Goal: Task Accomplishment & Management: Manage account settings

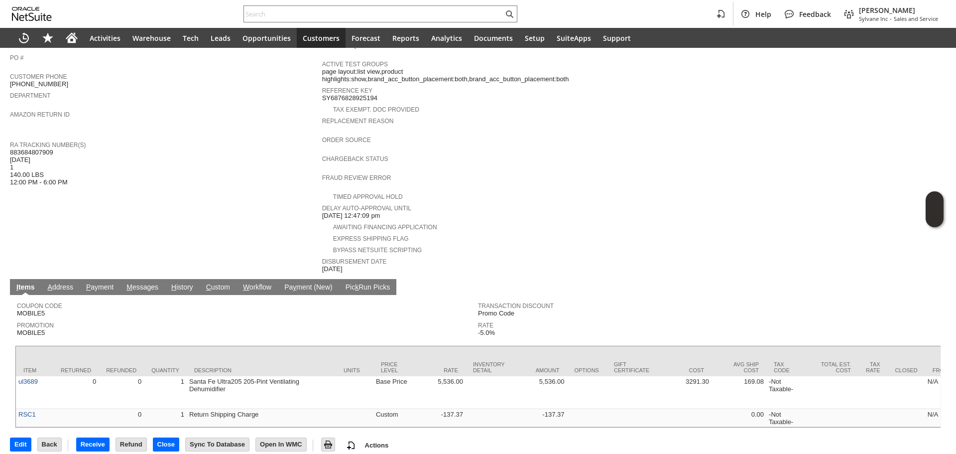
scroll to position [276, 0]
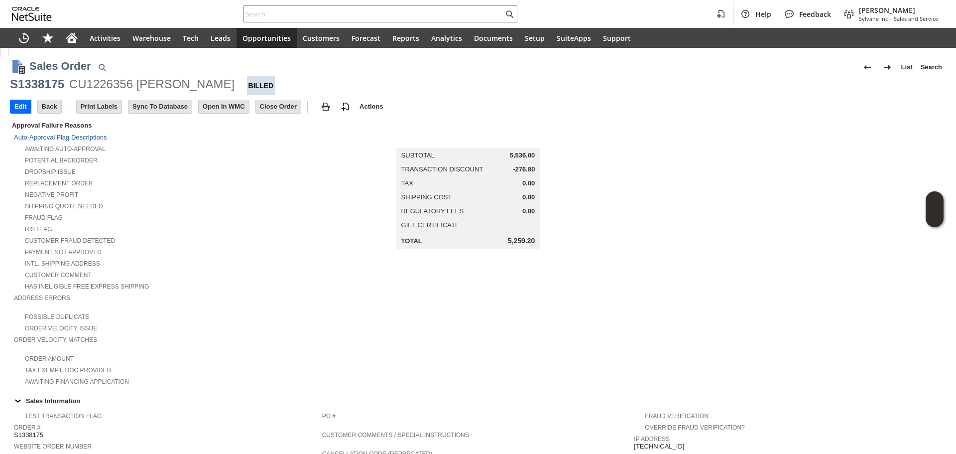
scroll to position [427, 0]
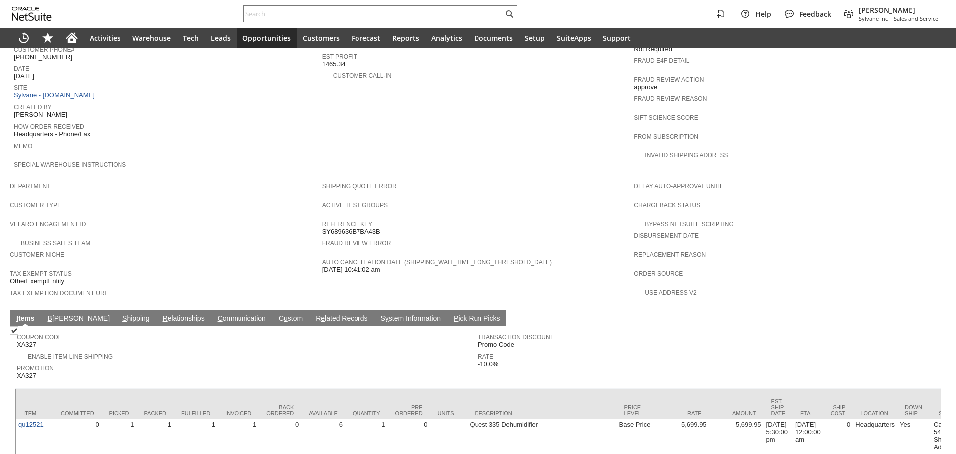
scroll to position [494, 0]
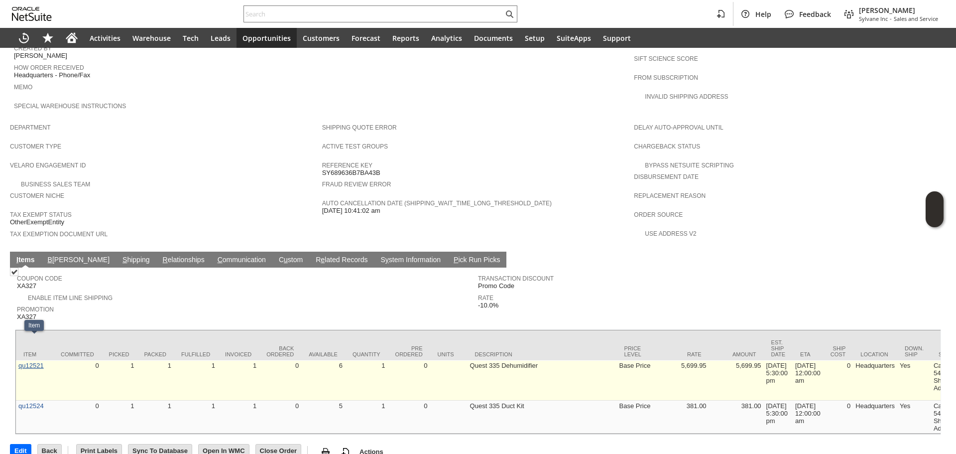
click at [38, 362] on link "qu12521" at bounding box center [30, 365] width 25 height 7
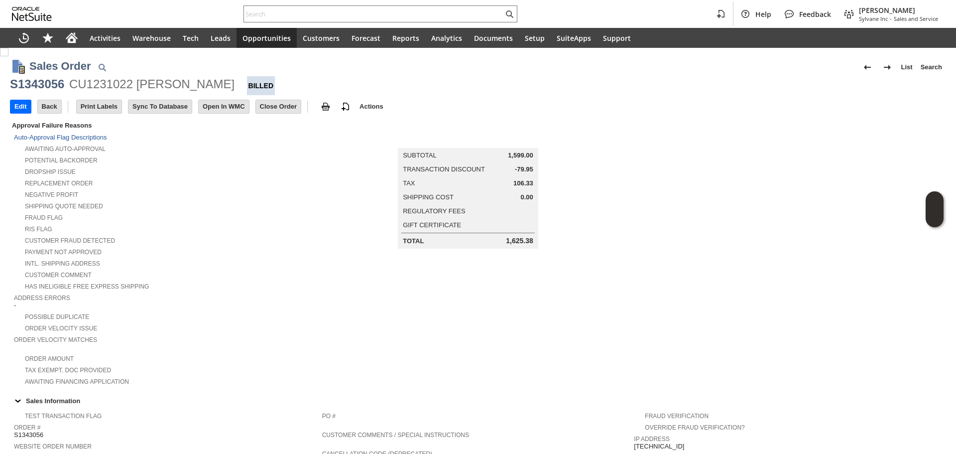
click at [44, 87] on div "S1343056" at bounding box center [37, 84] width 54 height 16
copy div "S1343056"
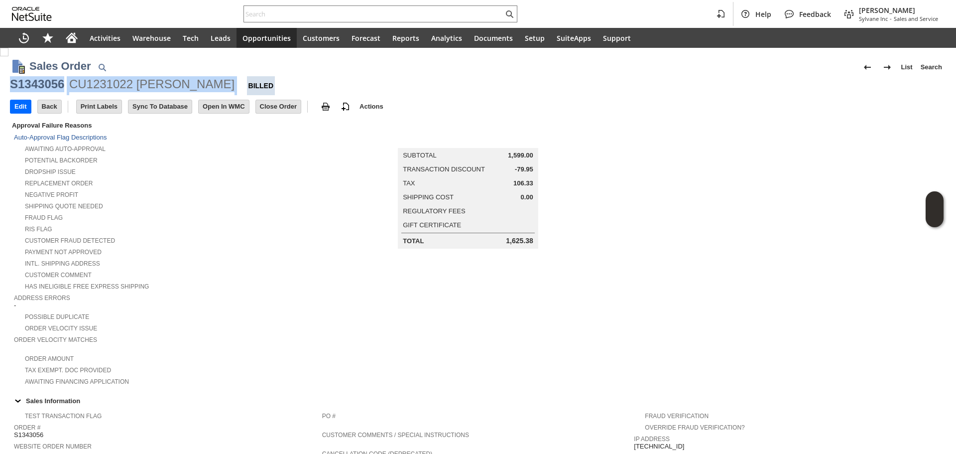
copy div "S1343056 CU1231022 Vojtech Kollar"
drag, startPoint x: 211, startPoint y: 87, endPoint x: 9, endPoint y: 86, distance: 202.3
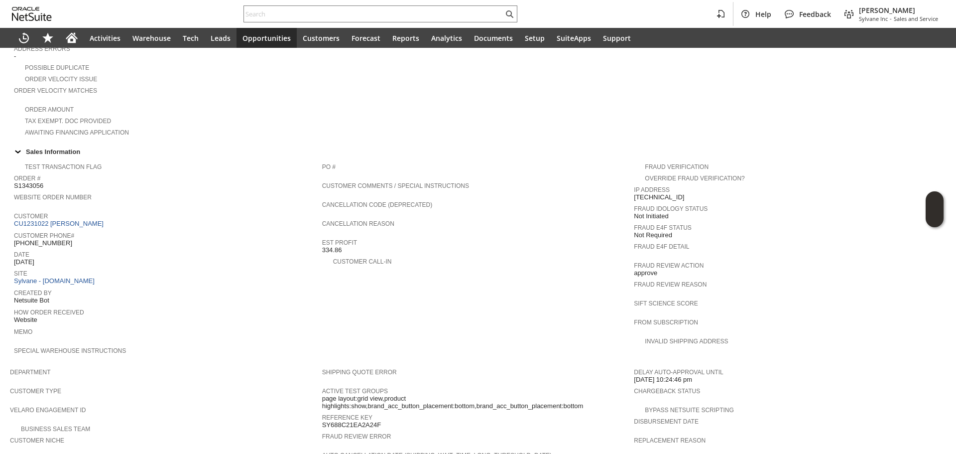
click at [332, 246] on span "334.86" at bounding box center [332, 250] width 20 height 8
copy span "334.86"
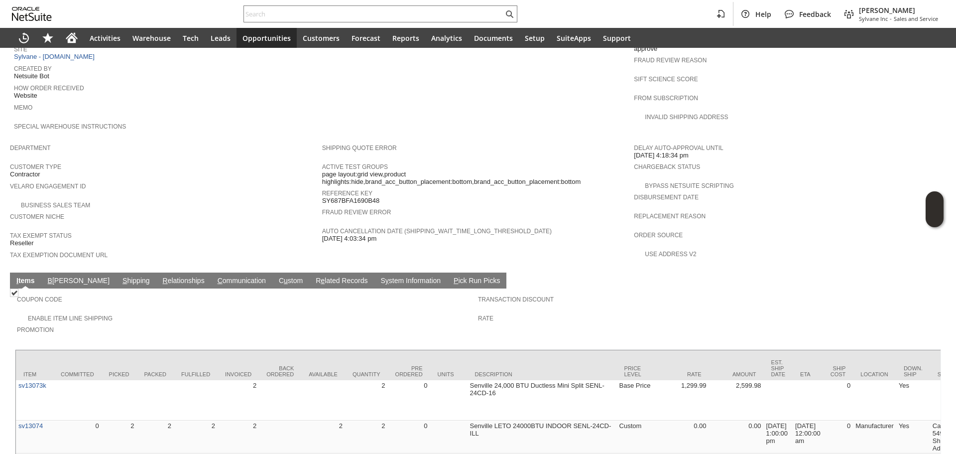
scroll to position [567, 0]
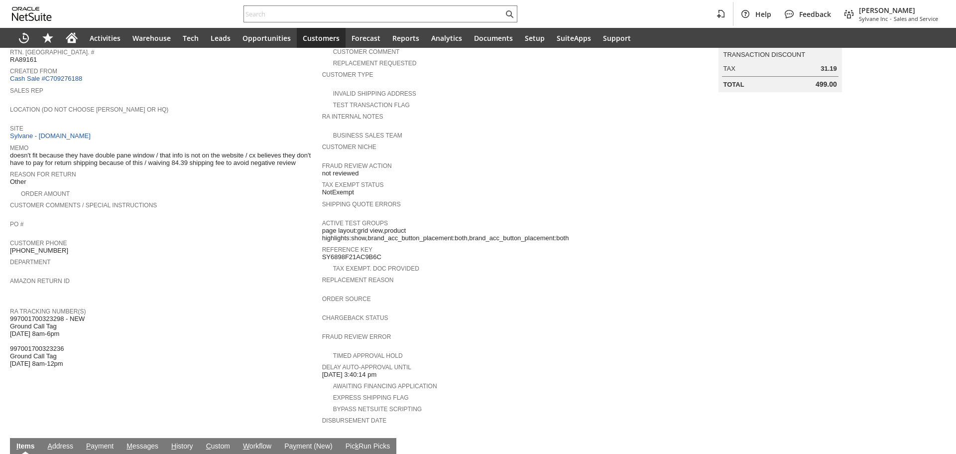
scroll to position [249, 0]
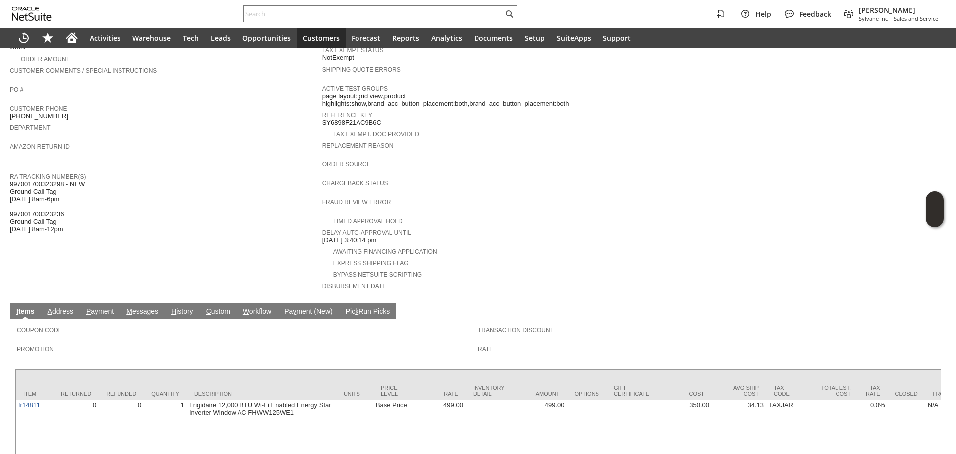
drag, startPoint x: 295, startPoint y: 18, endPoint x: 302, endPoint y: 2, distance: 17.9
click at [295, 18] on input "text" at bounding box center [374, 14] width 260 height 12
paste input "[PERSON_NAME]"
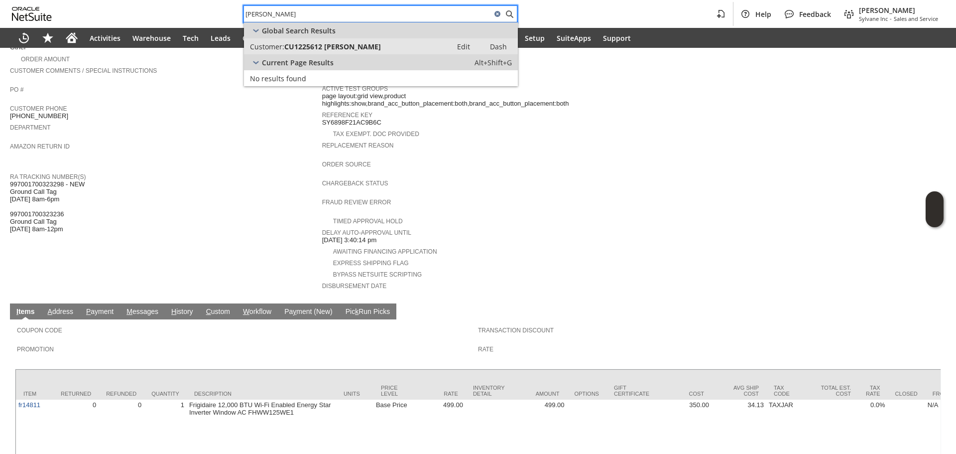
type input "[PERSON_NAME]"
click at [344, 38] on link "Customer: CU1225612 Bruce Brignac Edit Dash" at bounding box center [381, 46] width 274 height 16
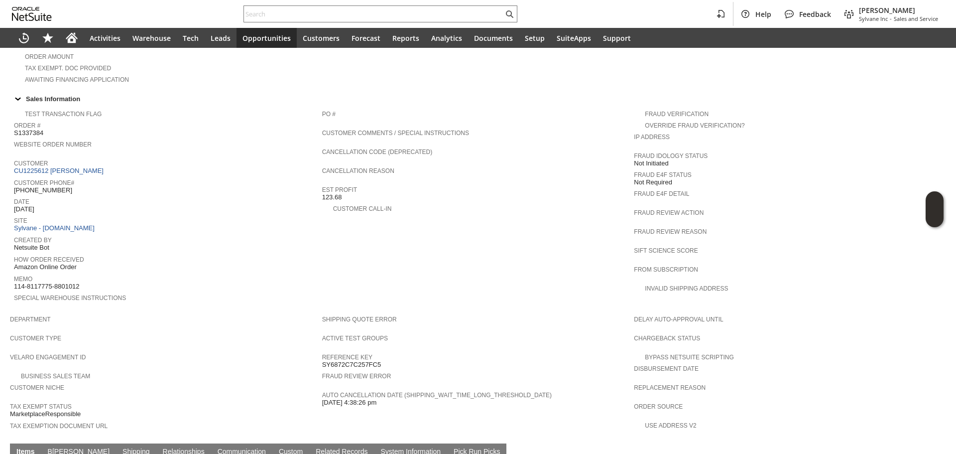
scroll to position [448, 0]
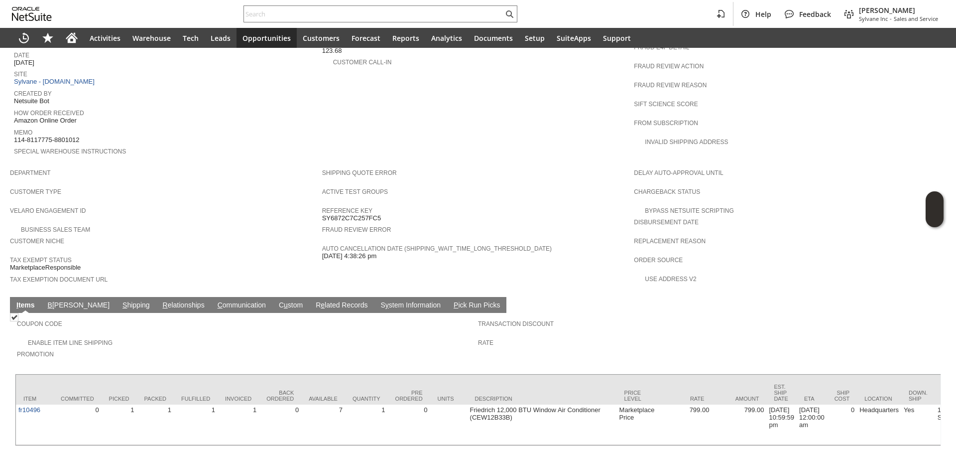
click at [120, 301] on link "S hipping" at bounding box center [136, 305] width 32 height 9
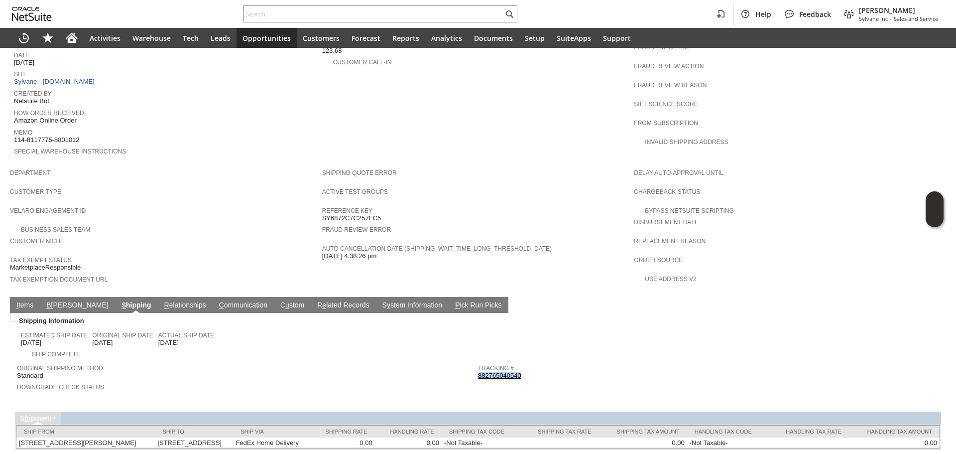
copy link "882765040540"
drag, startPoint x: 533, startPoint y: 352, endPoint x: 476, endPoint y: 352, distance: 56.8
click at [478, 362] on div "Tracking # 882765040540" at bounding box center [706, 371] width 456 height 18
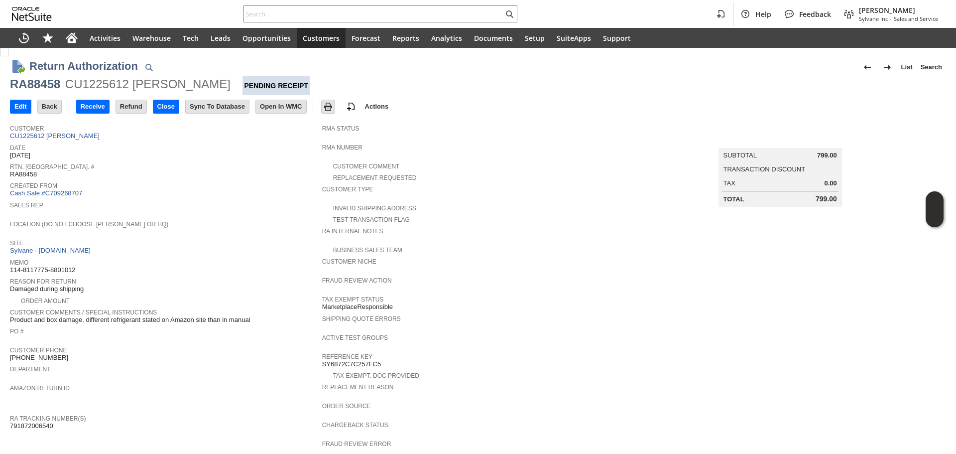
click at [314, 1] on div "Help Feedback Gary J Llanasas Sylvane Inc - Sales and Service" at bounding box center [478, 14] width 956 height 28
click at [314, 5] on div at bounding box center [381, 13] width 274 height 17
click at [355, 13] on input "text" at bounding box center [374, 14] width 260 height 12
paste input "9894507553"
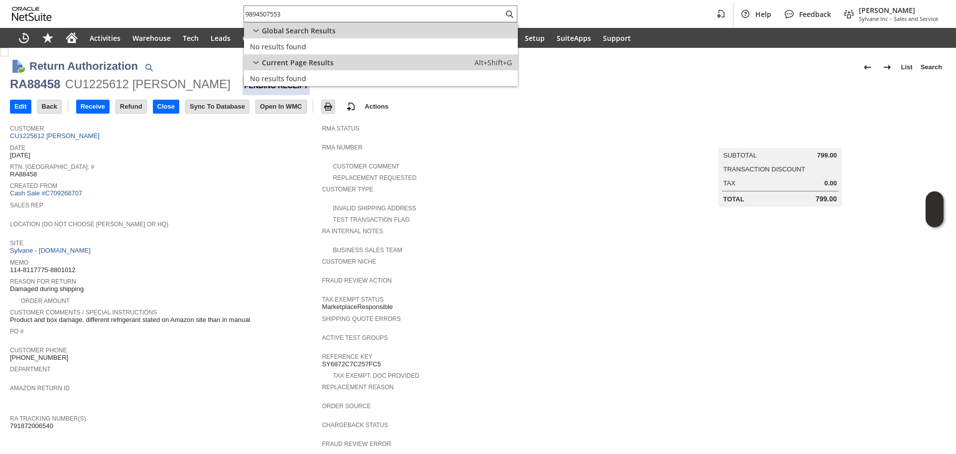
click at [210, 223] on span "Location (Do Not Choose Sheeran or HQ)" at bounding box center [163, 223] width 307 height 10
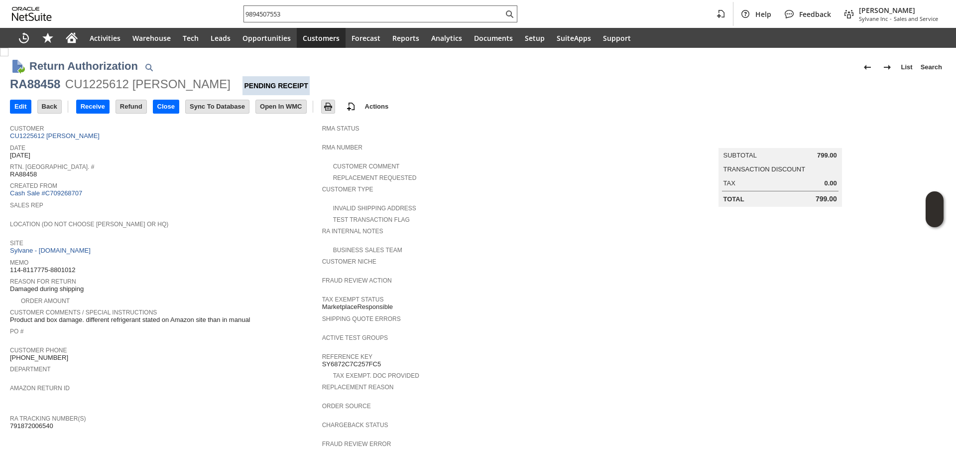
click at [313, 19] on input "9894507553" at bounding box center [374, 14] width 260 height 12
click at [315, 14] on input "9894507553" at bounding box center [368, 14] width 248 height 12
paste input "RICHARD KWATER"
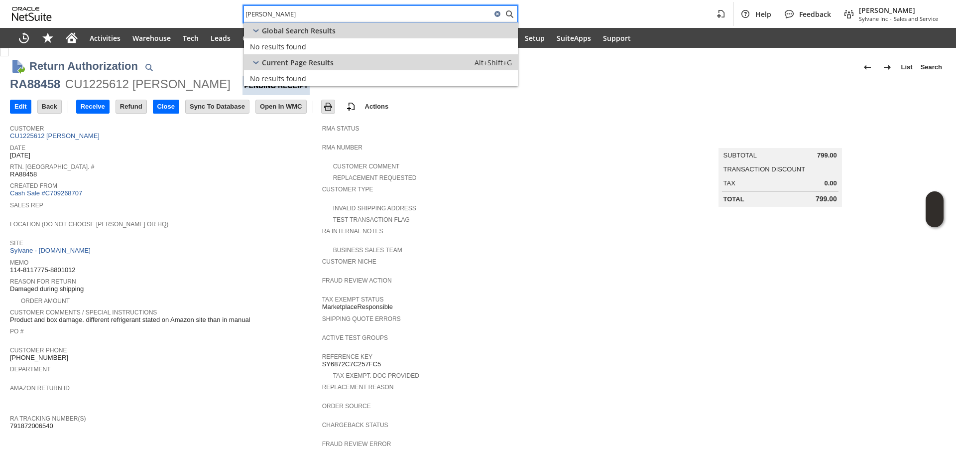
click at [286, 18] on input "RICHARD KWATER" at bounding box center [368, 14] width 248 height 12
paste input "9894507553"
click at [325, 18] on input "9894507553" at bounding box center [374, 14] width 260 height 12
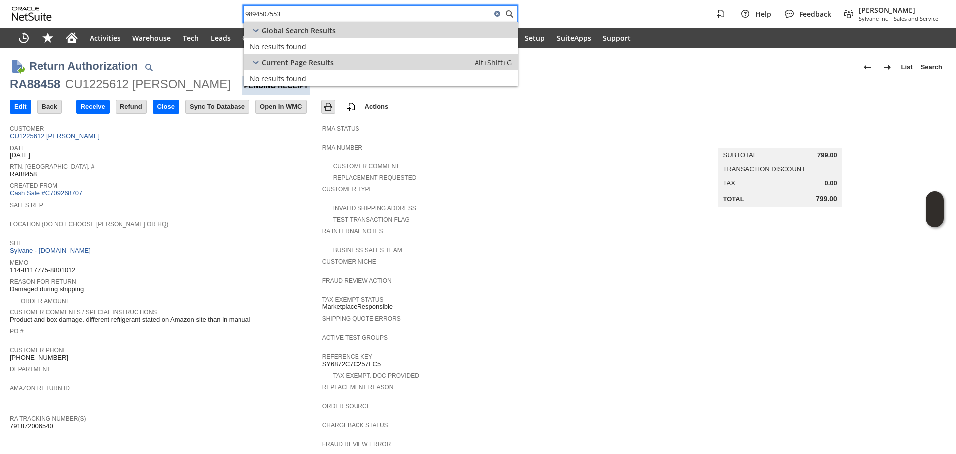
click at [325, 18] on input "9894507553" at bounding box center [368, 14] width 248 height 12
drag, startPoint x: 260, startPoint y: 18, endPoint x: 278, endPoint y: 16, distance: 18.5
click at [278, 16] on input "9894507553" at bounding box center [368, 14] width 248 height 12
click at [302, 9] on input "9894507553" at bounding box center [368, 14] width 248 height 12
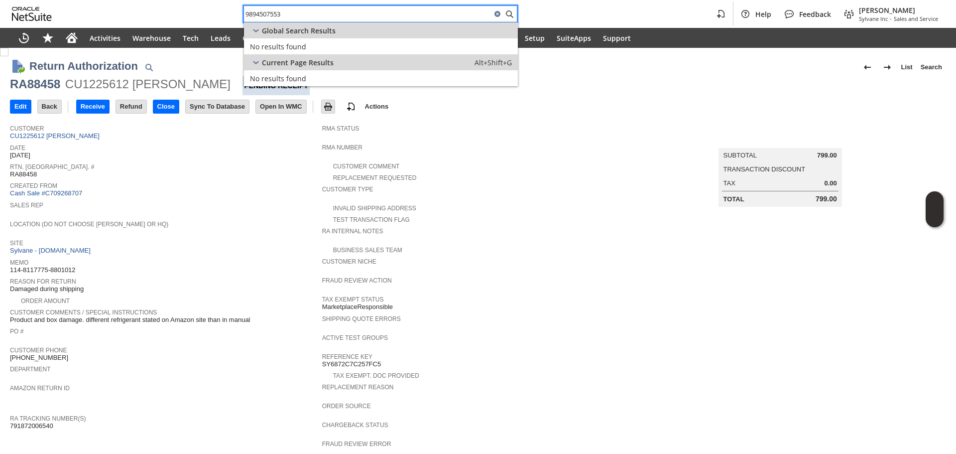
drag, startPoint x: 303, startPoint y: 17, endPoint x: 232, endPoint y: 8, distance: 71.3
click at [232, 8] on div "9894507553 Help Feedback Gary J Llanasas Sylvane Inc - Sales and Service" at bounding box center [478, 14] width 956 height 28
click at [244, 5] on div "9894507553" at bounding box center [381, 13] width 274 height 17
click at [275, 17] on input "9894507553" at bounding box center [368, 14] width 248 height 12
click at [280, 14] on input "9894507553" at bounding box center [368, 14] width 248 height 12
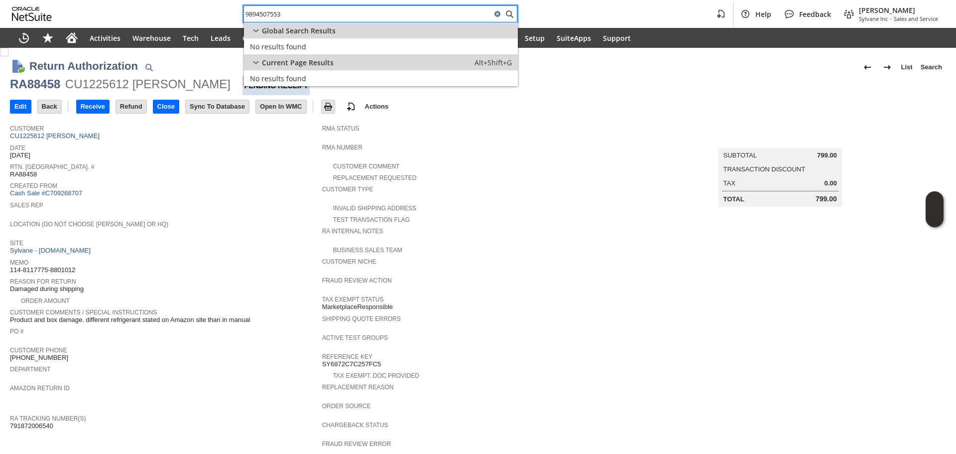
click at [280, 14] on input "9894507553" at bounding box center [368, 14] width 248 height 12
type input "989450755"
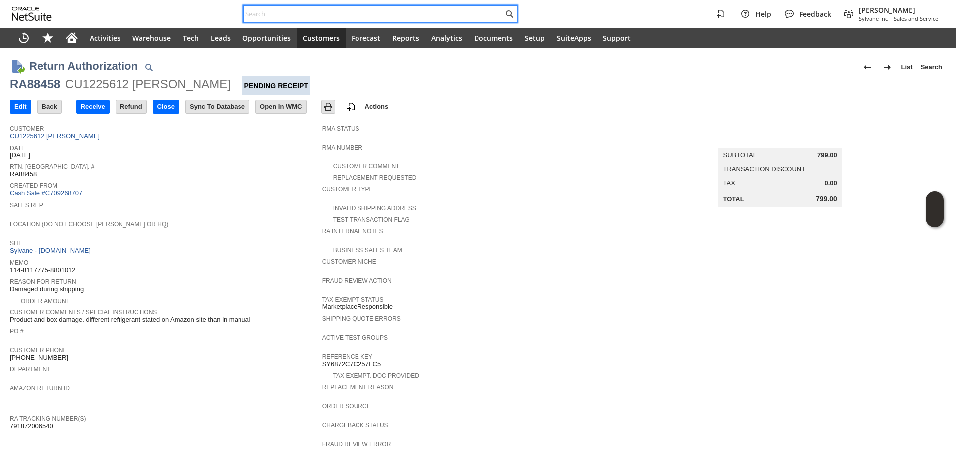
click at [317, 13] on input "text" at bounding box center [374, 14] width 260 height 12
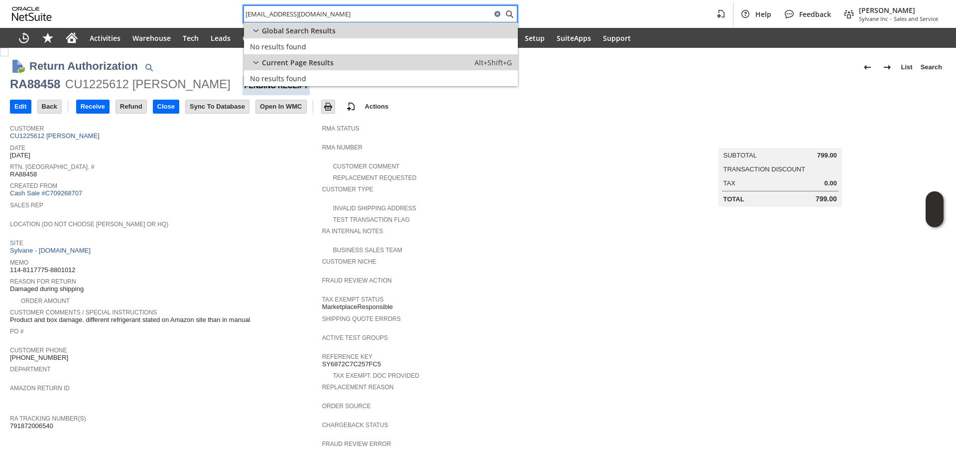
type input "rwkwater@gmail.com"
click at [232, 255] on tbody "Customer CU1225612 Bruce Brignac Date 7/18/2025 Rtn. Auth. # RA88458 Created Fr…" at bounding box center [166, 275] width 312 height 311
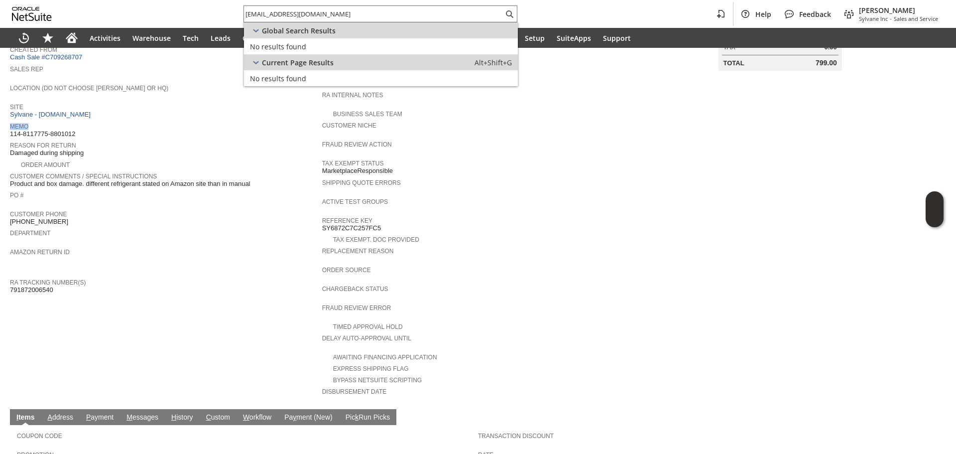
scroll to position [149, 0]
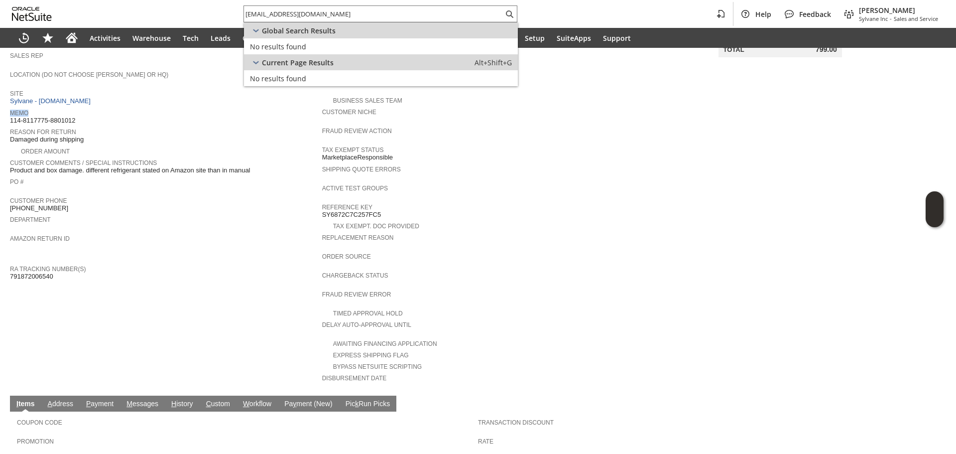
click at [40, 272] on span "791872006540" at bounding box center [31, 276] width 43 height 8
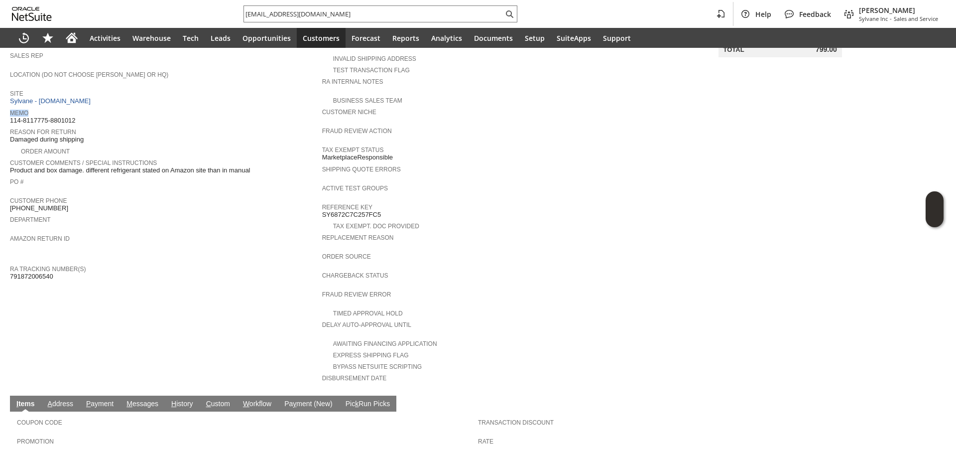
click at [40, 272] on span "791872006540" at bounding box center [31, 276] width 43 height 8
copy span "6"
click at [42, 272] on span "791872006540" at bounding box center [31, 276] width 43 height 8
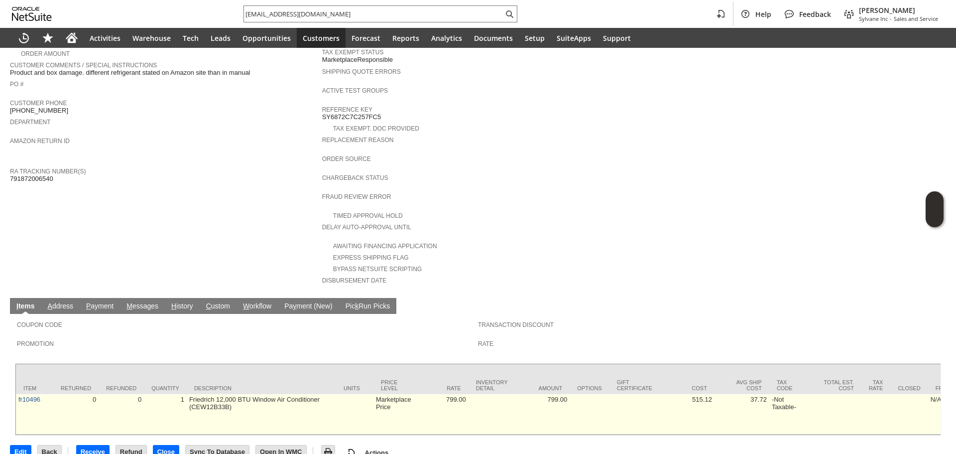
scroll to position [266, 0]
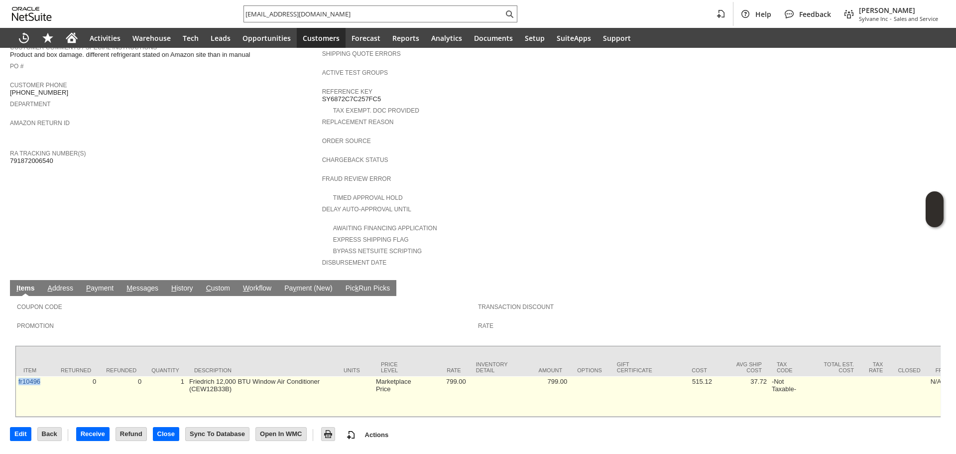
copy link "fr10496"
click at [18, 376] on td "fr10496" at bounding box center [34, 396] width 37 height 40
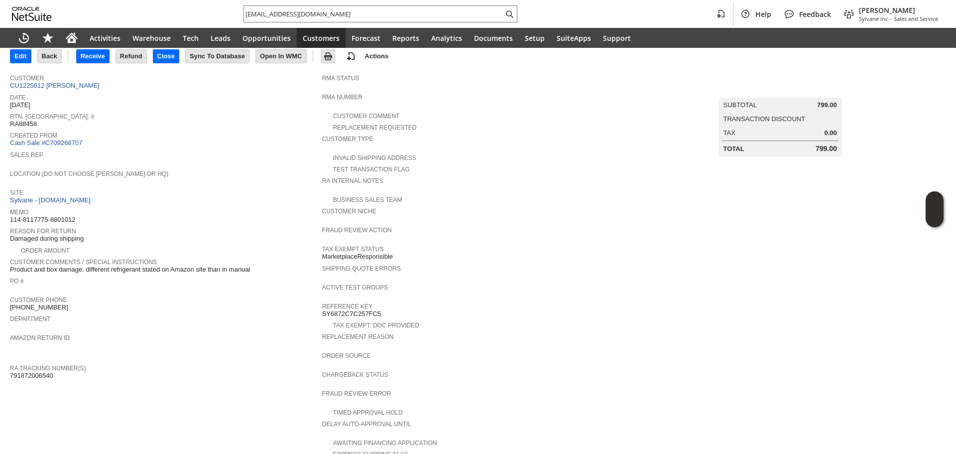
scroll to position [0, 0]
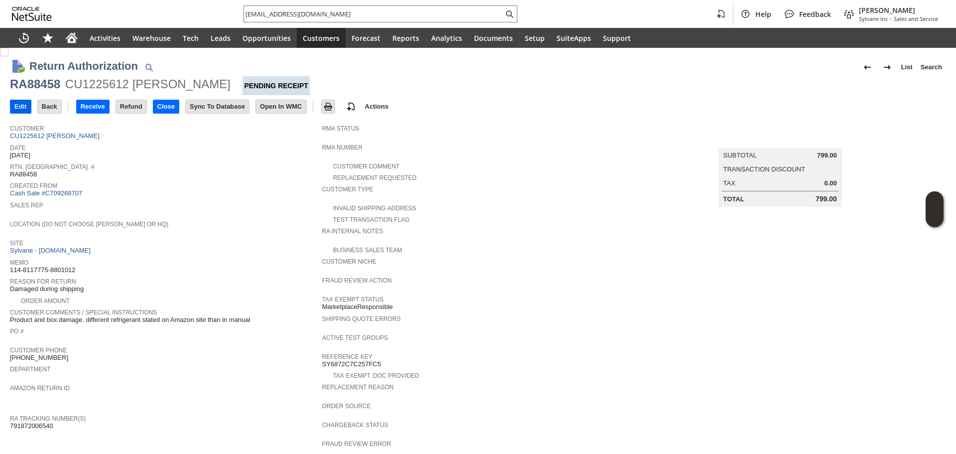
click at [20, 110] on input "Edit" at bounding box center [20, 106] width 20 height 13
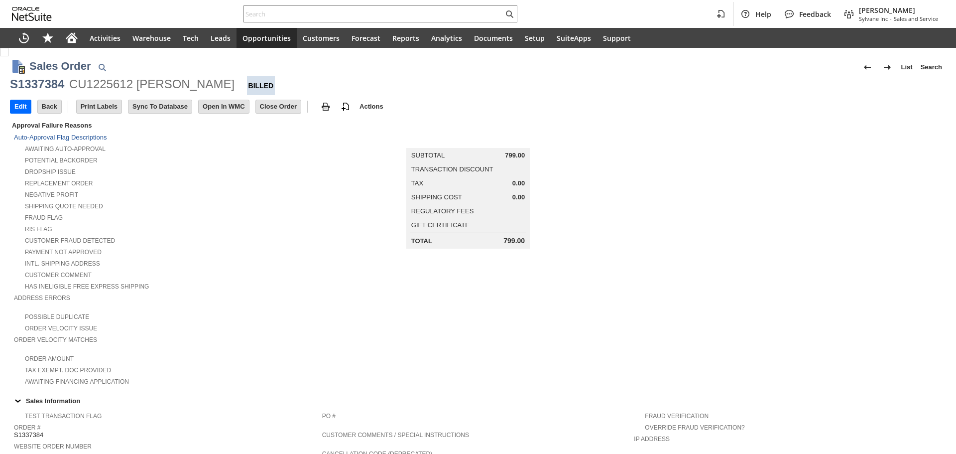
click at [29, 88] on div "S1337384" at bounding box center [37, 84] width 54 height 16
copy div "S1337384"
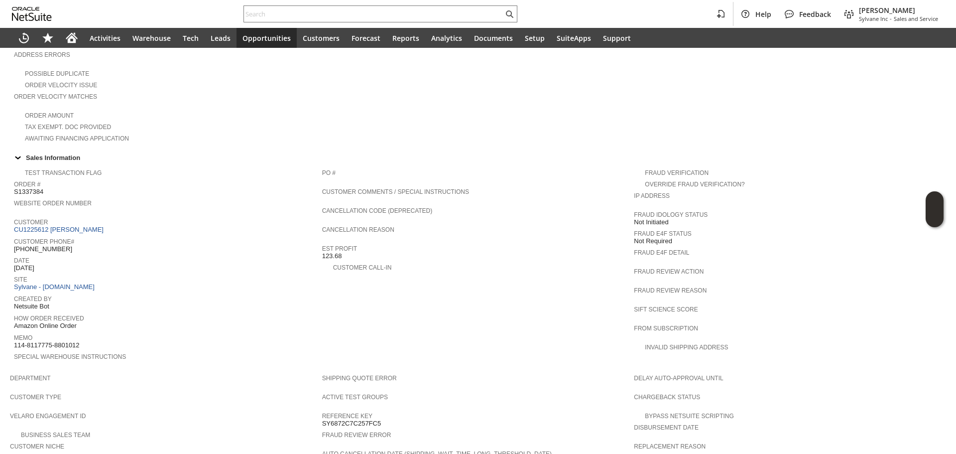
scroll to position [399, 0]
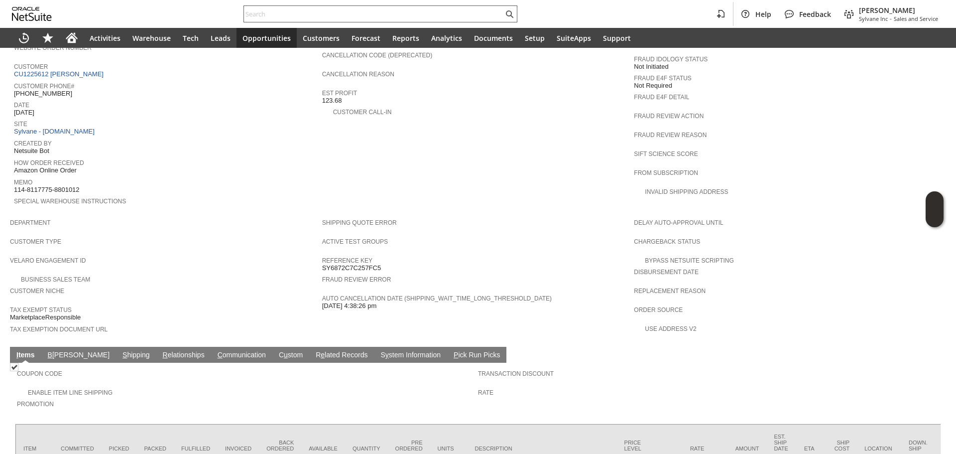
click at [336, 8] on input "text" at bounding box center [374, 14] width 260 height 12
paste input "S1346411"
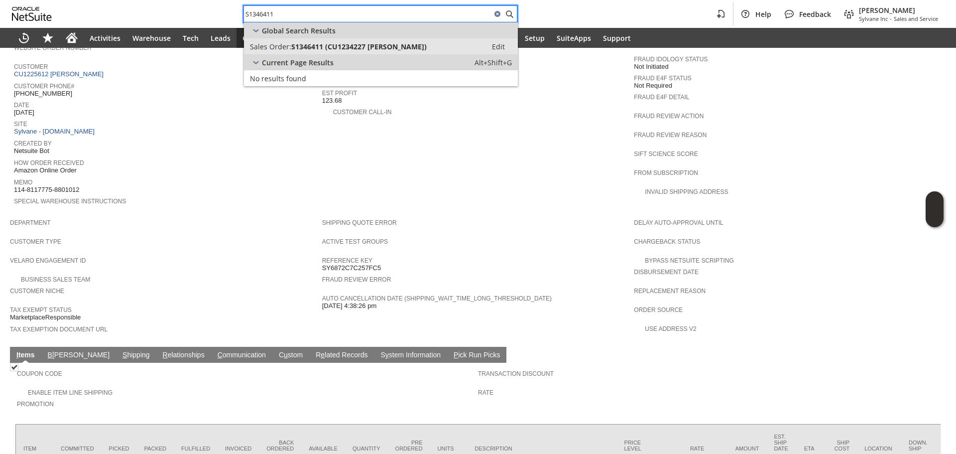
type input "S1346411"
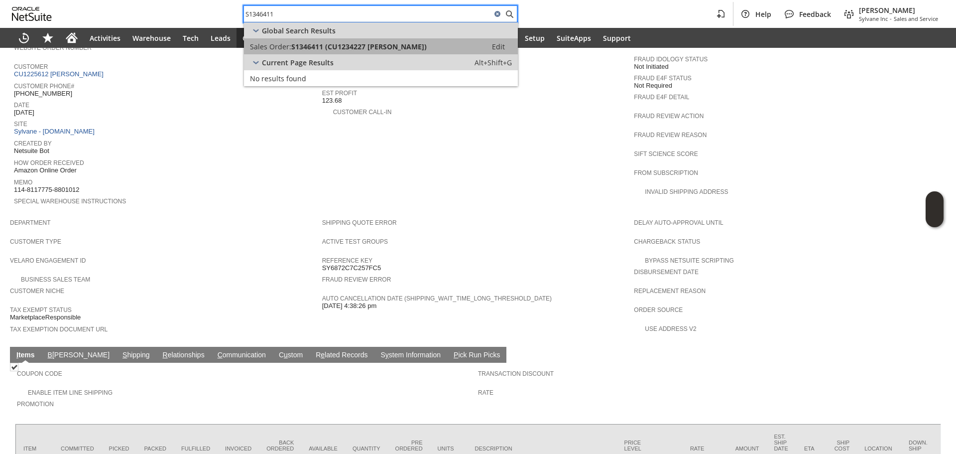
click at [331, 43] on span "S1346411 (CU1234227 Larry Cockrell)" at bounding box center [359, 46] width 136 height 9
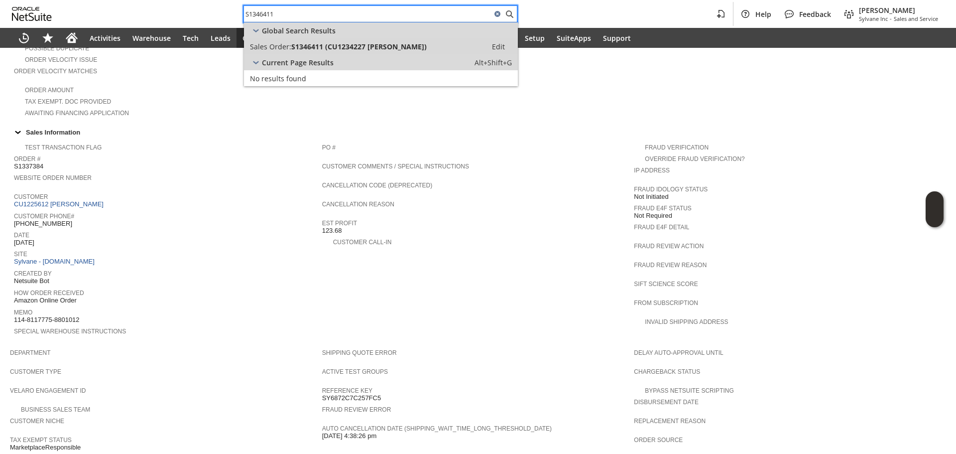
scroll to position [249, 0]
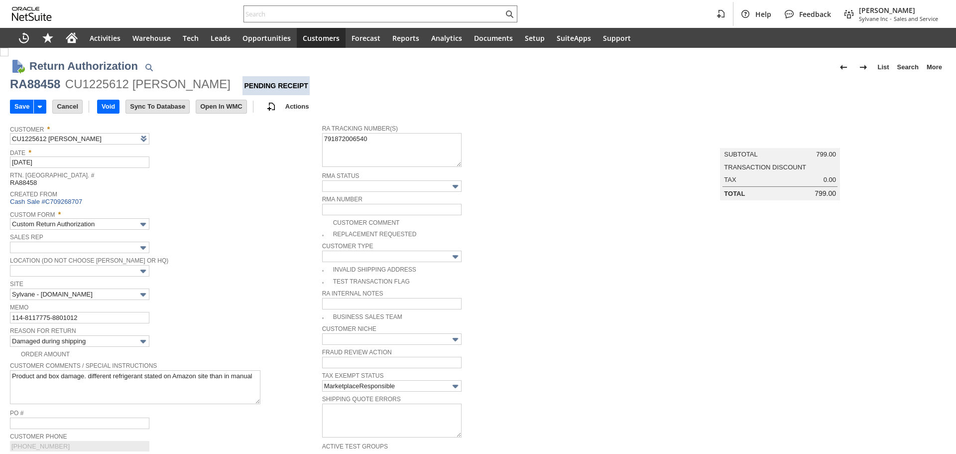
type input "Add"
type input "Copy Previous"
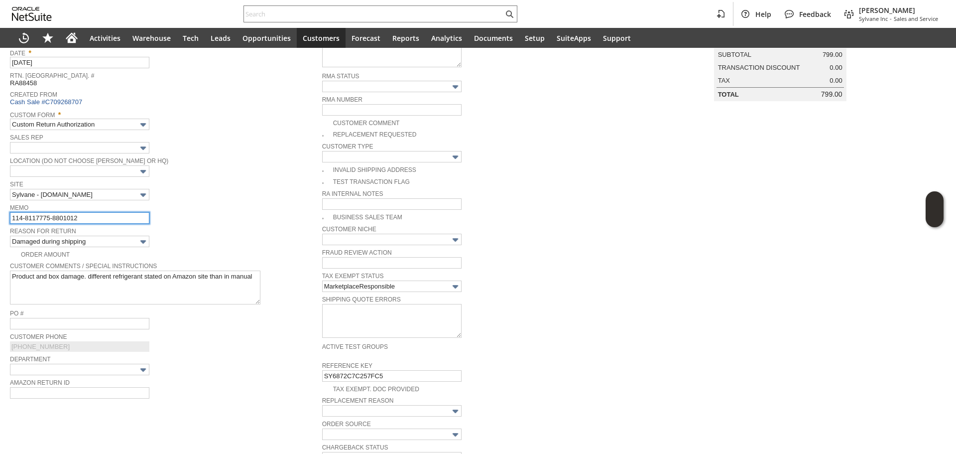
click at [36, 220] on input "114-8117775-8801012" at bounding box center [79, 217] width 139 height 11
click at [50, 221] on input "Lost in transit / refund / lost claim filed" at bounding box center [79, 217] width 139 height 11
click at [92, 221] on input "Lost in transit back to us / refund / lost claim filed" at bounding box center [79, 217] width 139 height 11
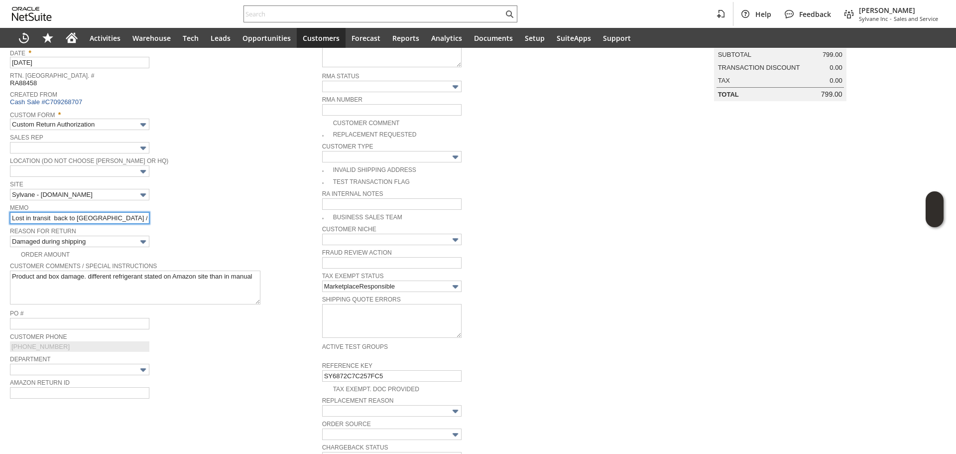
click at [92, 221] on input "Lost in transit back to us / refund / lost claim filed" at bounding box center [79, 217] width 139 height 11
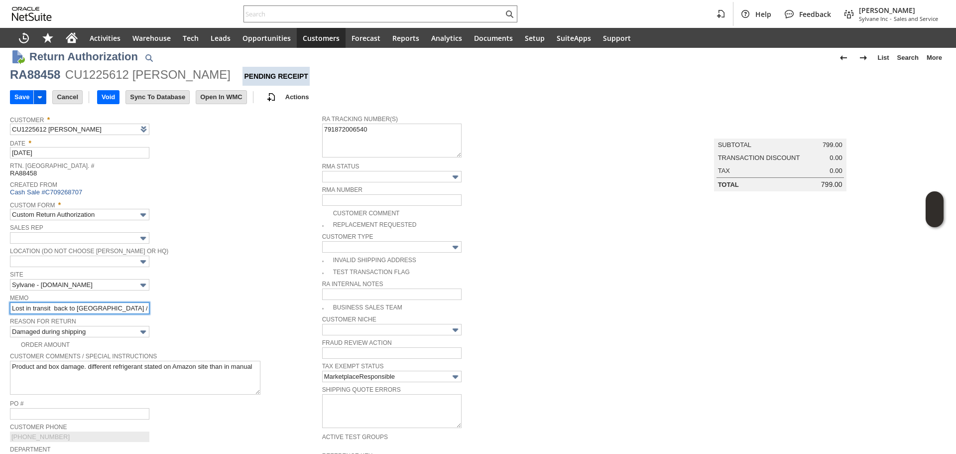
scroll to position [0, 0]
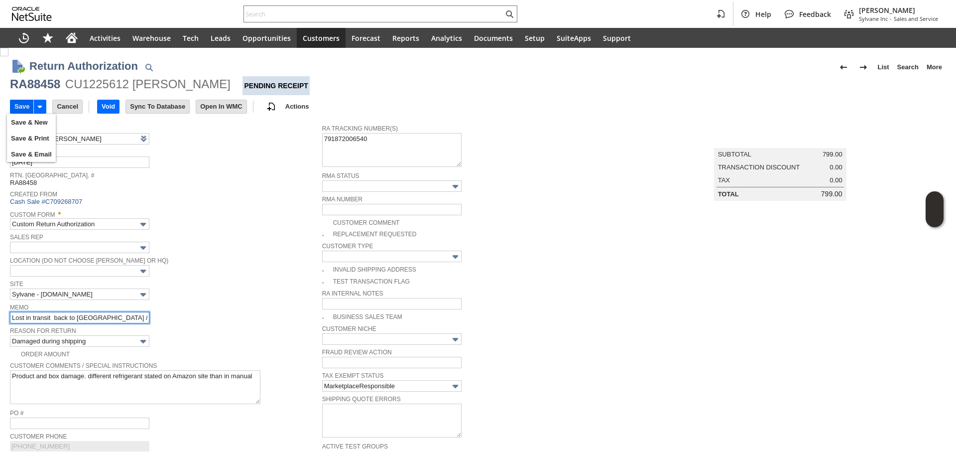
type input "Lost in transit back to us / refund / lost claim filed"
click at [26, 104] on input "Save" at bounding box center [21, 106] width 23 height 13
click at [42, 78] on div "RA88458" at bounding box center [35, 84] width 50 height 16
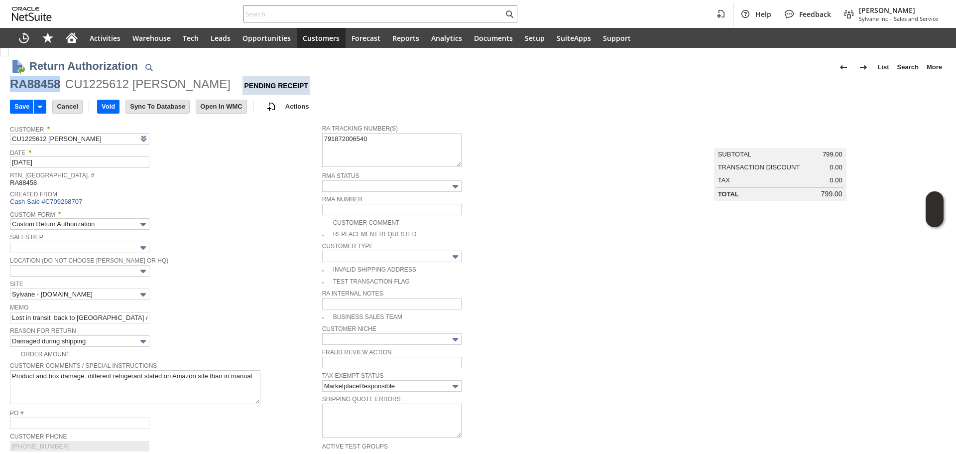
click at [42, 78] on div "RA88458" at bounding box center [35, 84] width 50 height 16
copy div "RA88458"
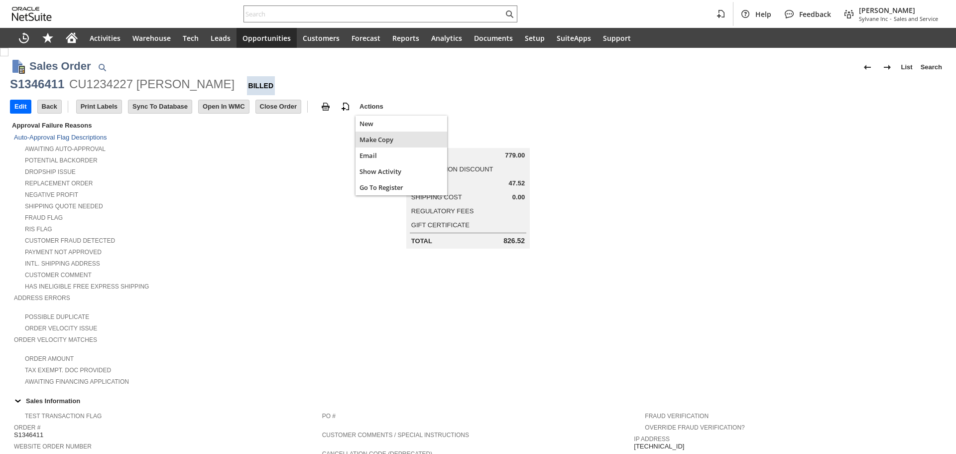
click at [376, 138] on span "Make Copy" at bounding box center [402, 139] width 84 height 9
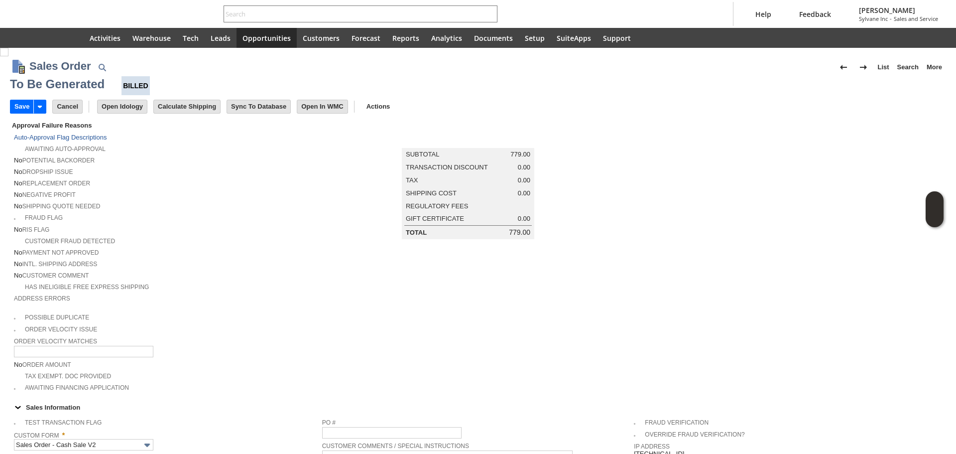
type input "Headquarters - Phone/Fax"
type input "Make Copy"
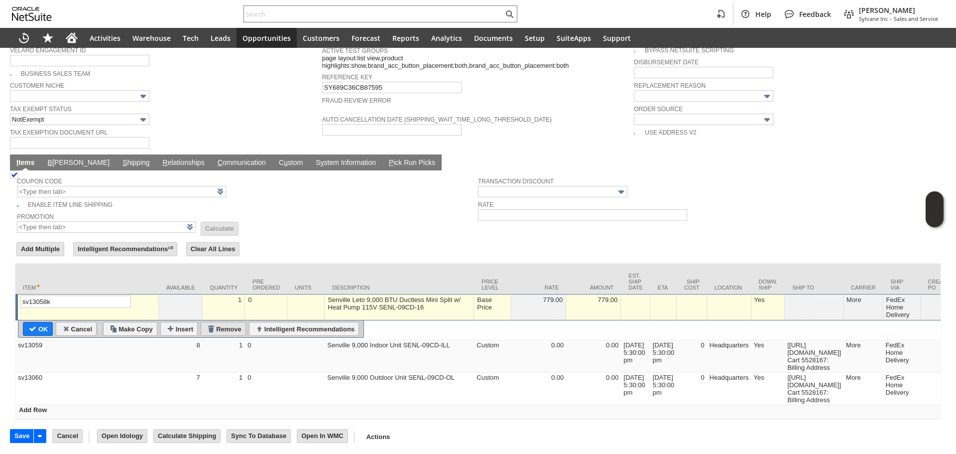
click at [223, 322] on input "Remove" at bounding box center [223, 328] width 44 height 13
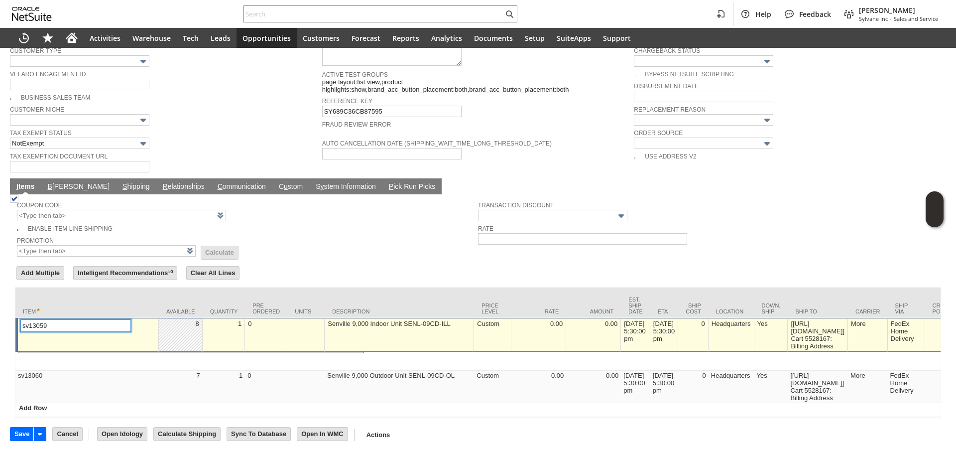
scroll to position [672, 0]
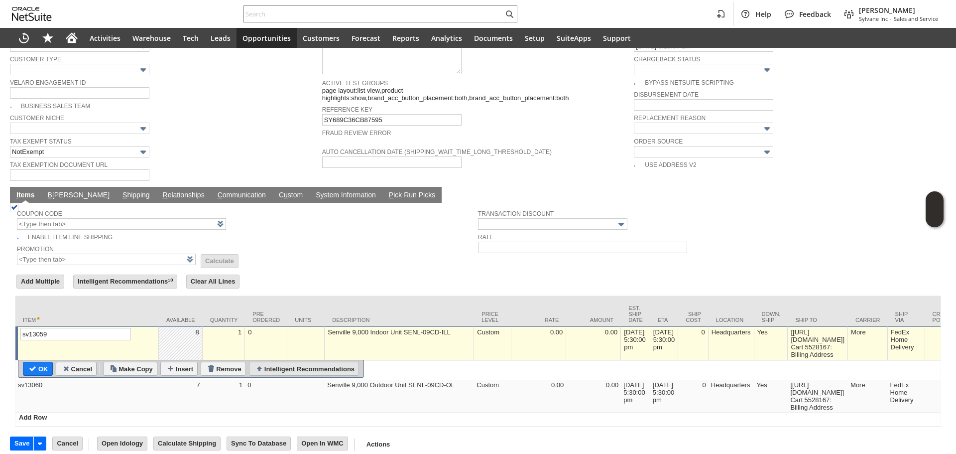
click at [264, 366] on input "Intelligent Recommendations" at bounding box center [304, 368] width 109 height 13
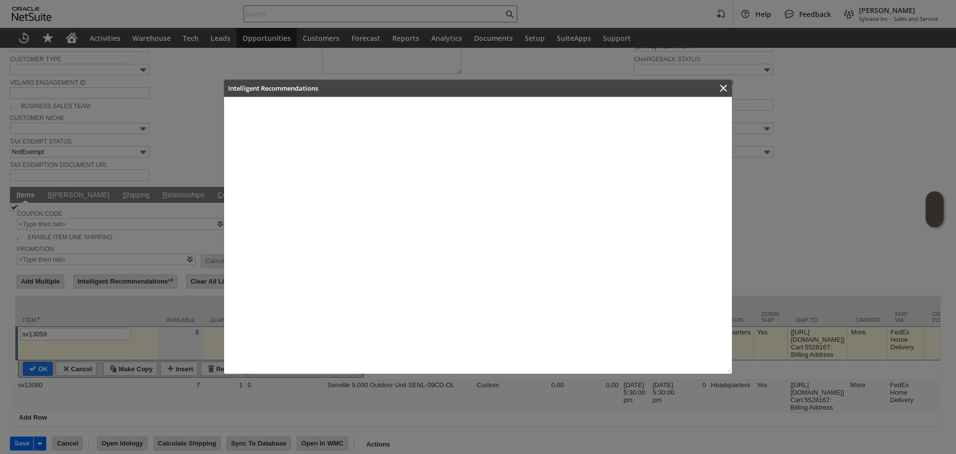
type input "Intelligent Recommendations ⁰"
click at [222, 362] on div at bounding box center [478, 227] width 956 height 454
click at [718, 87] on icon "Close" at bounding box center [724, 88] width 12 height 12
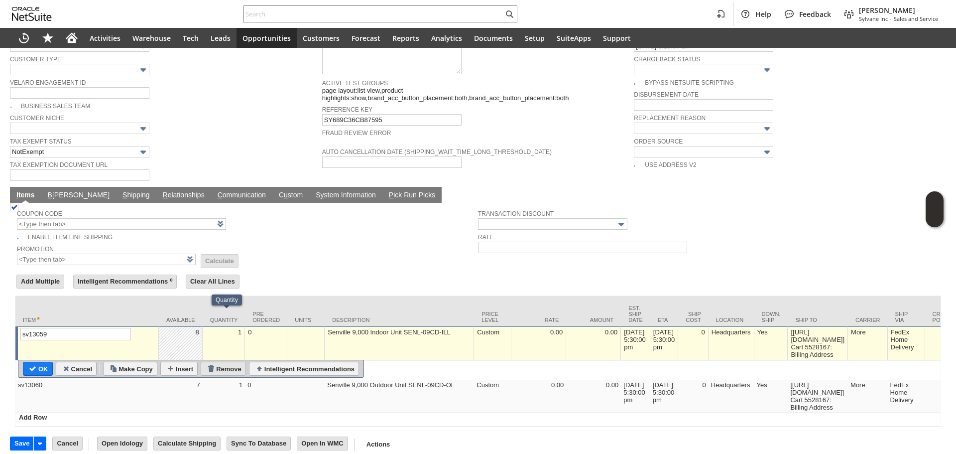
click at [208, 363] on input "Remove" at bounding box center [223, 368] width 44 height 13
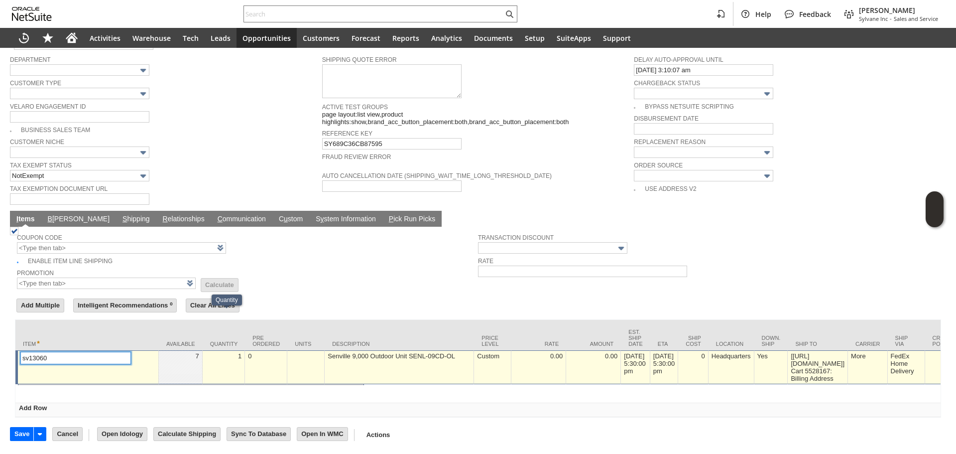
scroll to position [632, 0]
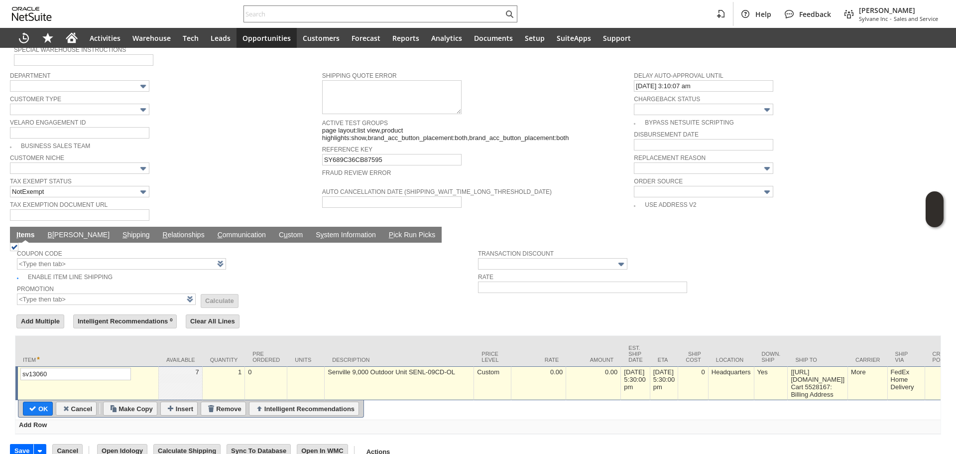
click at [220, 402] on input "Remove" at bounding box center [223, 408] width 44 height 13
type input "Add"
type input "Copy Previous"
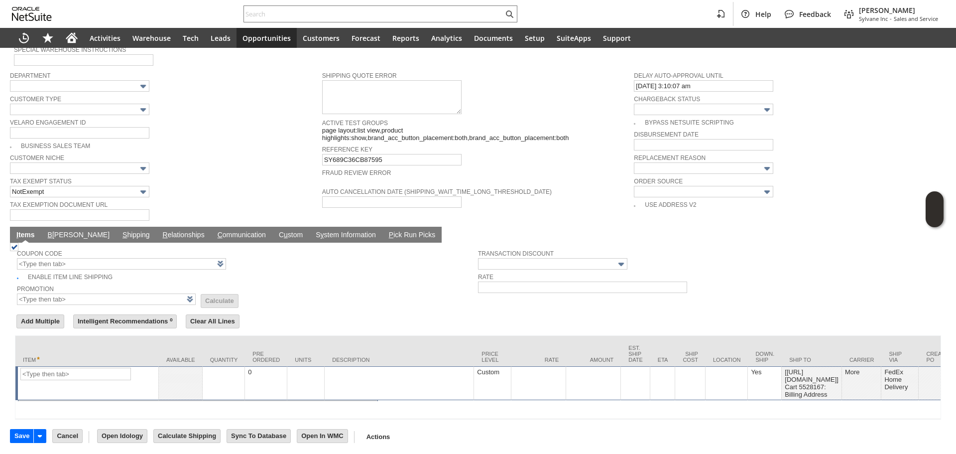
scroll to position [618, 0]
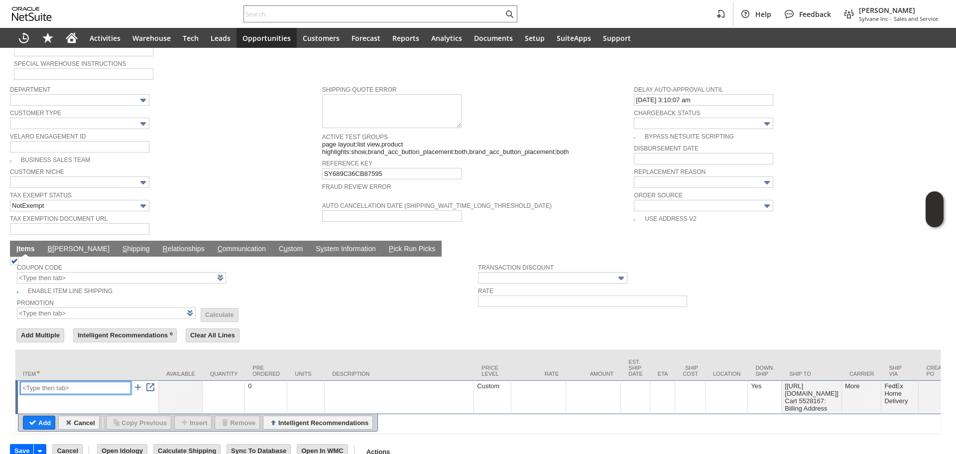
click at [93, 382] on input "text" at bounding box center [75, 388] width 111 height 12
paste input "sv103s"
type input "sv103"
type input "1"
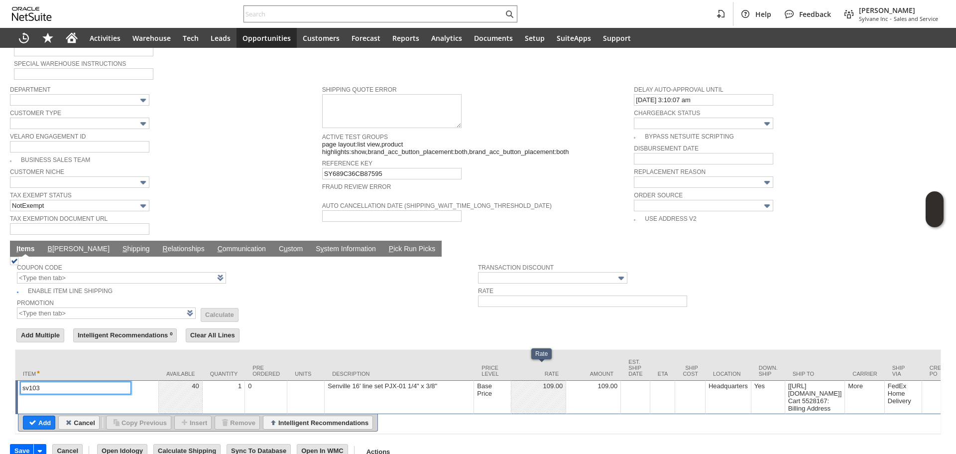
type input "sv103"
click at [227, 382] on td "1" at bounding box center [224, 397] width 43 height 34
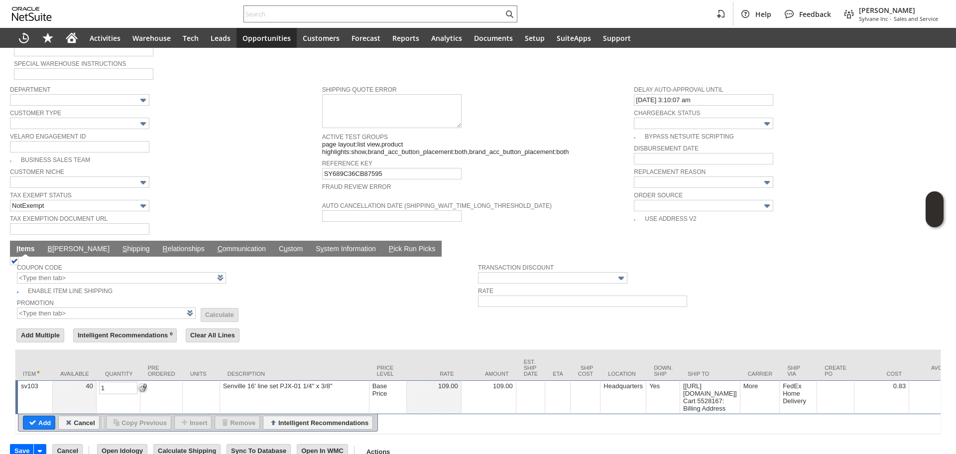
type input "3"
click at [28, 416] on input "Add" at bounding box center [38, 422] width 31 height 13
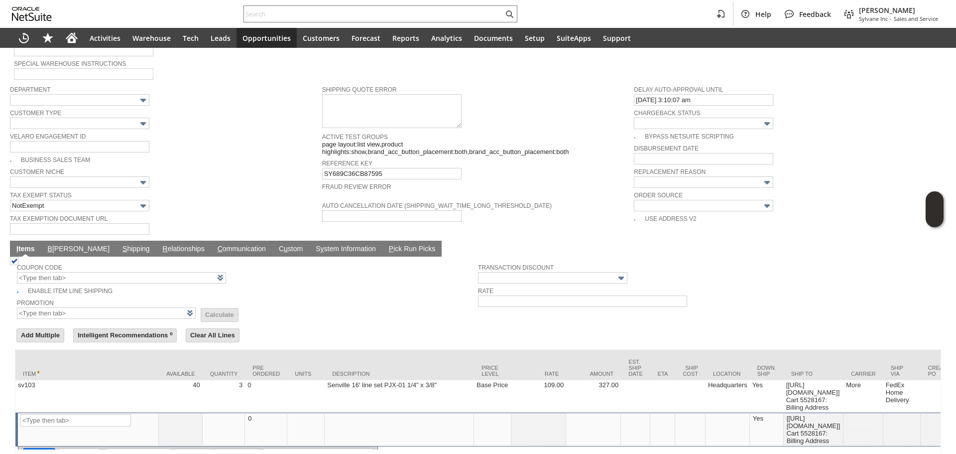
type input "Intelligent Recommendations¹⁰"
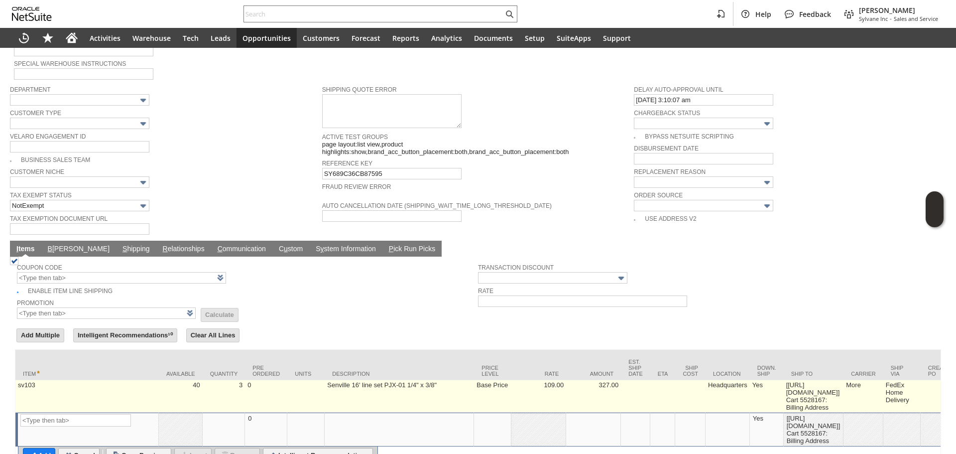
click at [43, 382] on td "sv103" at bounding box center [86, 396] width 143 height 32
type input "sv103"
type input "OK"
type input "Make Copy"
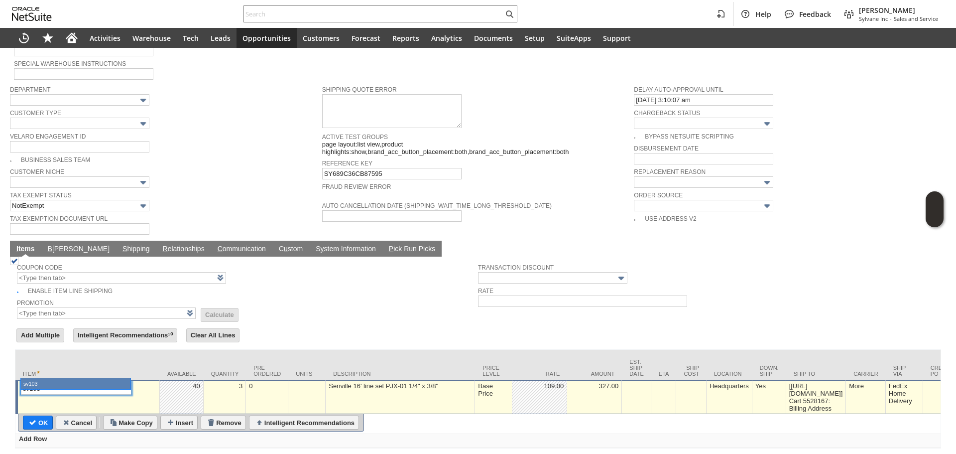
click at [217, 387] on td "3" at bounding box center [225, 397] width 43 height 34
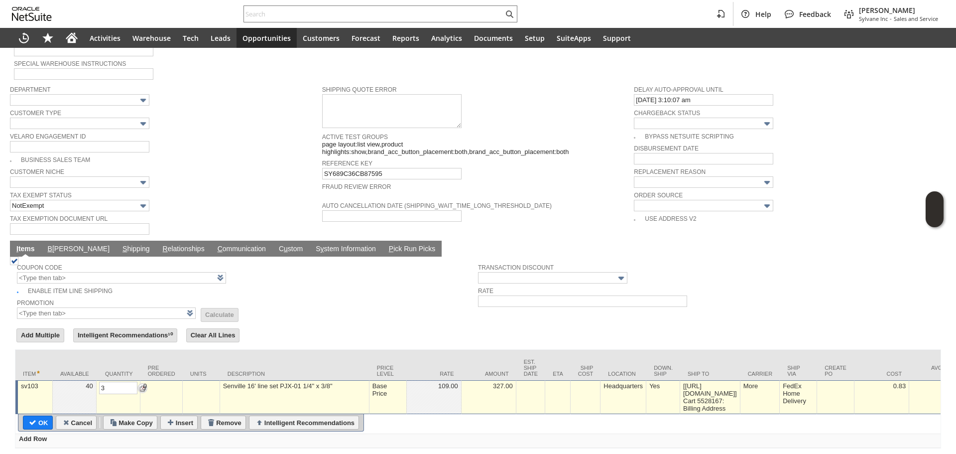
type input "1"
click at [32, 416] on input "OK" at bounding box center [37, 422] width 29 height 13
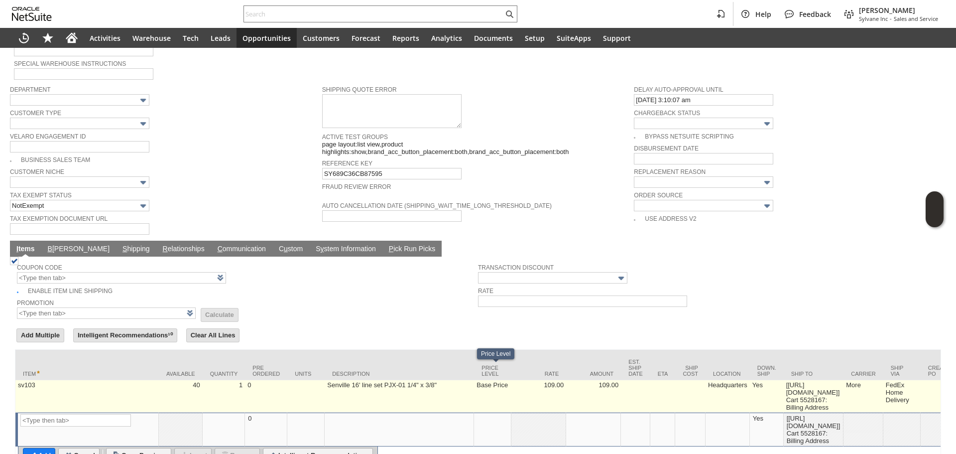
click at [506, 380] on td "Base Price" at bounding box center [492, 396] width 37 height 32
type input "Base Price"
type input "109.00"
type input "OK"
type input "Make Copy"
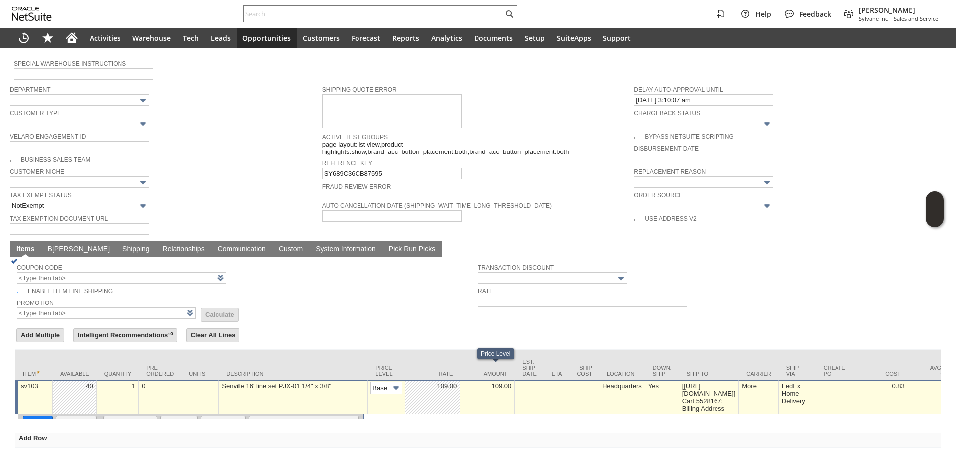
scroll to position [0, 15]
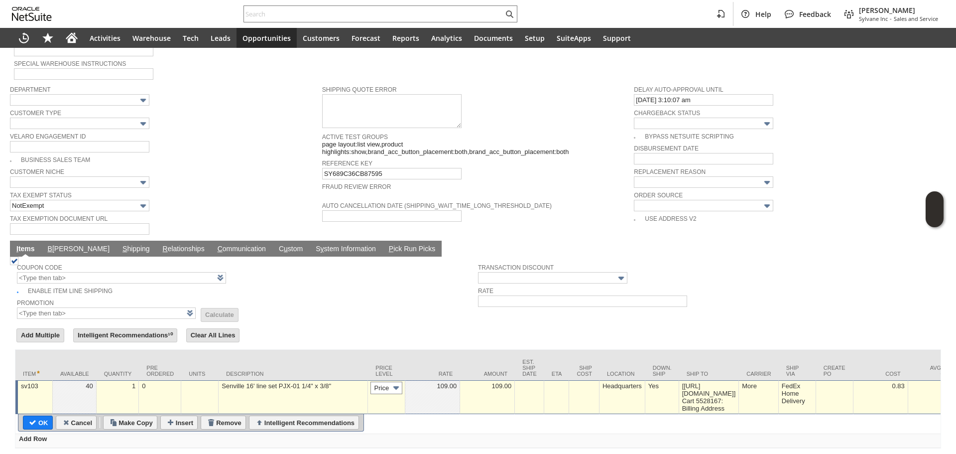
click at [376, 382] on input "Base Price" at bounding box center [387, 388] width 32 height 12
type input "Base Price"
click at [392, 378] on body "Help Feedback Gary J Llanasas Sylvane Inc - Sales and Service Activities Wareho…" at bounding box center [478, 227] width 956 height 454
type input "Custom"
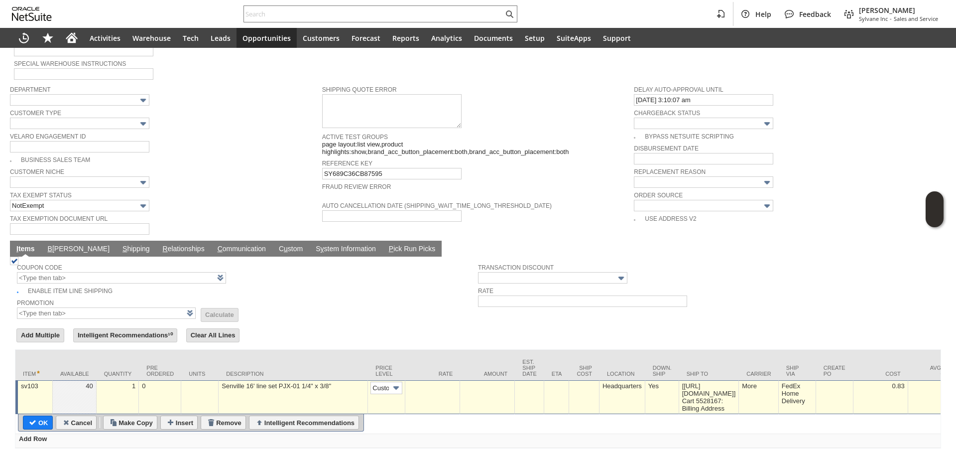
click at [421, 389] on td at bounding box center [433, 397] width 55 height 34
type input "0.00"
click at [30, 416] on input "OK" at bounding box center [37, 422] width 29 height 13
type input "Add"
type input "Copy Previous"
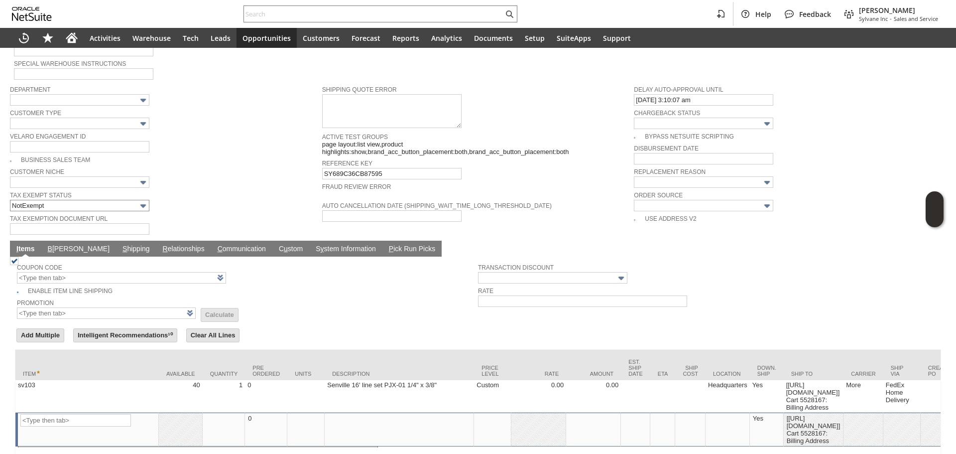
scroll to position [469, 0]
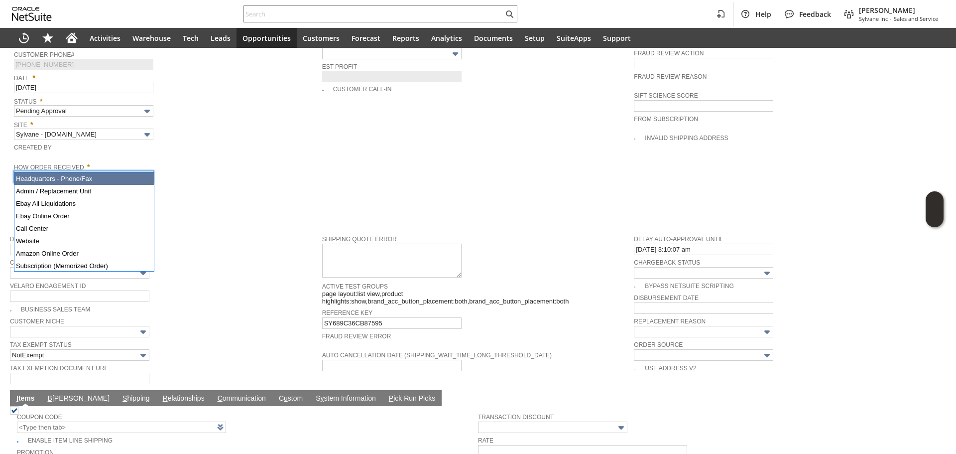
click at [94, 171] on input "Headquarters - Phone/Fax" at bounding box center [83, 176] width 139 height 11
click at [217, 191] on div "Memo" at bounding box center [165, 194] width 303 height 22
type input "Admin / Replacement Unit"
type input "sv103"
type input "OK"
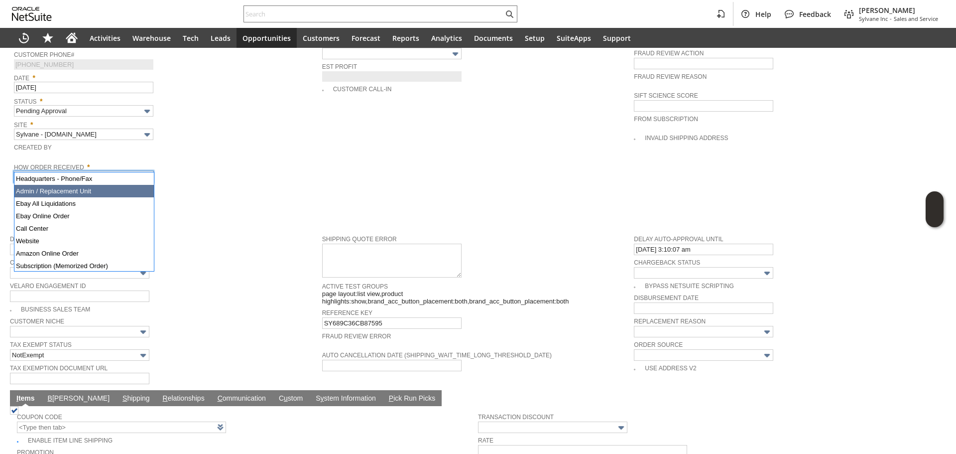
type input "Make Copy"
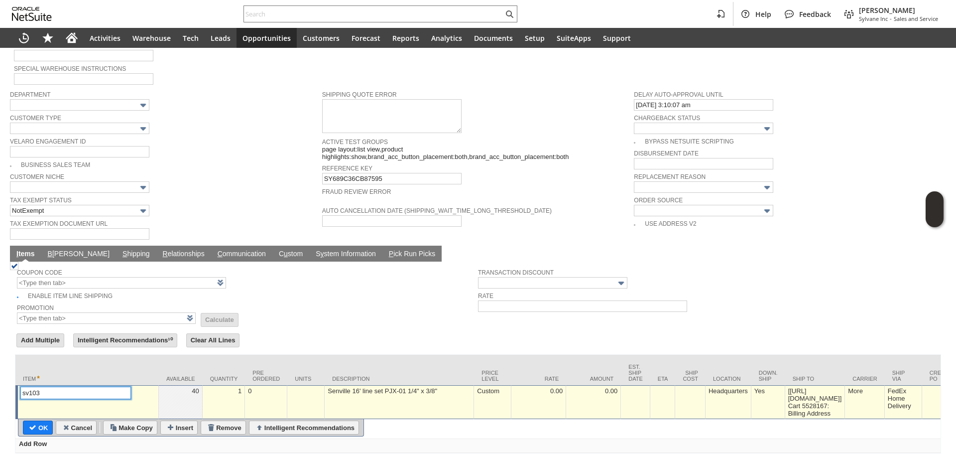
scroll to position [534, 0]
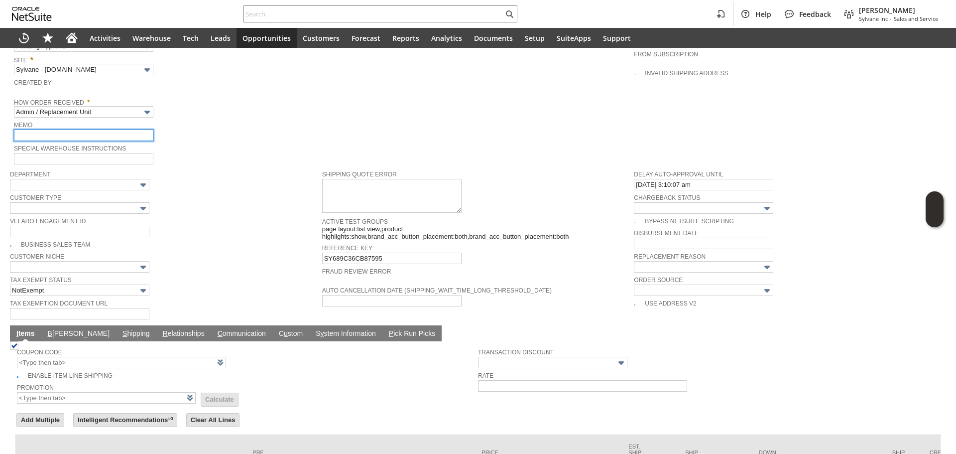
click at [100, 130] on input "text" at bounding box center [83, 135] width 139 height 11
type input "Replacement Order / cx missing line set / Barb advised we can process one due t…"
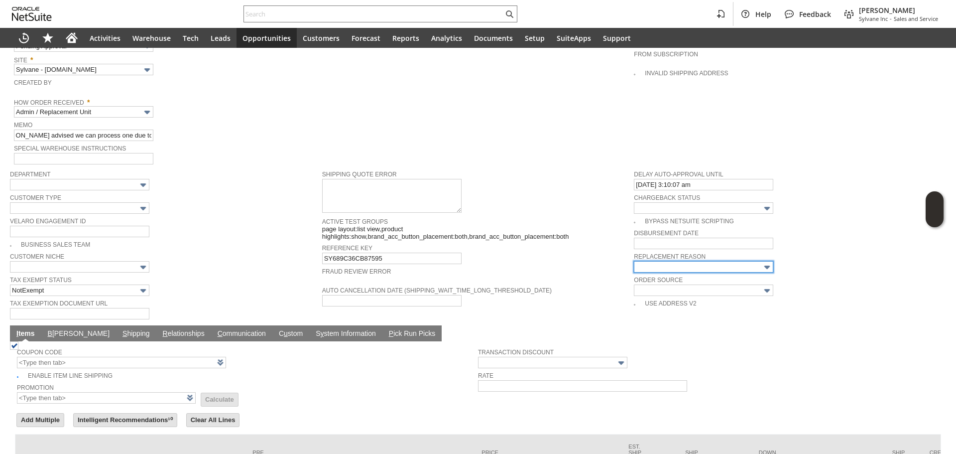
click at [689, 261] on input "text" at bounding box center [703, 266] width 139 height 11
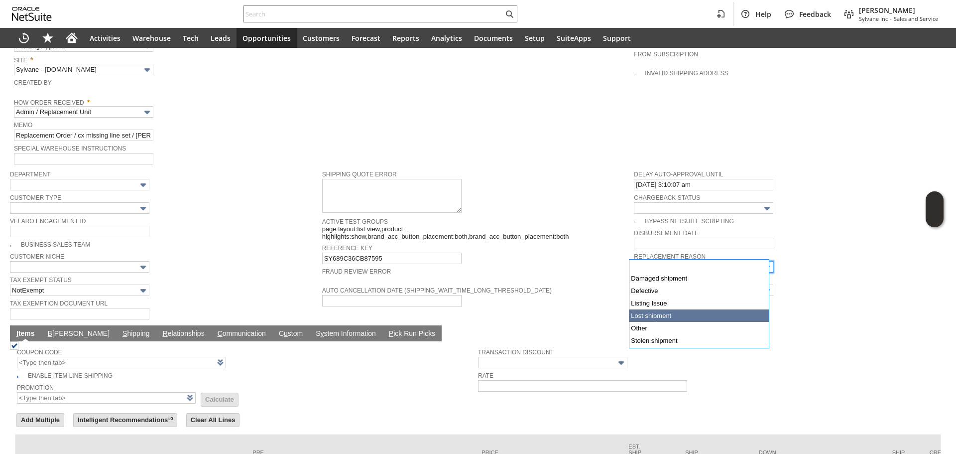
type input "Other"
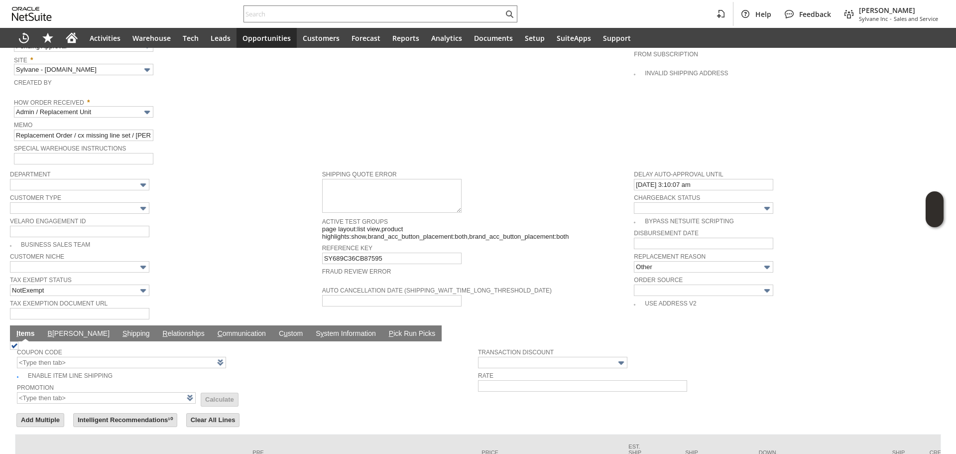
click at [581, 286] on div "Auto Cancellation Date (shipping_wait_time_long_threshold_date)" at bounding box center [475, 295] width 307 height 22
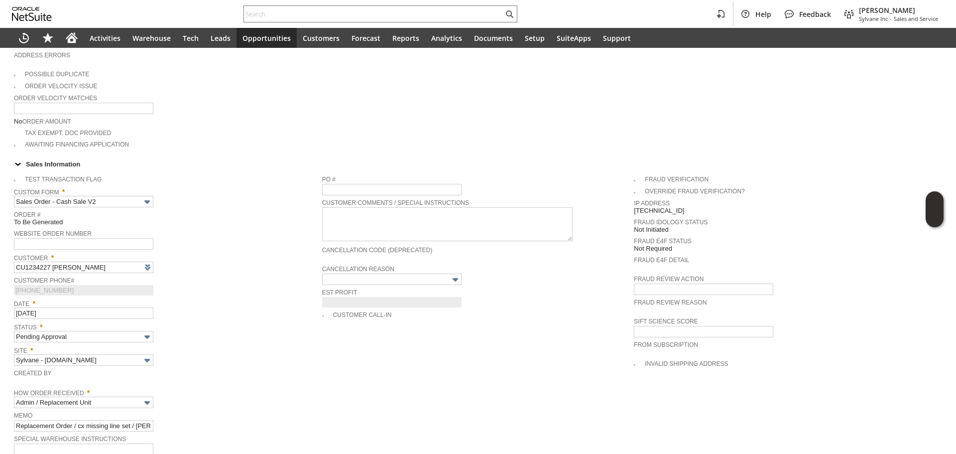
scroll to position [35, 0]
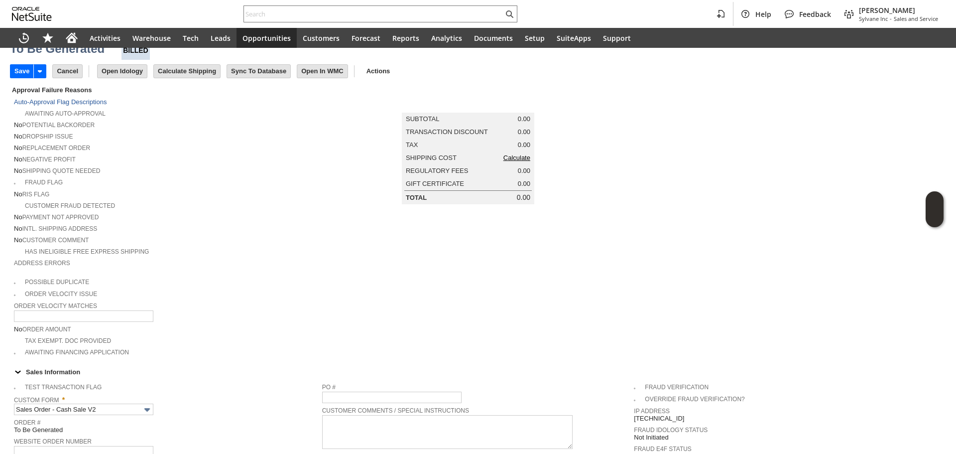
click at [504, 161] on link "Calculate" at bounding box center [517, 157] width 27 height 7
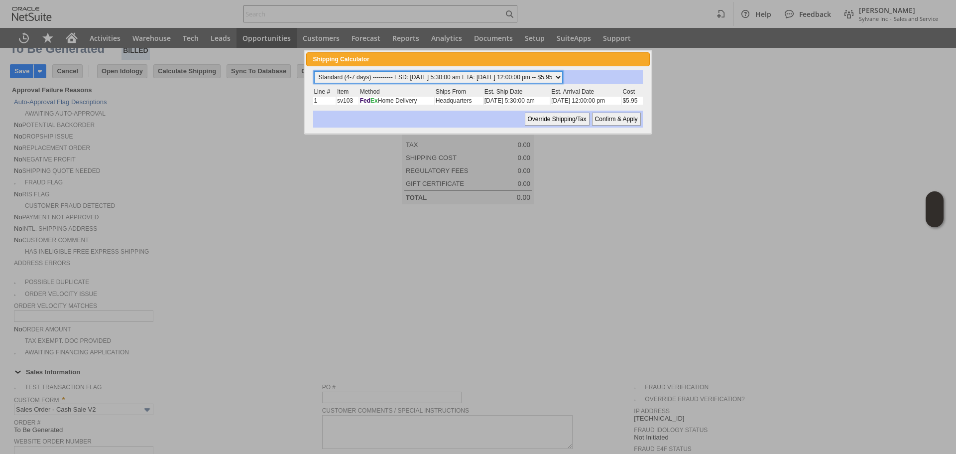
drag, startPoint x: 438, startPoint y: 72, endPoint x: 435, endPoint y: 82, distance: 10.4
click at [438, 72] on select "Standard (4-7 days) ---------- ESD: 08/21/2025 5:30:00 am ETA: 08/26/2025 12:00…" at bounding box center [438, 77] width 249 height 12
click at [314, 71] on select "Standard (4-7 days) ---------- ESD: 08/21/2025 5:30:00 am ETA: 08/26/2025 12:00…" at bounding box center [438, 77] width 249 height 12
click at [617, 122] on input "Confirm & Apply" at bounding box center [616, 119] width 49 height 13
type input "Add"
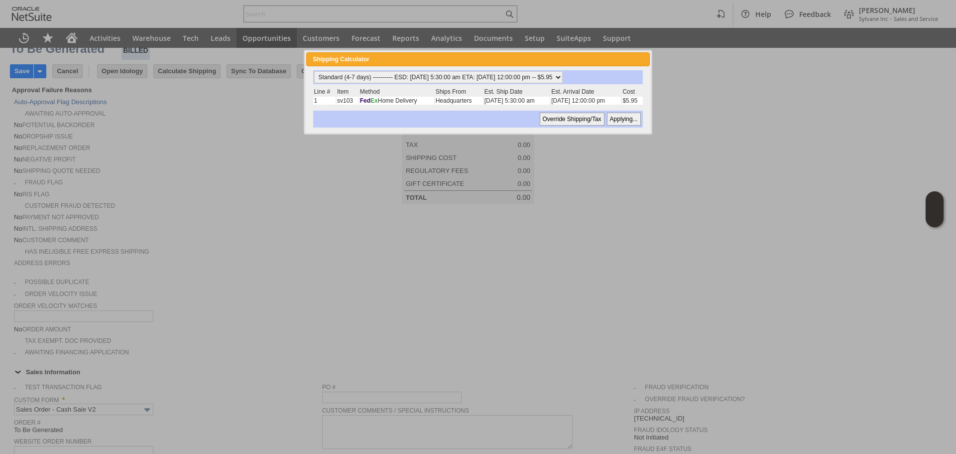
type input "Copy Previous"
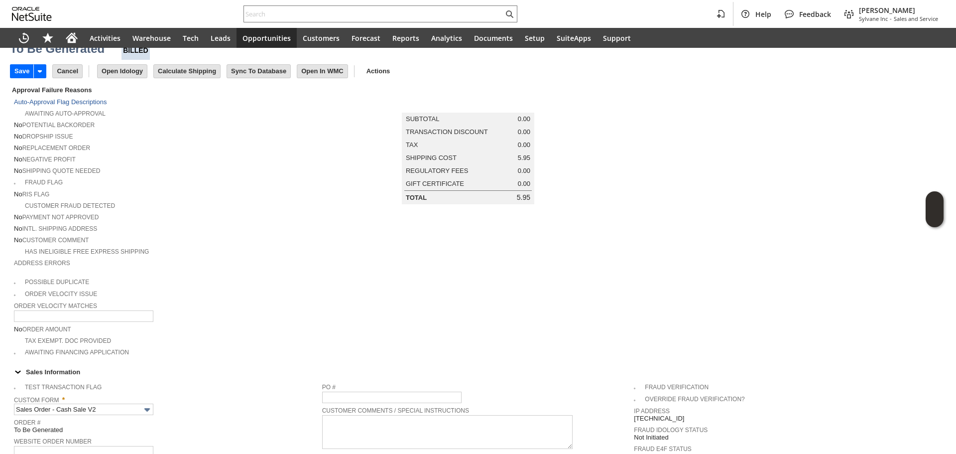
scroll to position [643, 0]
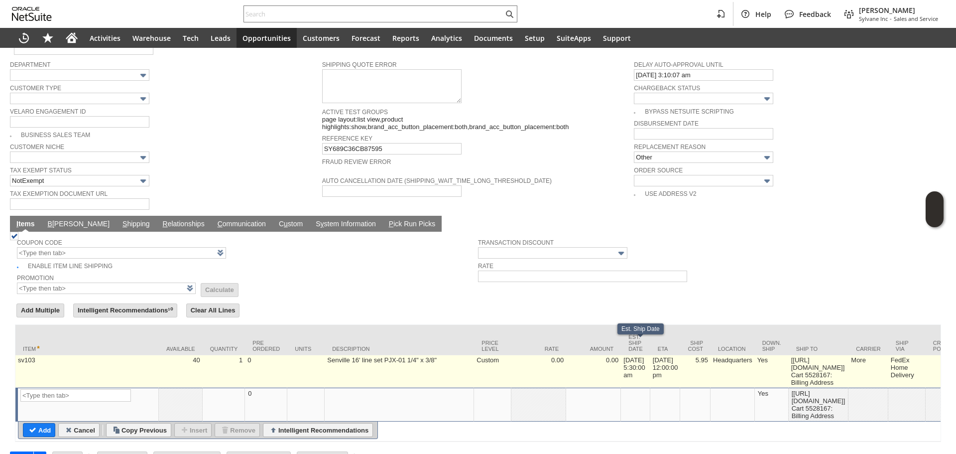
click at [711, 359] on td "5.95" at bounding box center [695, 371] width 30 height 32
type input "5.95"
type input "OK"
type input "Make Copy"
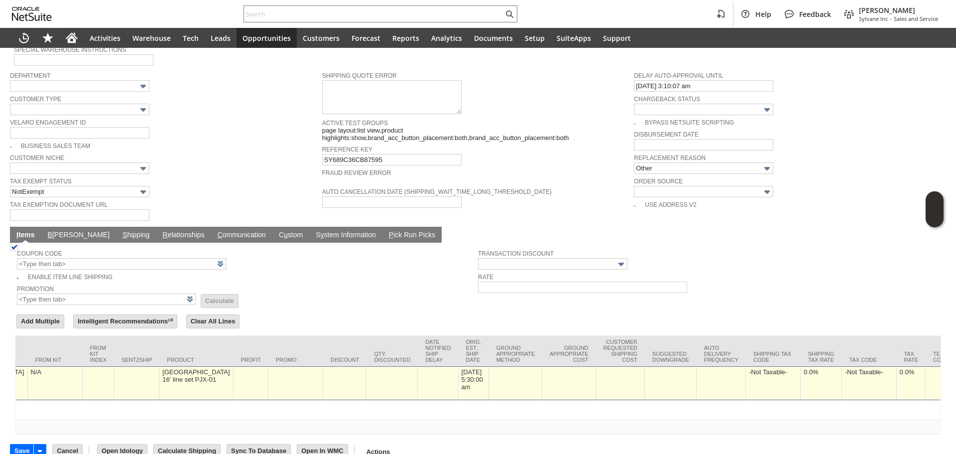
scroll to position [0, 1509]
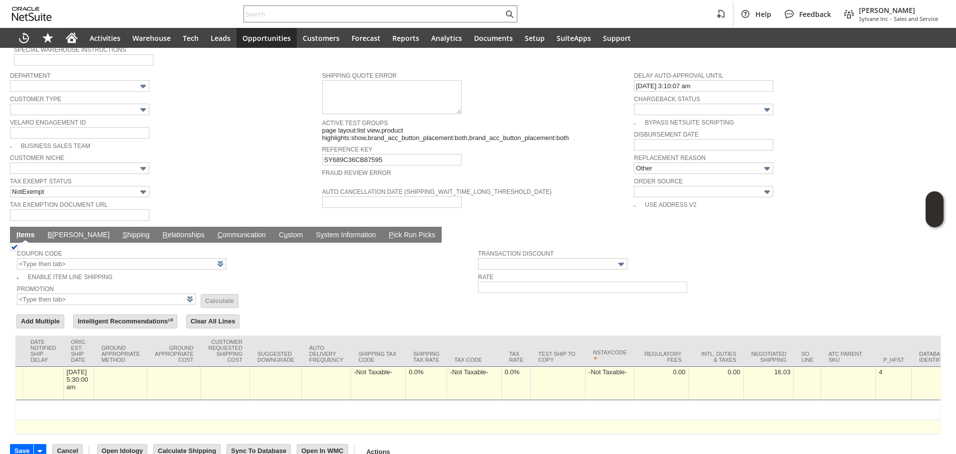
type input "0"
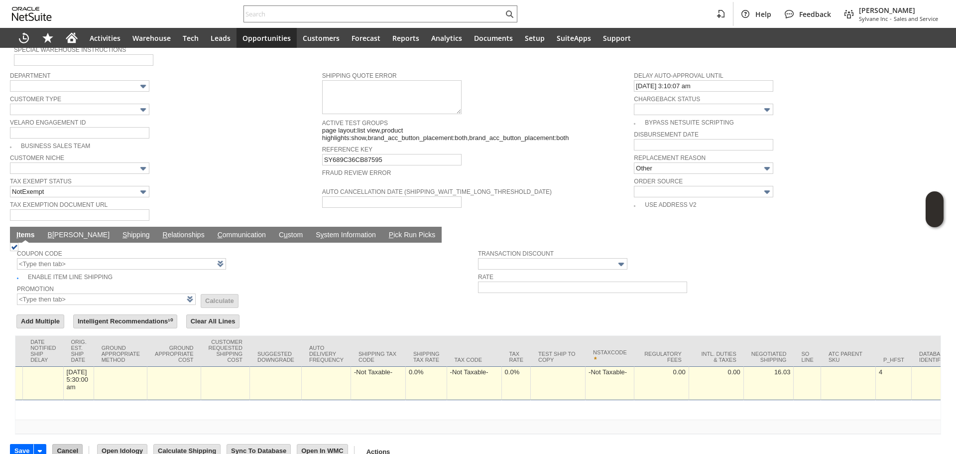
drag, startPoint x: 607, startPoint y: 409, endPoint x: 73, endPoint y: 436, distance: 535.2
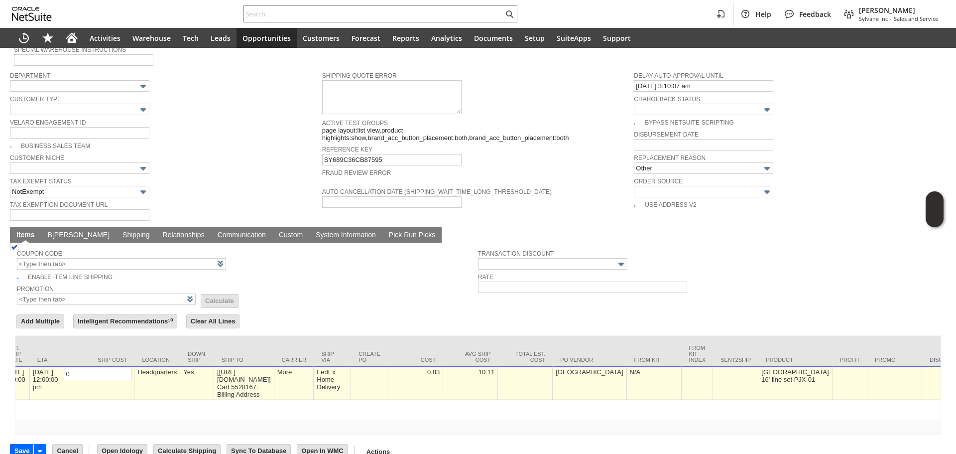
scroll to position [0, 0]
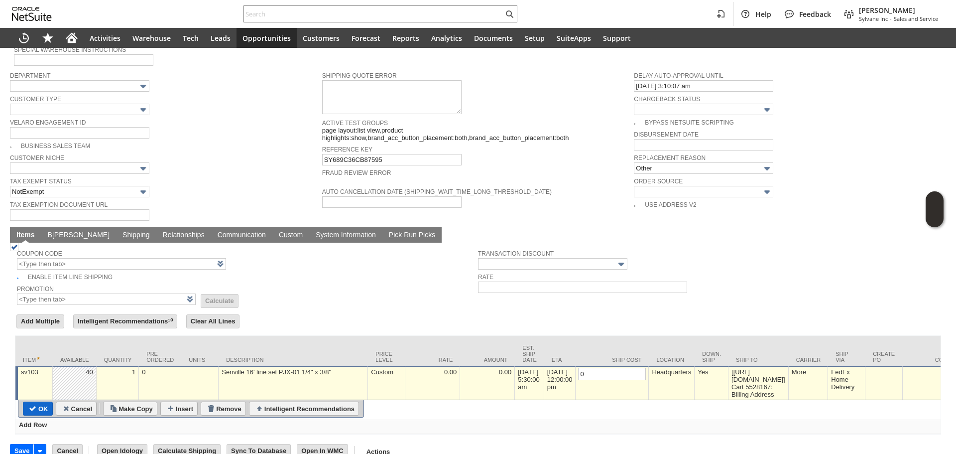
click at [38, 402] on input "OK" at bounding box center [37, 408] width 29 height 13
type input "Add"
type input "Copy Previous"
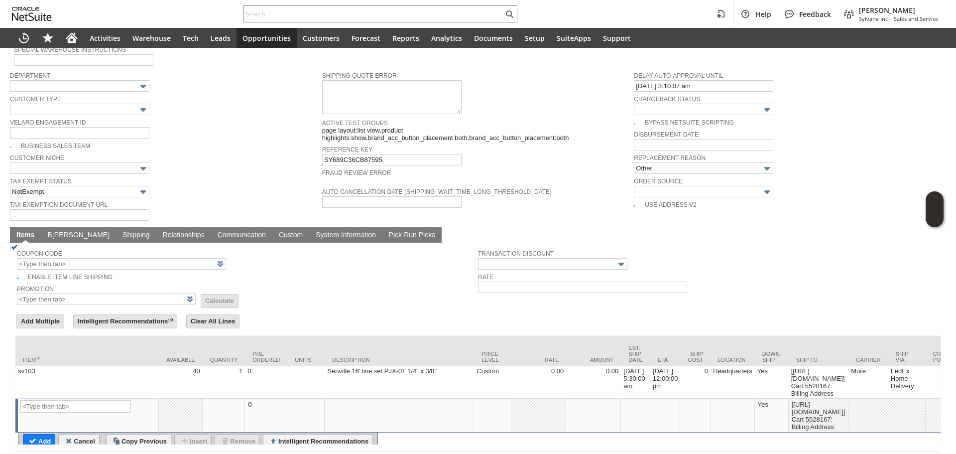
click at [56, 227] on td "B illing" at bounding box center [78, 235] width 75 height 16
click at [59, 231] on link "B illing" at bounding box center [78, 235] width 67 height 9
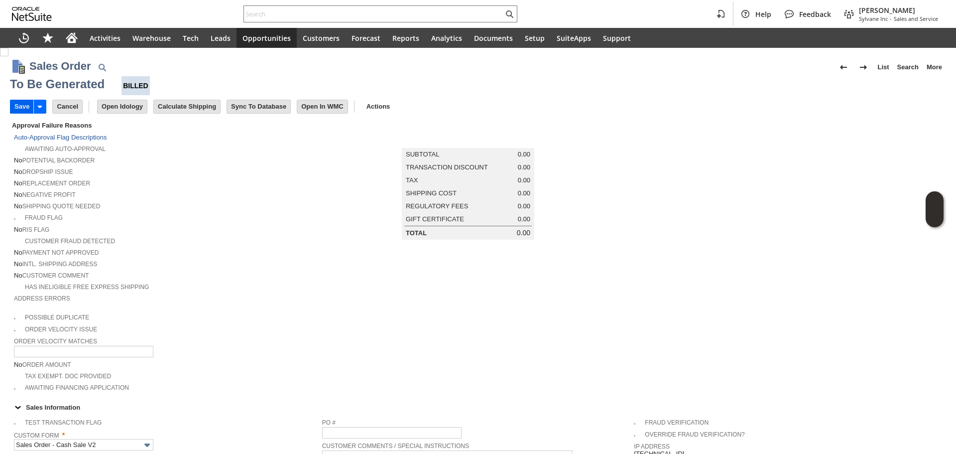
click at [24, 110] on input "Save" at bounding box center [21, 106] width 23 height 13
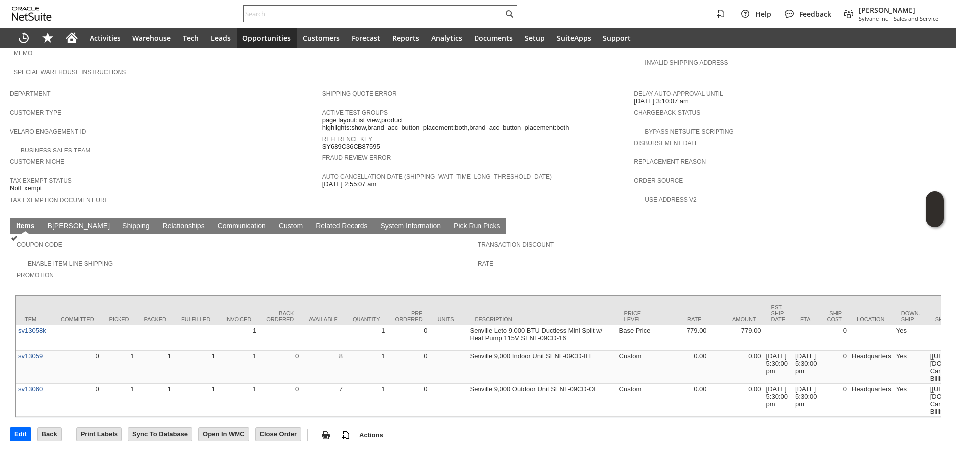
click at [307, 12] on input "text" at bounding box center [374, 14] width 260 height 12
paste input "S1346411"
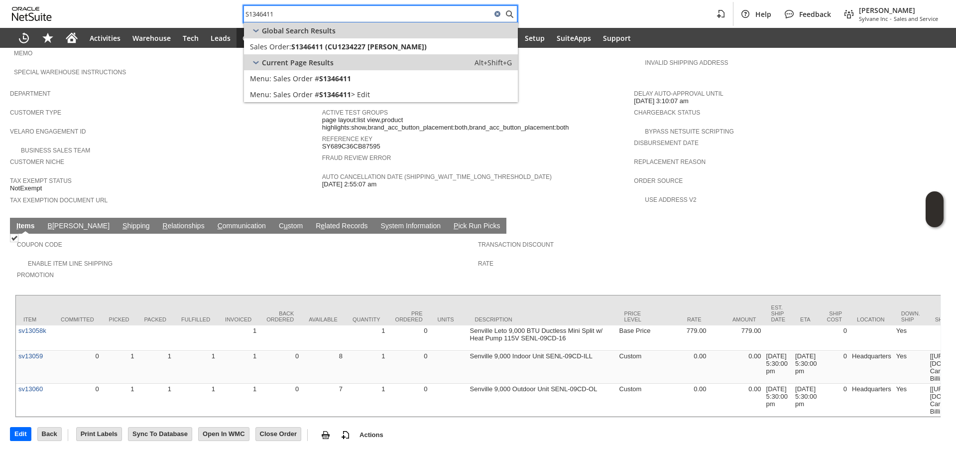
type input "S1346411"
click at [341, 50] on span "S1346411 (CU1234227 [PERSON_NAME])" at bounding box center [359, 46] width 136 height 9
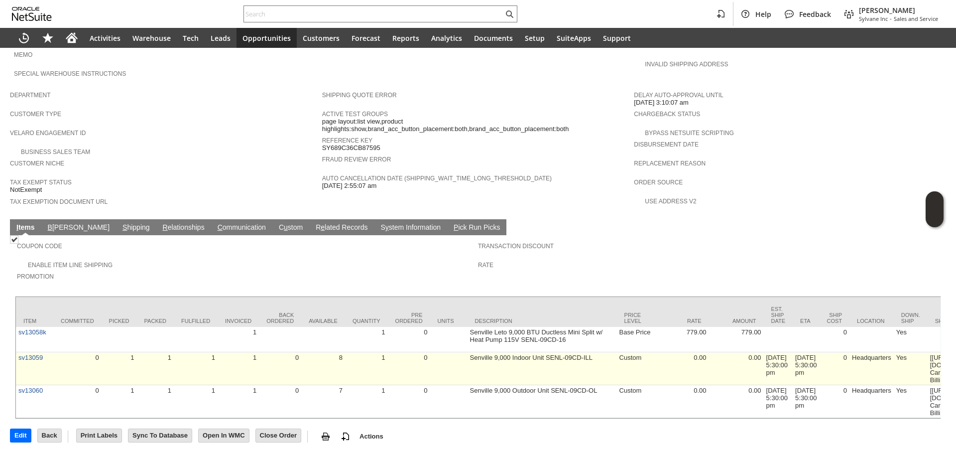
scroll to position [548, 0]
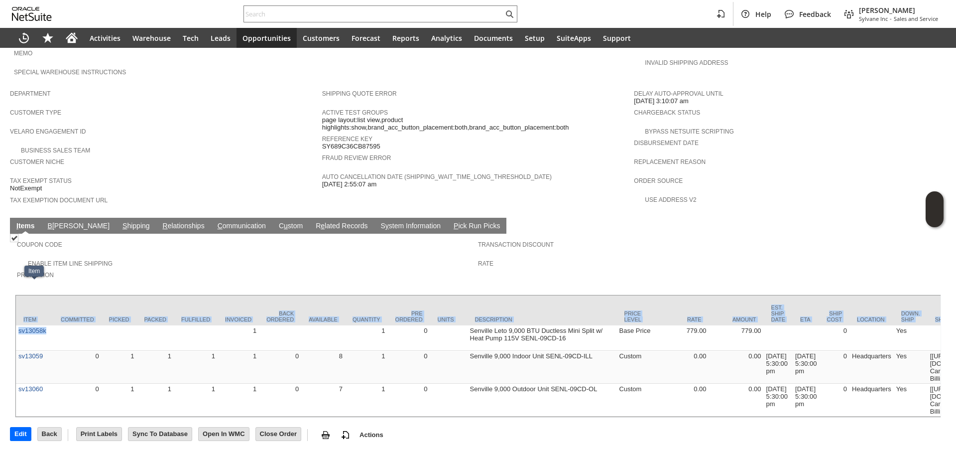
copy div "Item Committed Picked Packed Fulfilled Invoiced Back Ordered Available Quantity…"
drag, startPoint x: 48, startPoint y: 299, endPoint x: 15, endPoint y: 299, distance: 32.9
click at [15, 299] on div "Item Committed Picked Packed Fulfilled Invoiced Back Ordered Available Quantity…" at bounding box center [478, 355] width 927 height 123
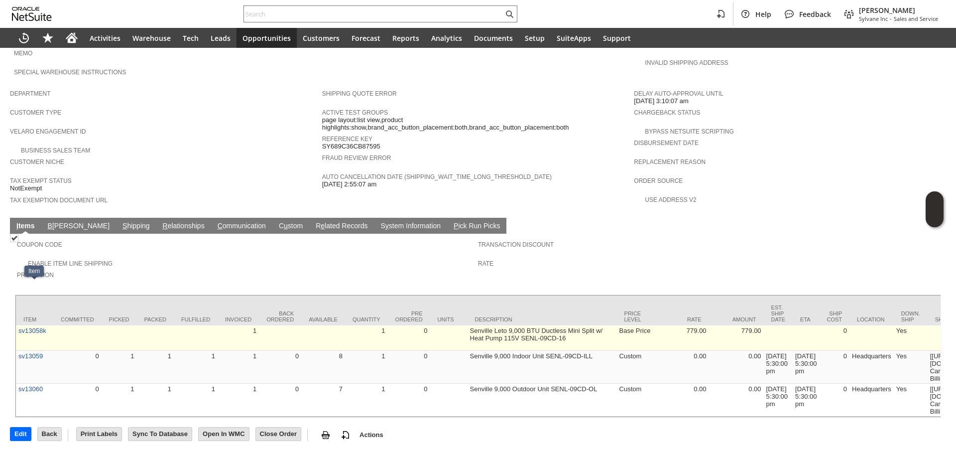
click at [78, 325] on td at bounding box center [77, 337] width 48 height 25
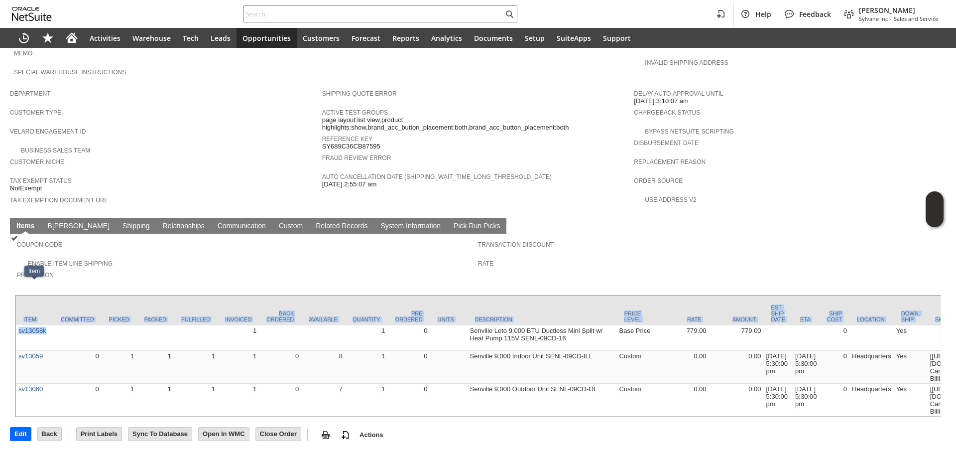
copy div "Item Committed Picked Packed Fulfilled Invoiced Back Ordered Available Quantity…"
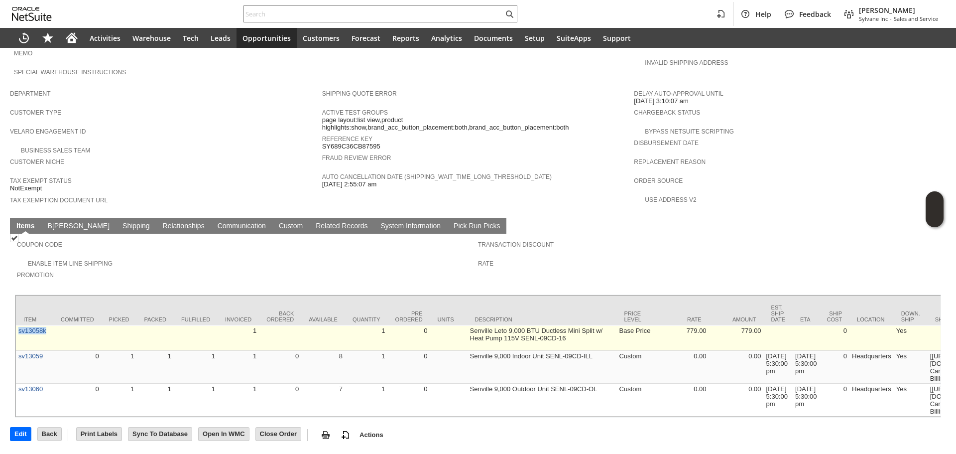
copy link "sv13058k"
copy link "v13058k"
copy link "sv13058k"
drag, startPoint x: 52, startPoint y: 305, endPoint x: 18, endPoint y: 298, distance: 34.6
click at [18, 325] on td "sv13058k" at bounding box center [34, 337] width 37 height 25
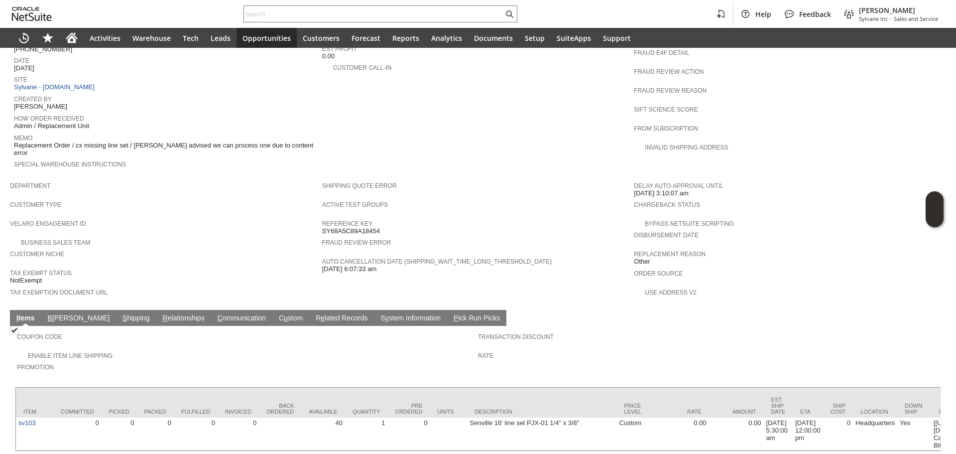
scroll to position [481, 0]
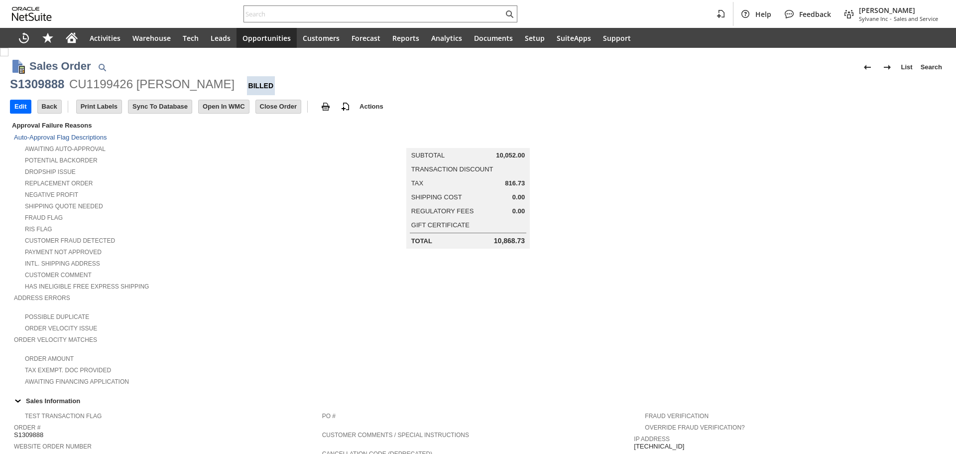
scroll to position [349, 0]
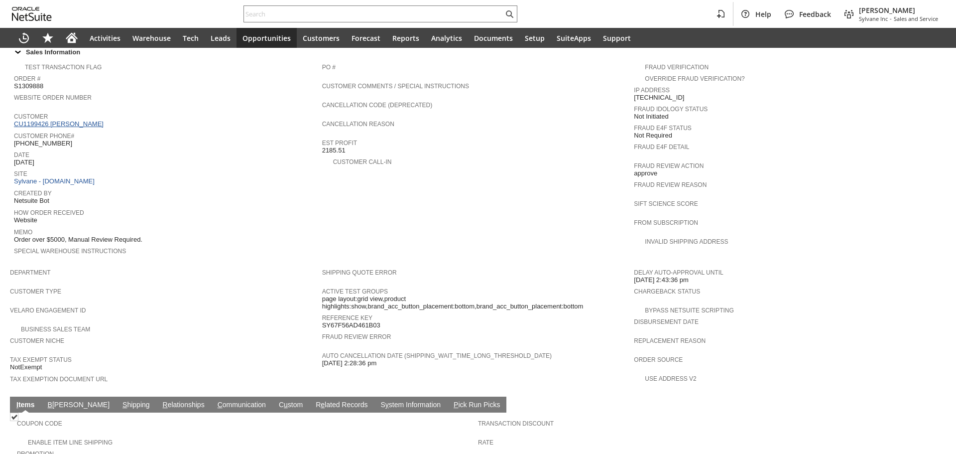
click at [76, 120] on link "CU1199426 Keith Perez" at bounding box center [60, 123] width 92 height 7
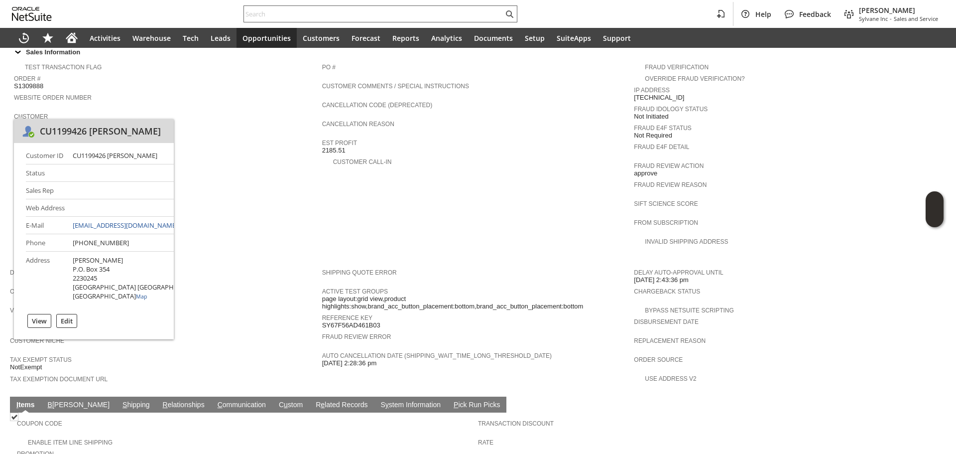
paste input "P218420"
click at [289, 19] on input "text" at bounding box center [374, 14] width 260 height 12
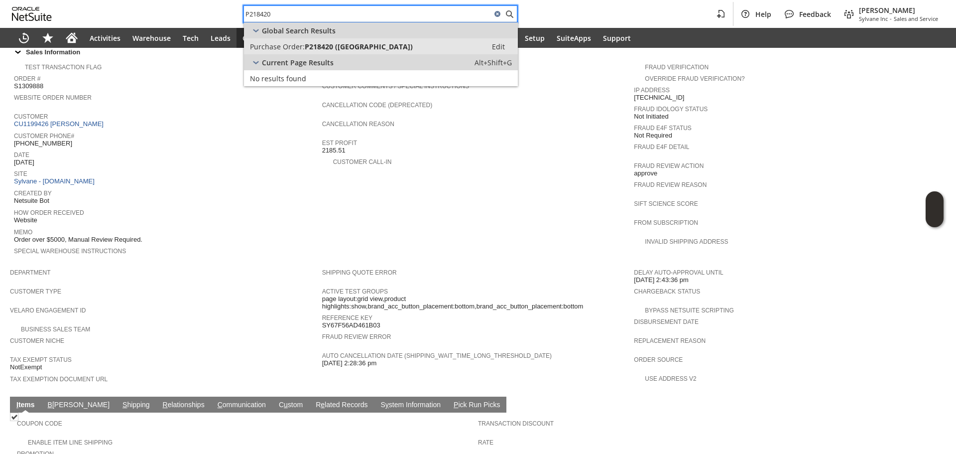
type input "P218420"
click at [300, 46] on span "Purchase Order:" at bounding box center [277, 46] width 55 height 9
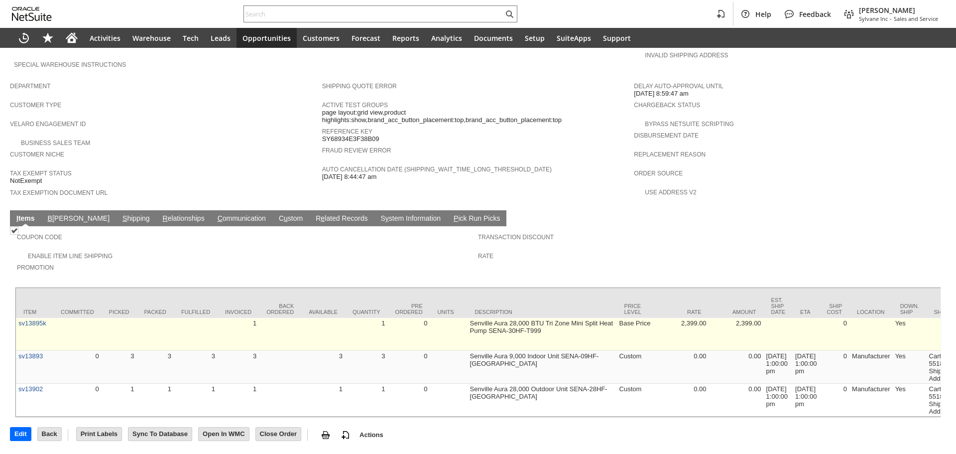
scroll to position [556, 0]
drag, startPoint x: 57, startPoint y: 286, endPoint x: 17, endPoint y: 284, distance: 39.4
click at [188, 318] on td at bounding box center [196, 334] width 44 height 33
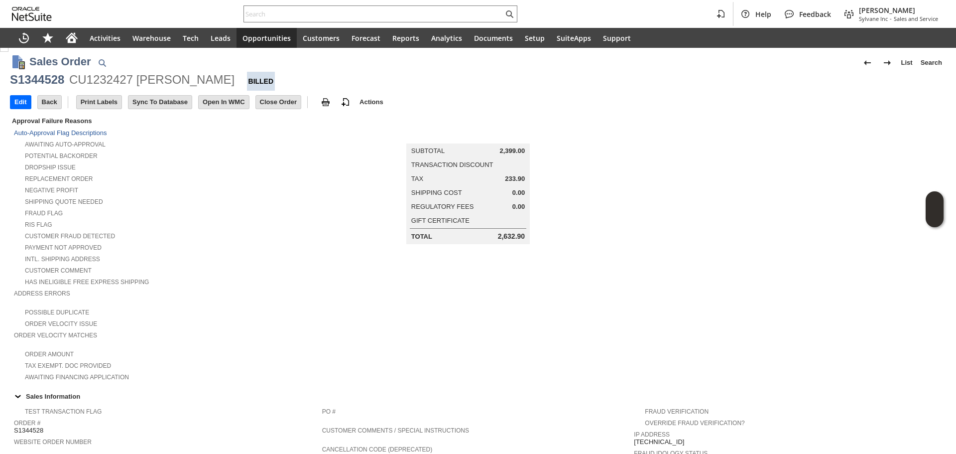
scroll to position [0, 0]
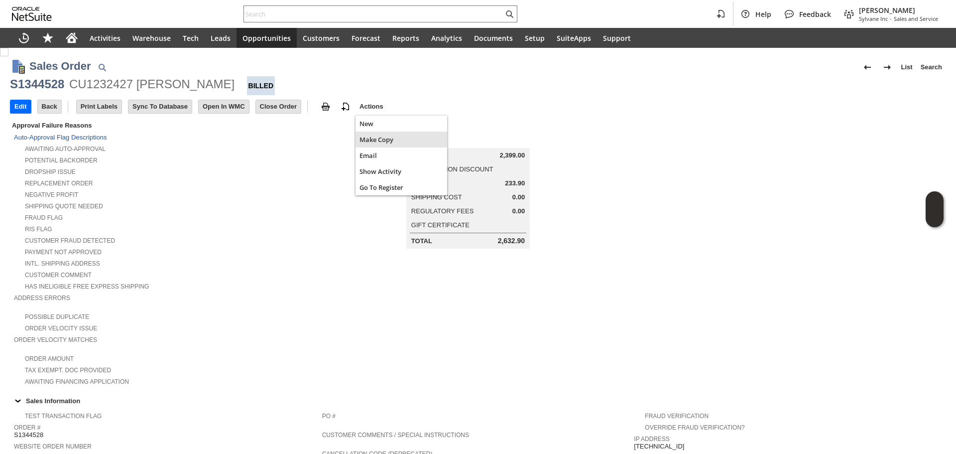
click at [371, 141] on span "Make Copy" at bounding box center [402, 139] width 84 height 9
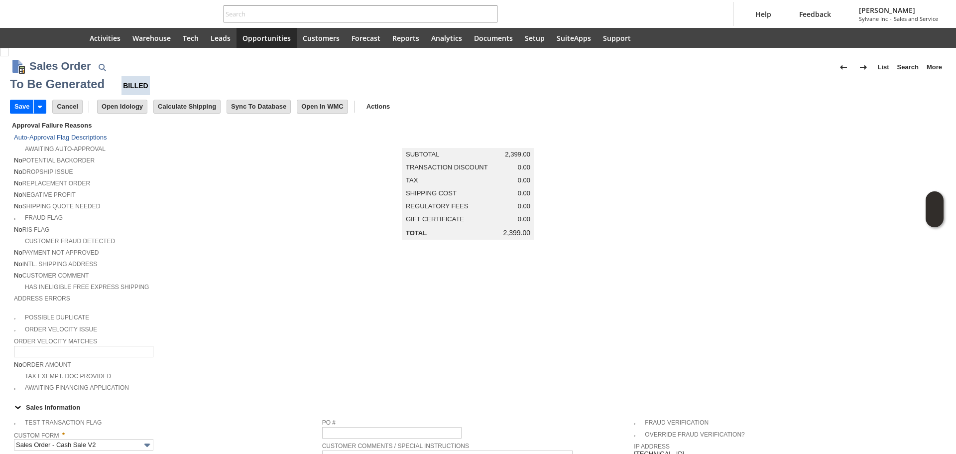
type input "Headquarters - Phone/Fax"
type input "Make Copy"
type input "Intelligent Recommendations¹⁰"
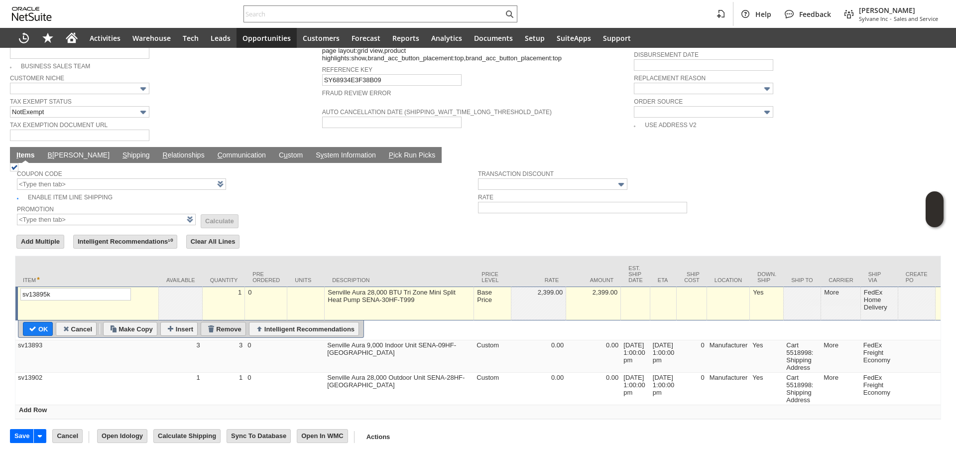
click at [223, 322] on input "Remove" at bounding box center [223, 328] width 44 height 13
type input "sv13893"
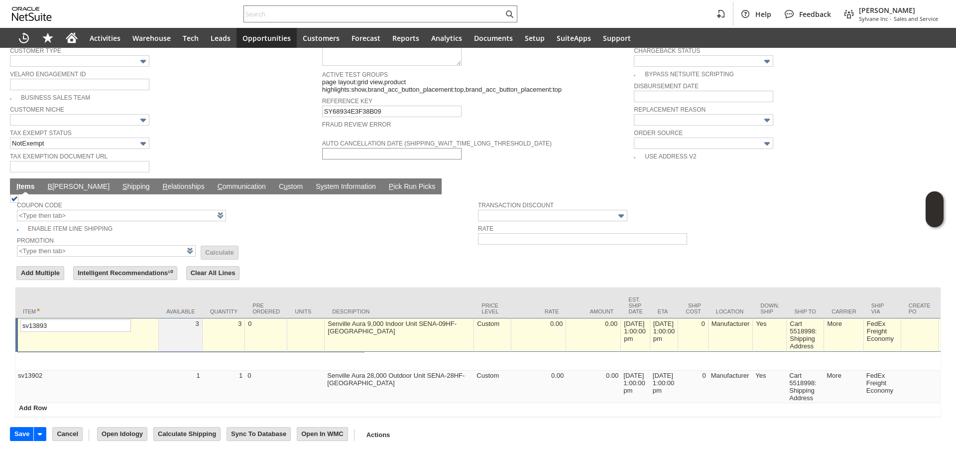
scroll to position [672, 0]
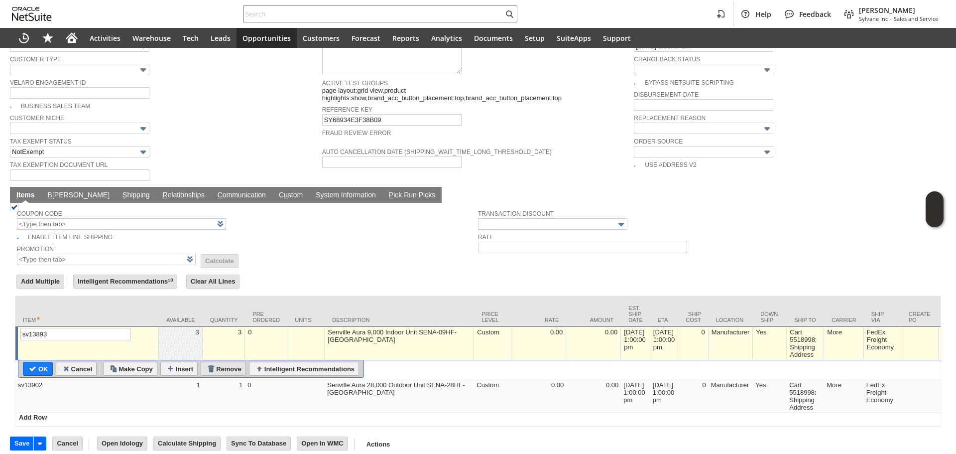
click at [233, 362] on input "Remove" at bounding box center [223, 368] width 44 height 13
type input "Intelligent Recommendations ⁰"
type input "sv13902"
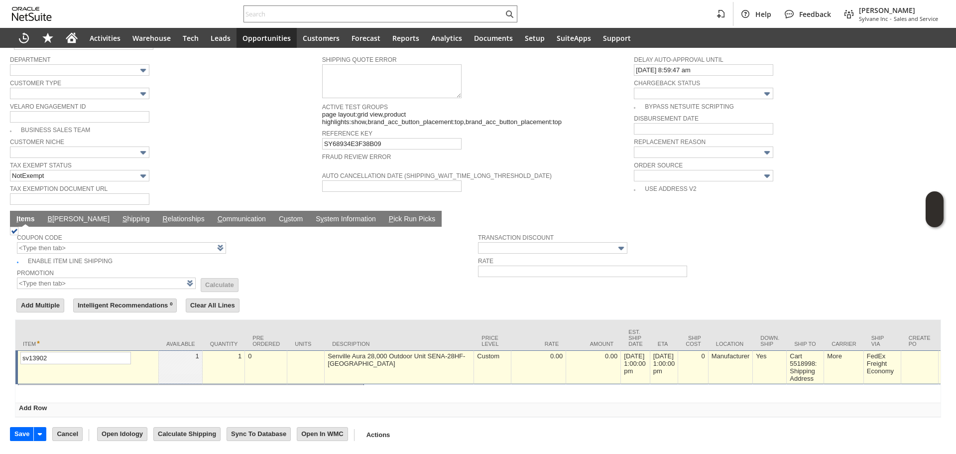
scroll to position [640, 0]
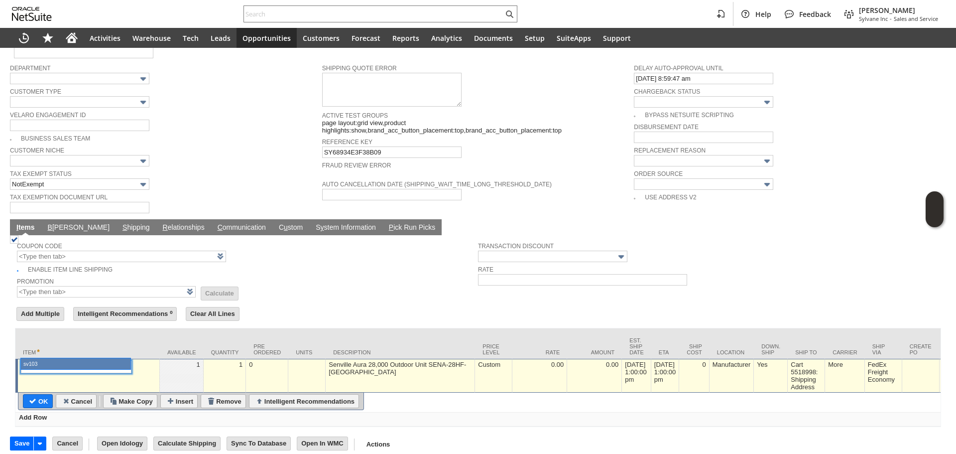
drag, startPoint x: 90, startPoint y: 351, endPoint x: 83, endPoint y: 360, distance: 11.7
click at [90, 361] on input "sv103" at bounding box center [76, 367] width 111 height 12
type input "sv103"
click at [29, 393] on table "OK Cancel Make Copy Insert Remove Intelligent Recommendations" at bounding box center [191, 401] width 346 height 17
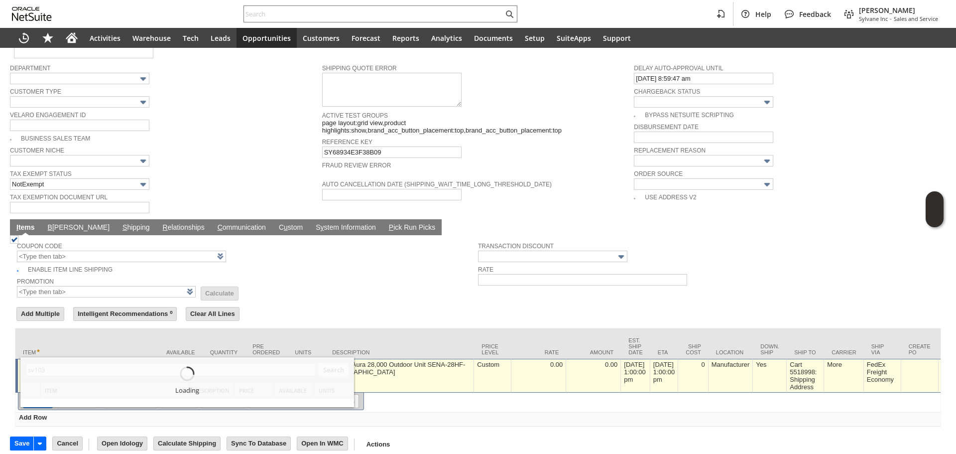
click at [33, 388] on div "Loading" at bounding box center [187, 382] width 334 height 50
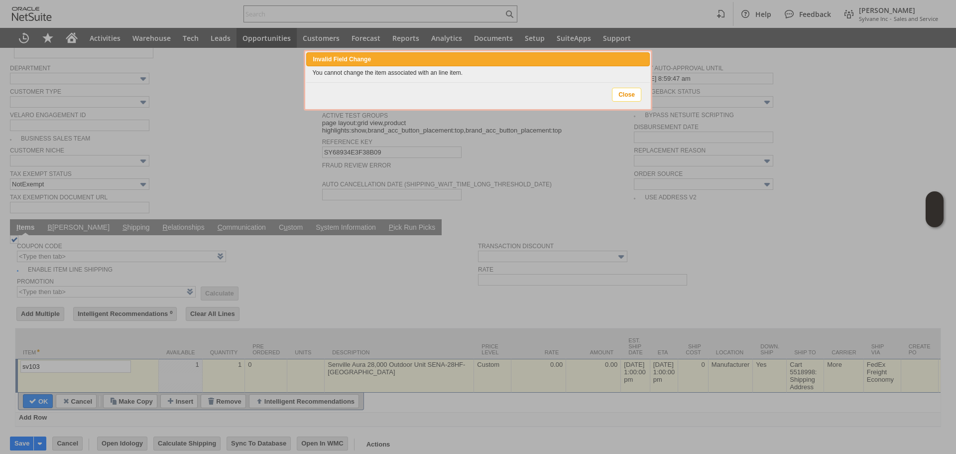
click at [636, 100] on span "Close" at bounding box center [627, 94] width 28 height 13
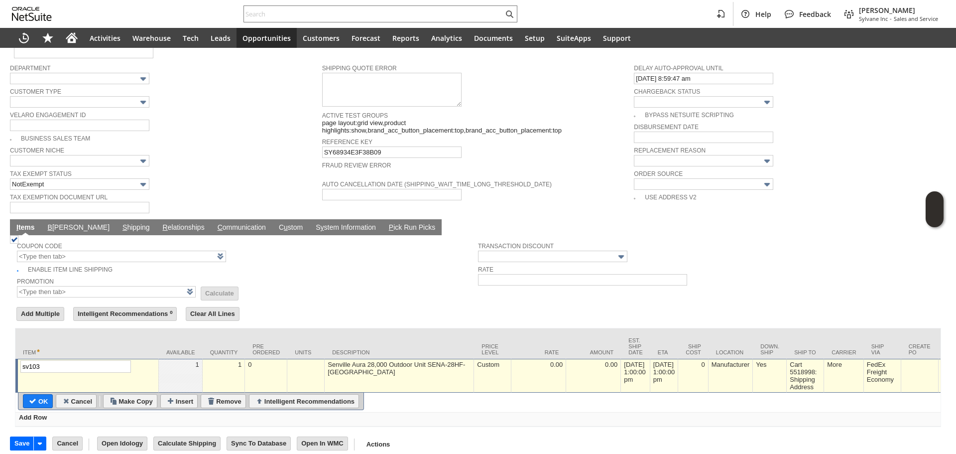
drag, startPoint x: 230, startPoint y: 384, endPoint x: 534, endPoint y: 0, distance: 489.4
click at [229, 395] on input "Remove" at bounding box center [223, 401] width 44 height 13
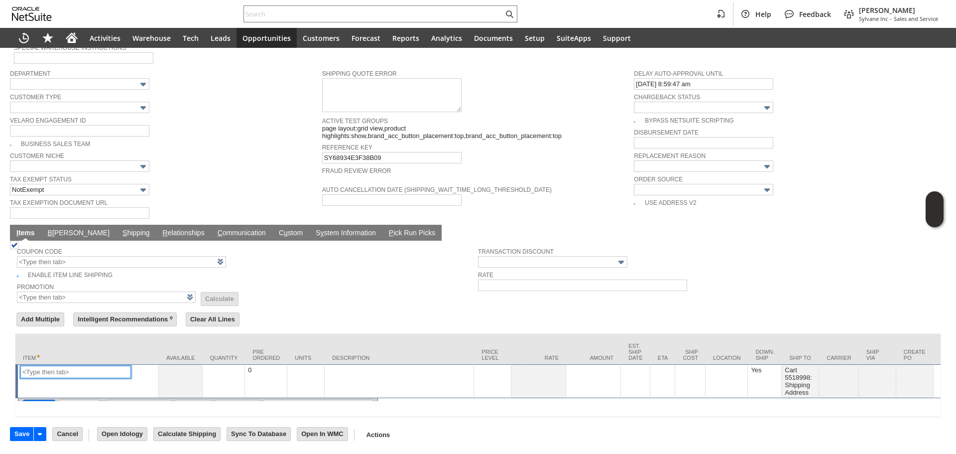
scroll to position [626, 0]
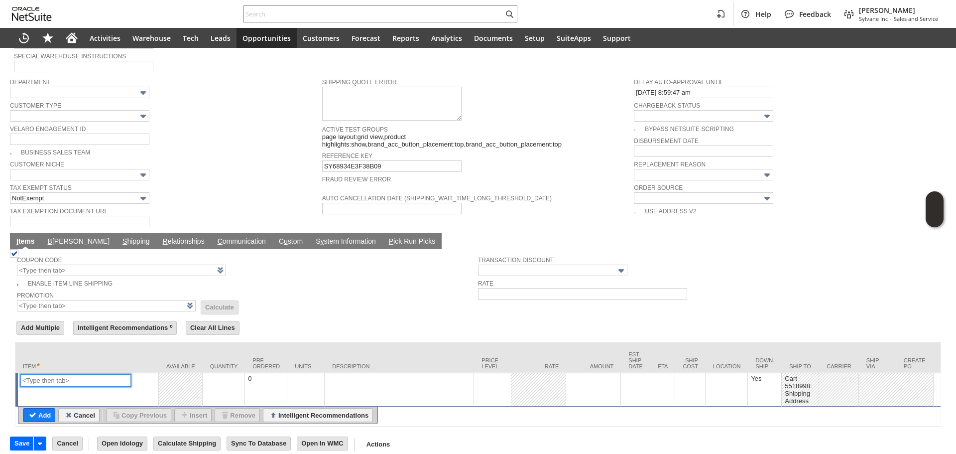
paste input "sv103s"
type input "sv103"
click at [272, 373] on td "0" at bounding box center [266, 390] width 42 height 34
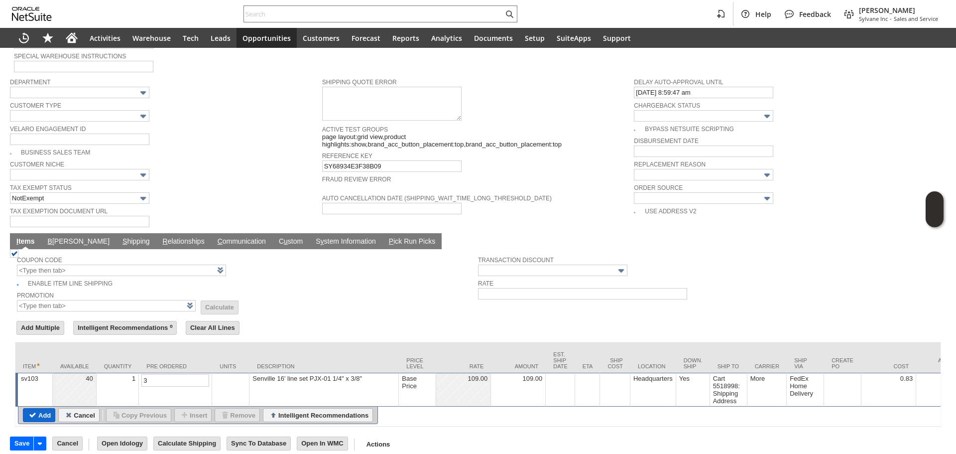
type input "1"
click at [39, 408] on input "Add" at bounding box center [38, 414] width 31 height 13
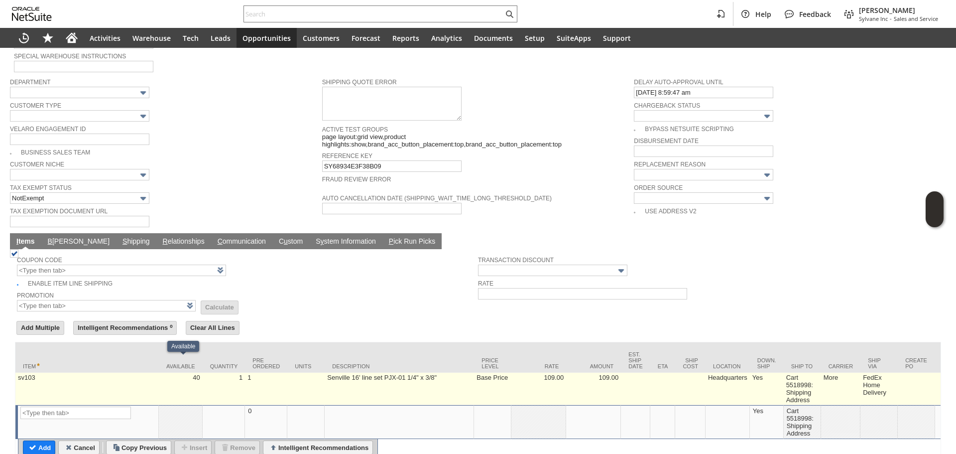
type input "Intelligent Recommendations¹⁰"
click at [238, 376] on td "1" at bounding box center [224, 389] width 43 height 32
type input "1"
type input "sv103"
type input "OK"
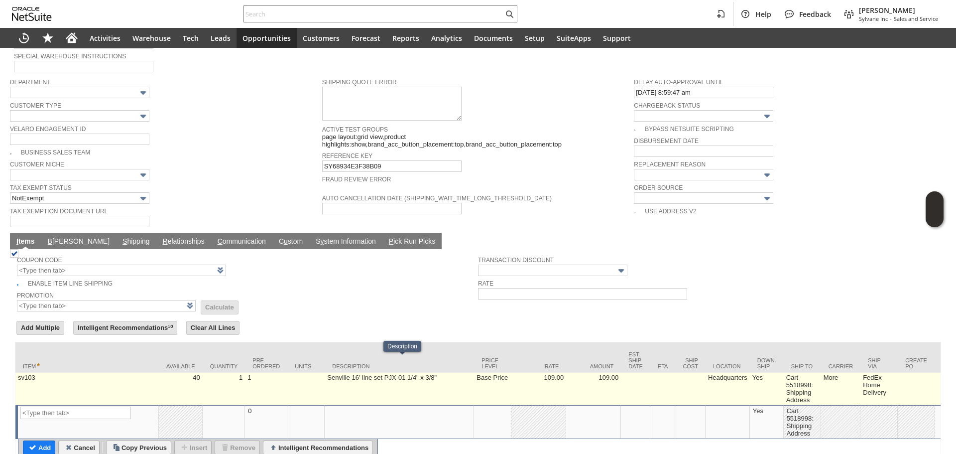
type input "Make Copy"
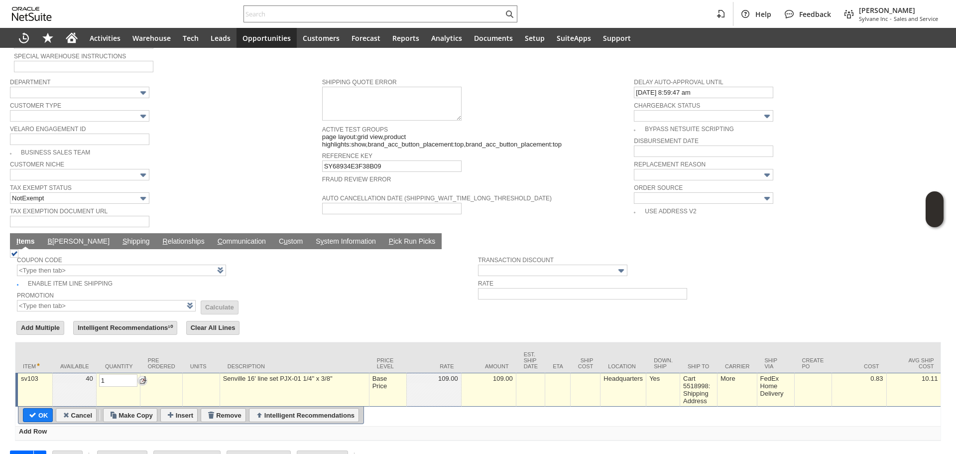
type input "3"
click at [41, 408] on input "OK" at bounding box center [37, 414] width 29 height 13
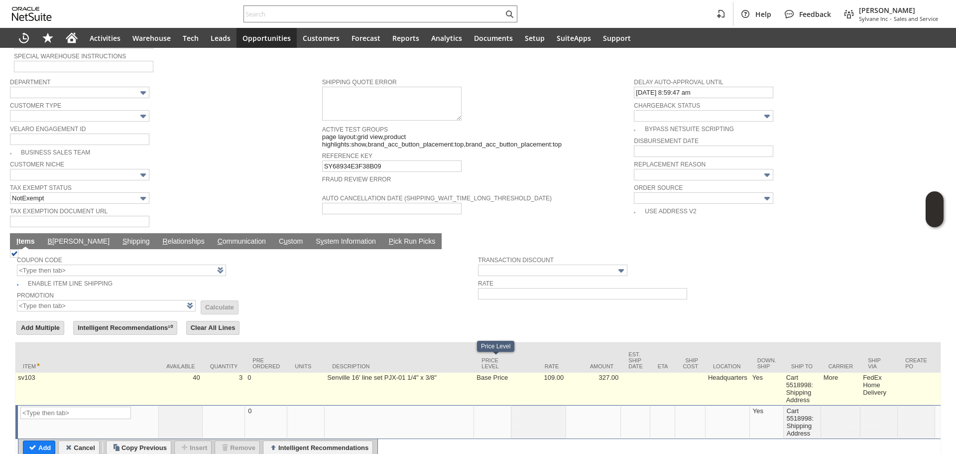
click at [500, 373] on td "Base Price" at bounding box center [492, 389] width 37 height 32
type input "Base Price"
type input "109.00"
type input "OK"
type input "Make Copy"
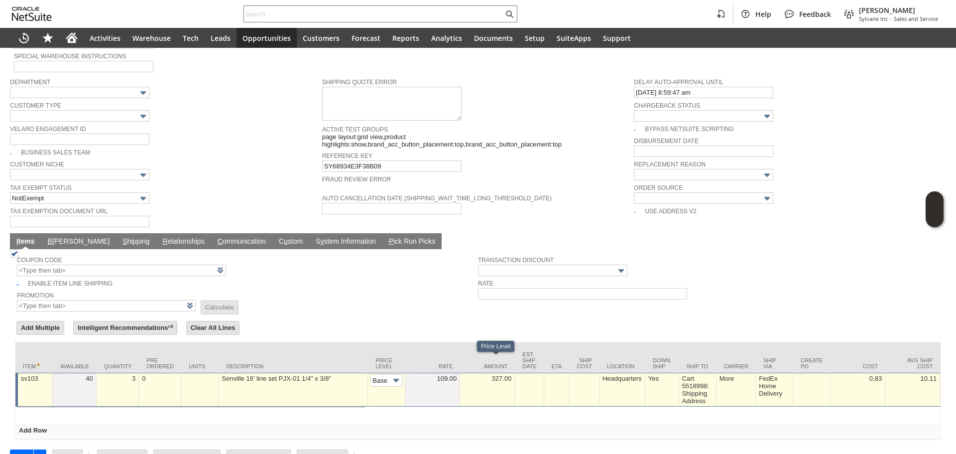
scroll to position [0, 15]
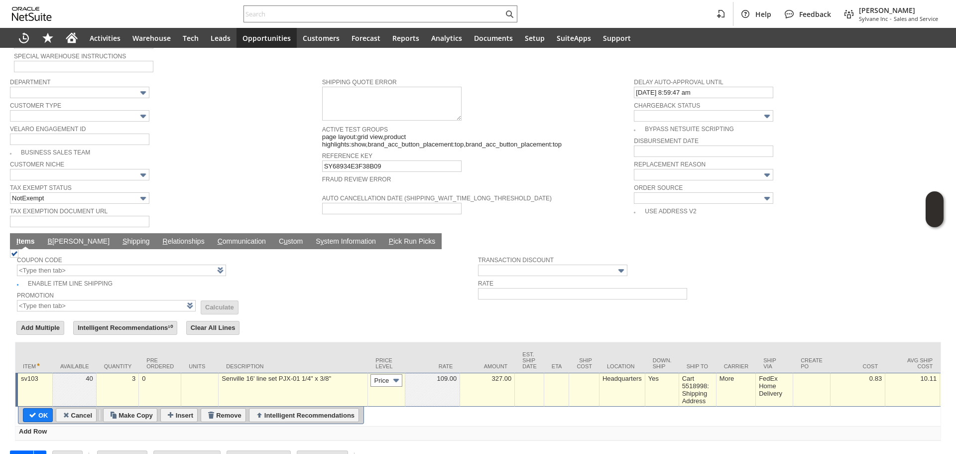
click at [371, 374] on input "Base Price" at bounding box center [387, 380] width 32 height 12
click at [381, 374] on input "Base Price" at bounding box center [387, 380] width 32 height 12
type input "Custom"
click at [422, 377] on td at bounding box center [433, 390] width 55 height 34
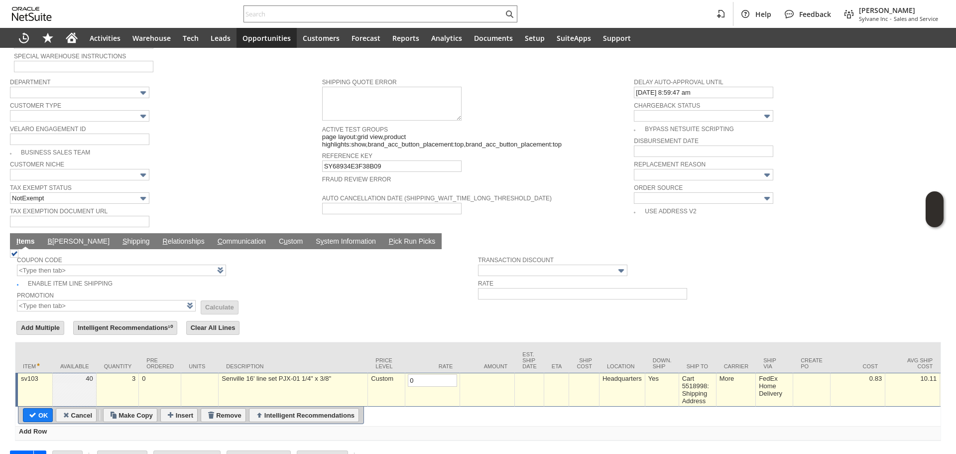
type input "0.00"
click at [37, 408] on input "OK" at bounding box center [37, 414] width 29 height 13
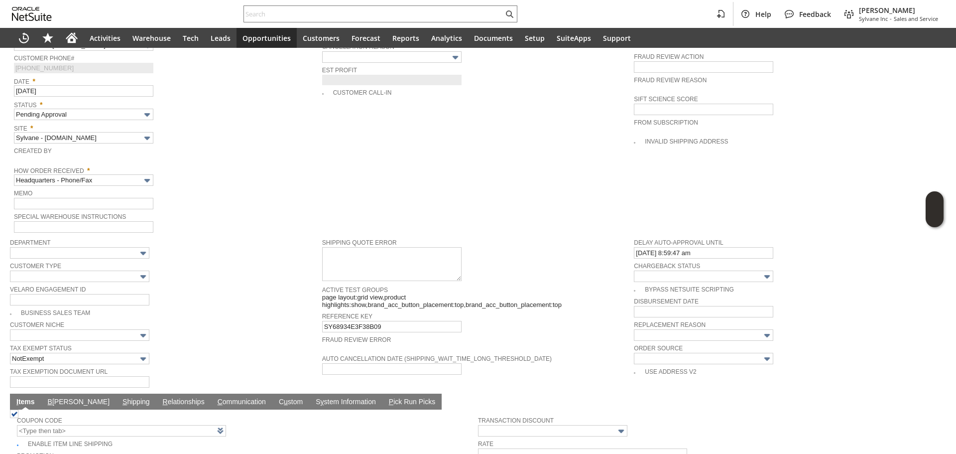
scroll to position [459, 0]
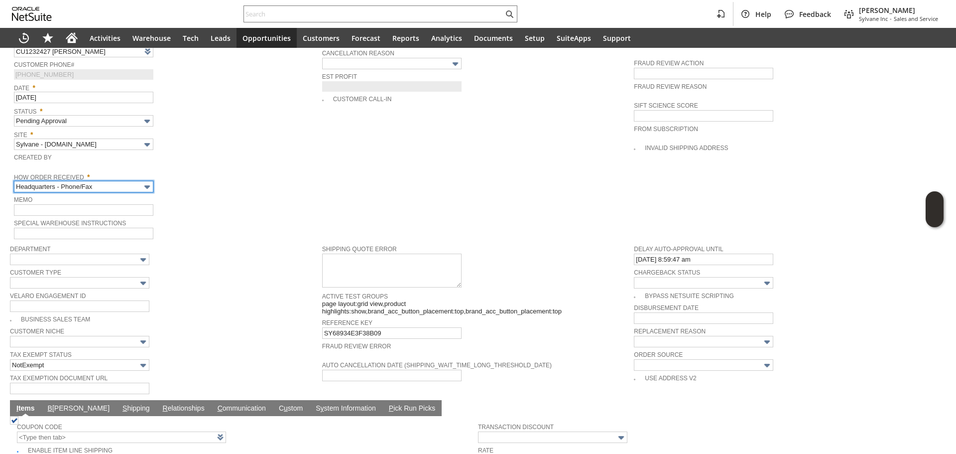
click at [124, 181] on input "Headquarters - Phone/Fax" at bounding box center [83, 186] width 139 height 11
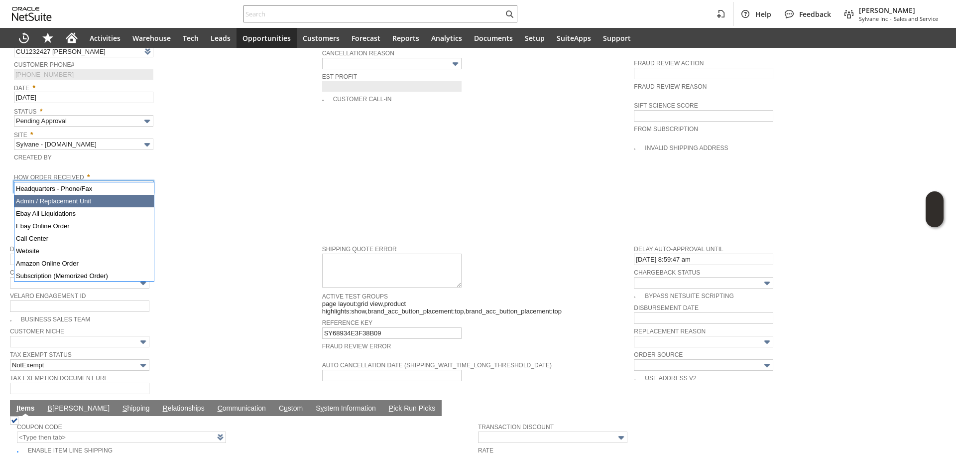
type input "Admin / Replacement Unit"
type input "sv103"
type input "OK"
type input "Make Copy"
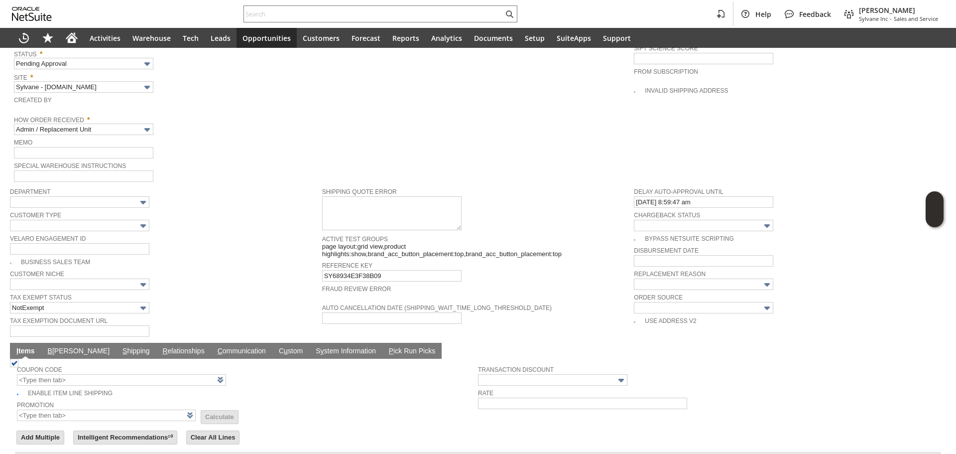
scroll to position [490, 0]
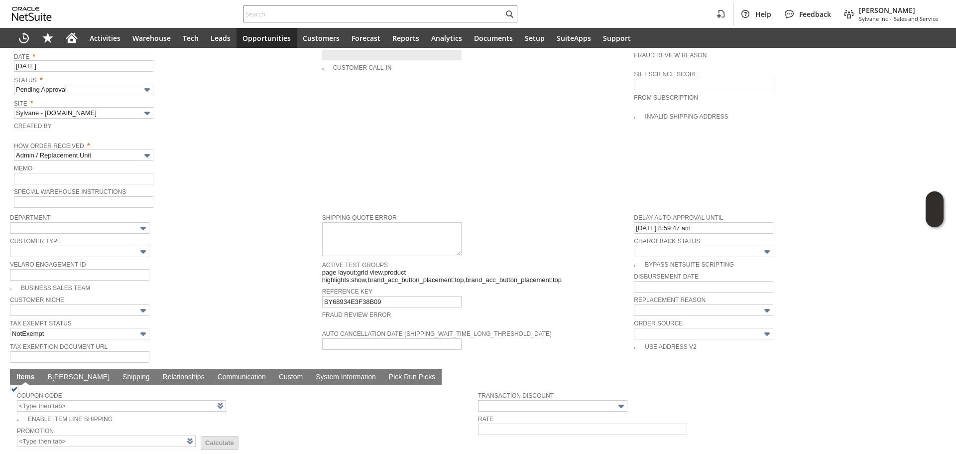
click at [84, 162] on span "Memo" at bounding box center [165, 167] width 303 height 11
paste input "Replacement Order / cx missing line set / Barb advised we can process one due t…"
click at [85, 173] on input "text" at bounding box center [83, 178] width 139 height 11
type input "Replacement Order / cx missing line set / Barb advised we can process one due t…"
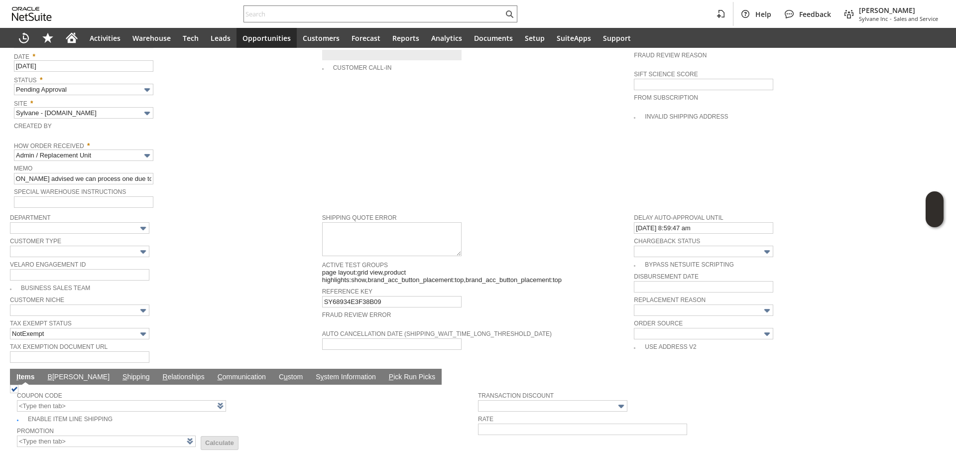
scroll to position [0, 0]
click at [230, 169] on div "Memo Replacement Order / cx missing line set / Barb advised we can process one …" at bounding box center [165, 173] width 303 height 22
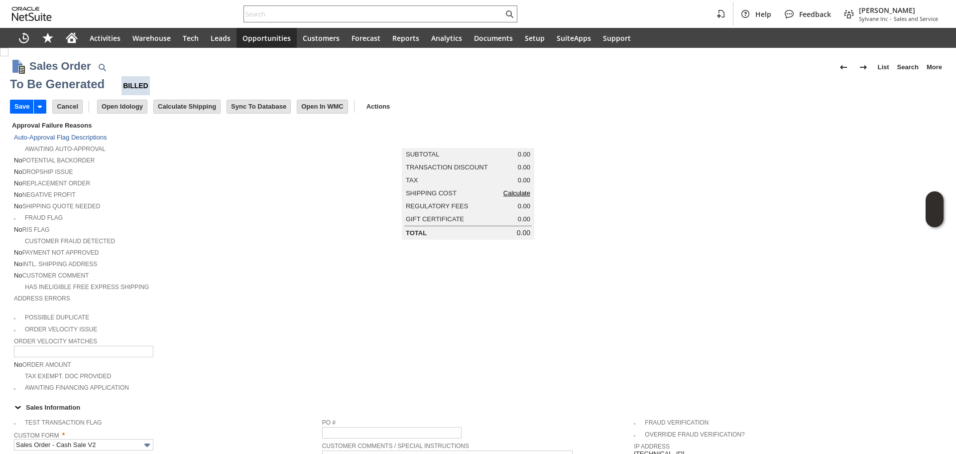
click at [527, 196] on link "Calculate" at bounding box center [517, 192] width 27 height 7
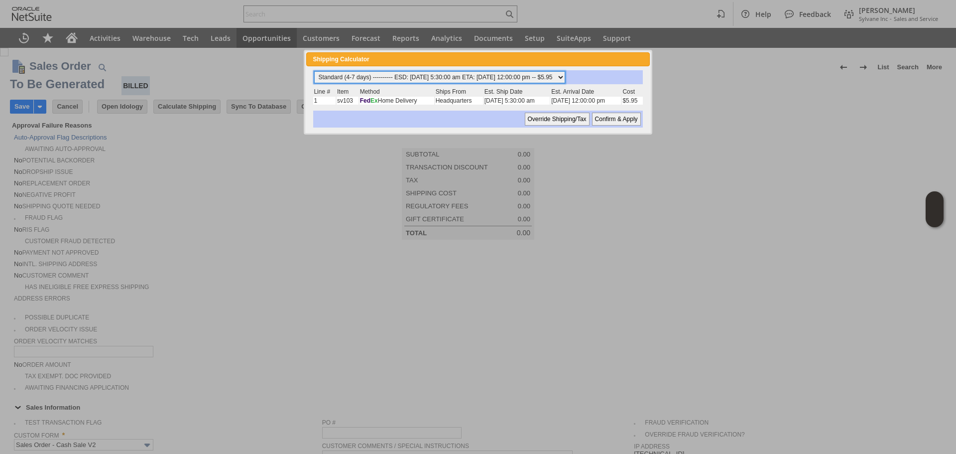
drag, startPoint x: 452, startPoint y: 74, endPoint x: 451, endPoint y: 83, distance: 9.0
click at [452, 74] on select "Standard (4-7 days) ---------- ESD: 08/21/2025 5:30:00 am ETA: 08/22/2025 12:00…" at bounding box center [439, 77] width 251 height 12
select select "2 Day ------------------------ ESD: 08/21/2025 5:30:00 am ETA: 08/22/2025 12:00…"
click at [314, 71] on select "Standard (4-7 days) ---------- ESD: 08/21/2025 5:30:00 am ETA: 08/22/2025 12:00…" at bounding box center [439, 77] width 251 height 12
click at [609, 108] on div "Standard (4-7 days) ---------- ESD: 08/21/2025 5:30:00 am ETA: 08/22/2025 12:00…" at bounding box center [477, 98] width 331 height 57
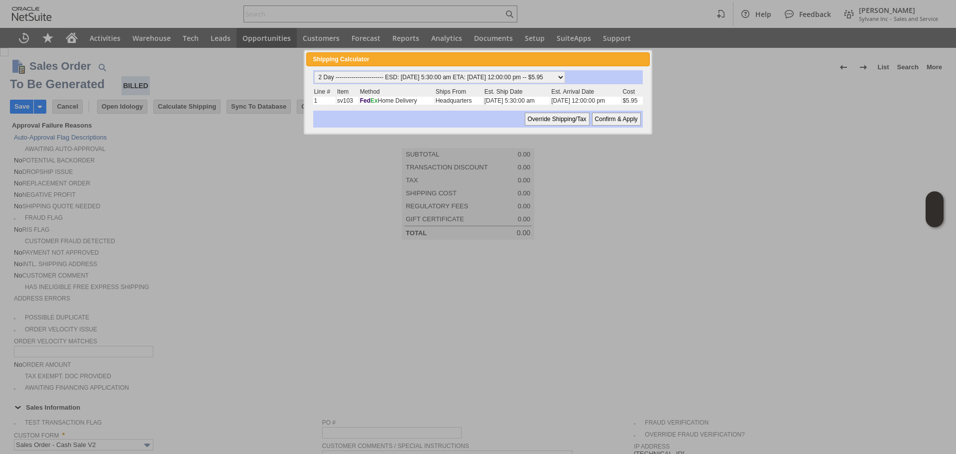
drag, startPoint x: 607, startPoint y: 123, endPoint x: 253, endPoint y: 1, distance: 374.3
click at [606, 124] on input "Confirm & Apply" at bounding box center [616, 119] width 49 height 13
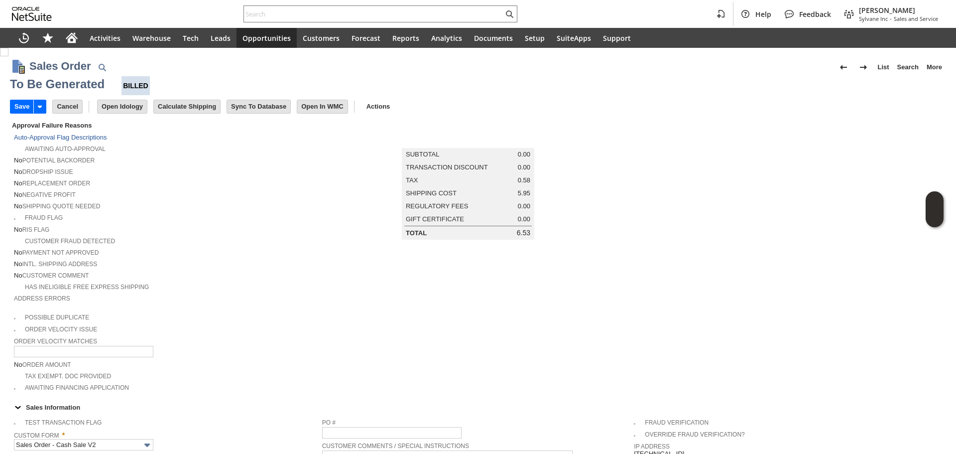
scroll to position [658, 0]
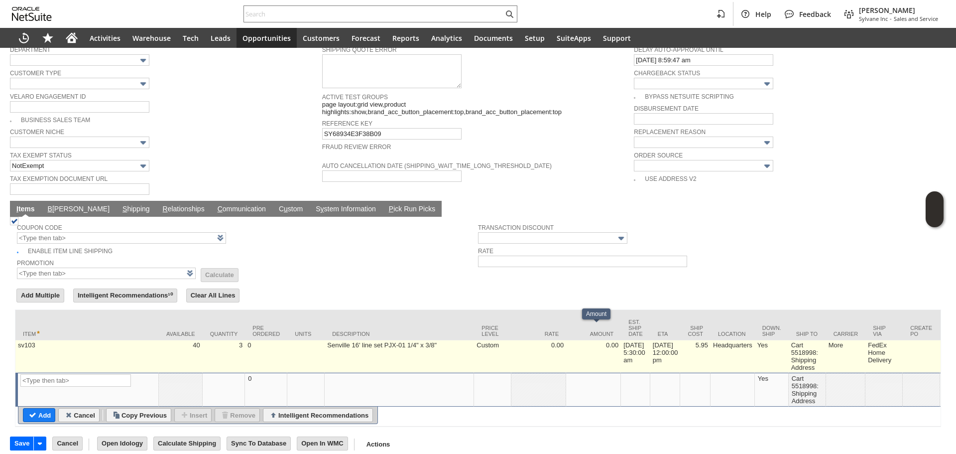
click at [707, 354] on td "5.95" at bounding box center [695, 356] width 30 height 32
type input "5.95"
type input "OK"
type input "Make Copy"
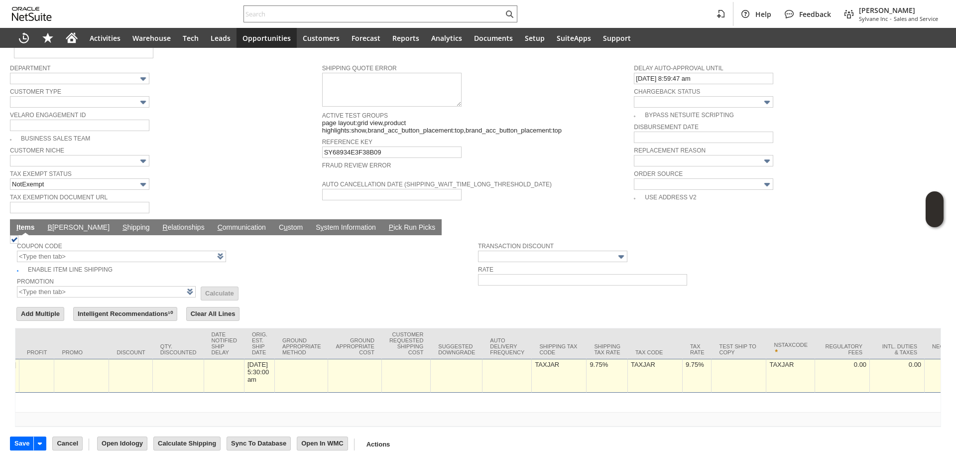
scroll to position [0, 1482]
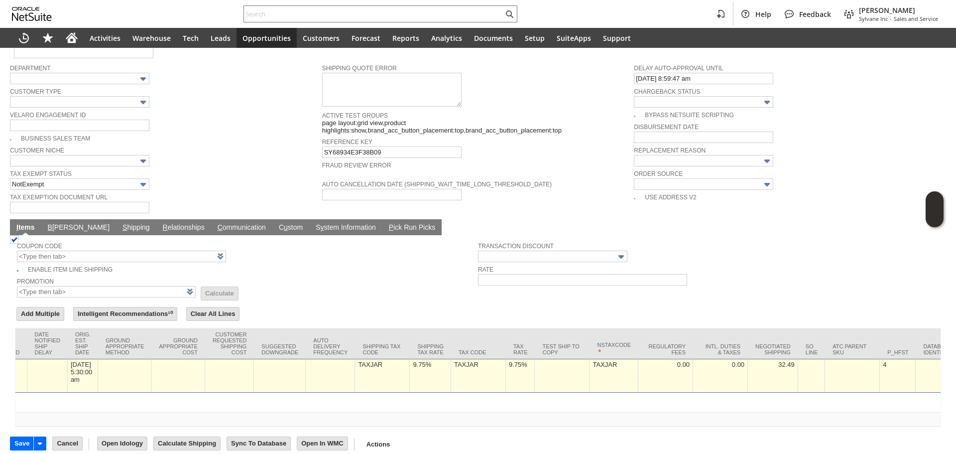
type input "0"
click at [506, 365] on td "9.75%" at bounding box center [520, 376] width 29 height 34
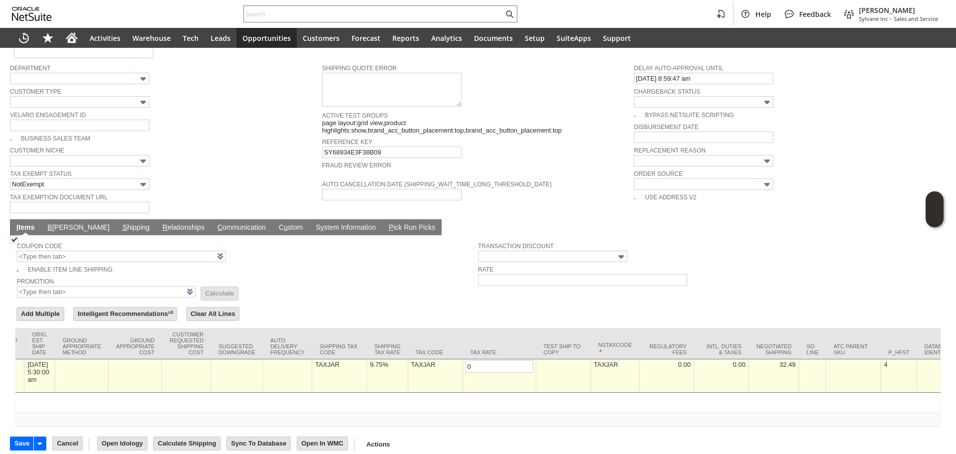
type input "0.0%"
click at [367, 372] on td "9.75%" at bounding box center [387, 376] width 41 height 34
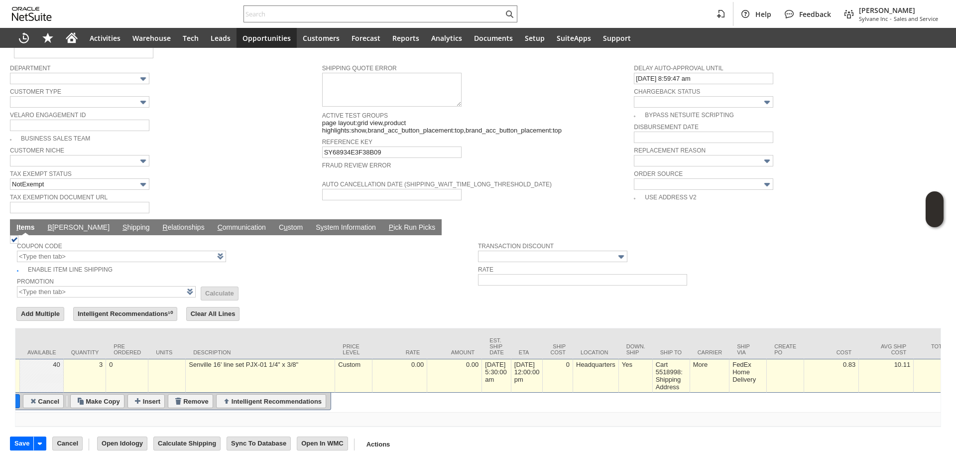
scroll to position [0, 0]
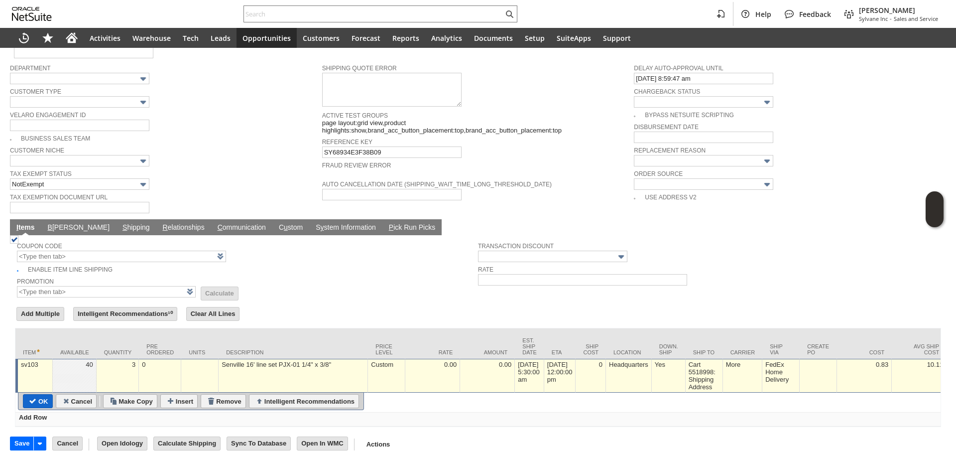
type input "0.0%"
click at [38, 395] on input "OK" at bounding box center [37, 401] width 29 height 13
type input "Add"
type input "Copy Previous"
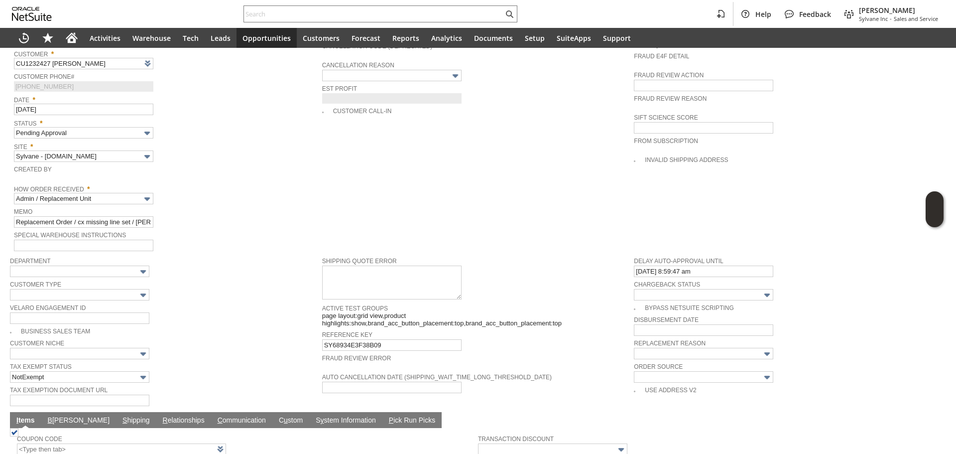
scroll to position [448, 0]
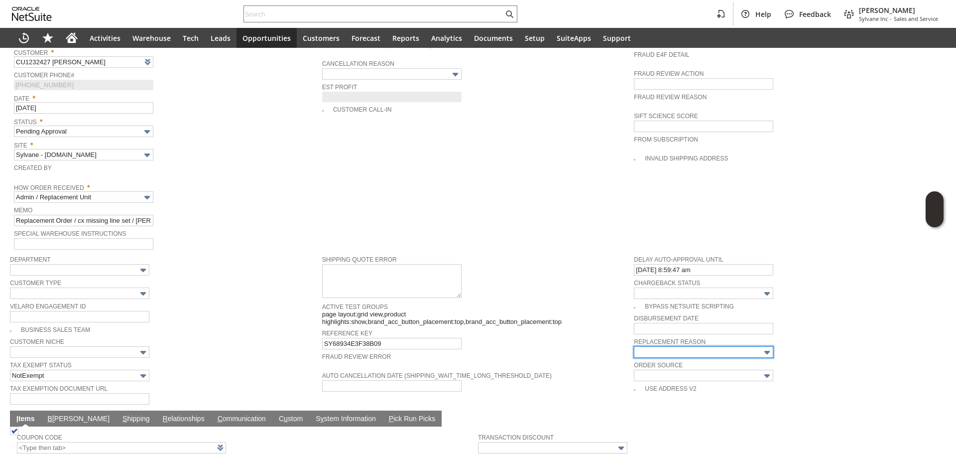
click at [731, 346] on input "text" at bounding box center [703, 351] width 139 height 11
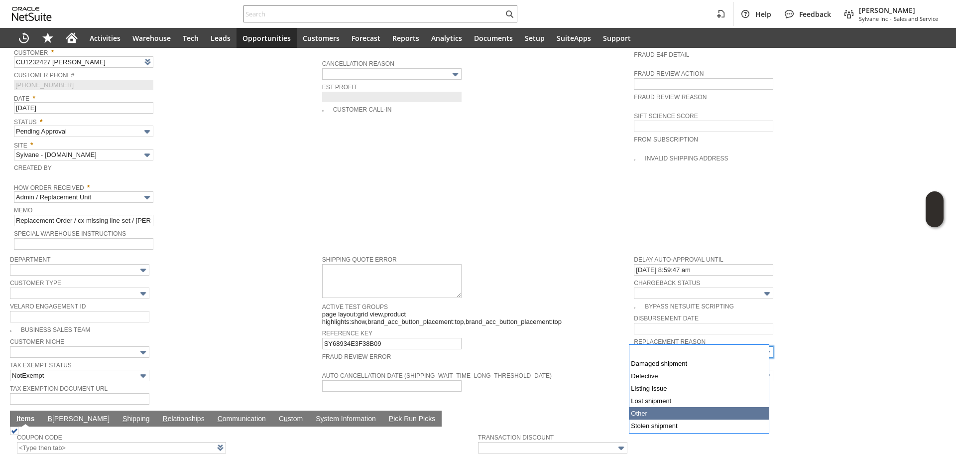
type input "Other"
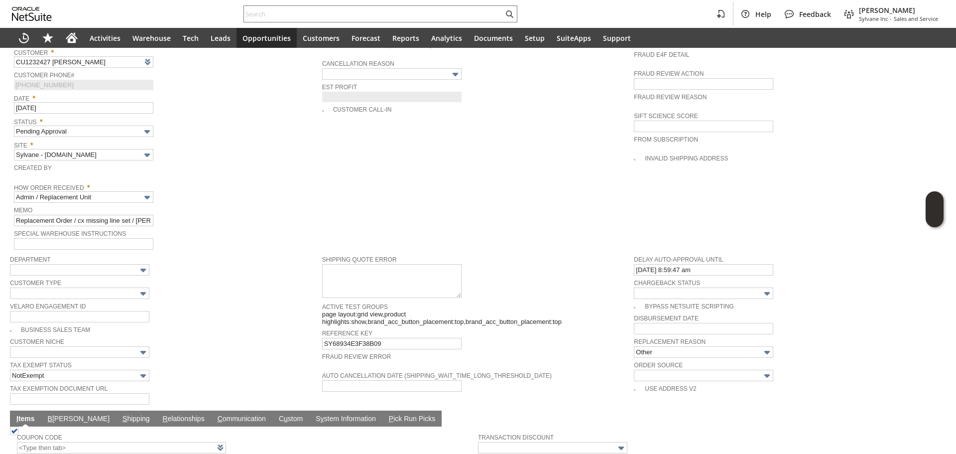
click at [435, 233] on td "PO # Customer Comments / Special Instructions Cancellation Code (deprecated) Ca…" at bounding box center [478, 107] width 312 height 285
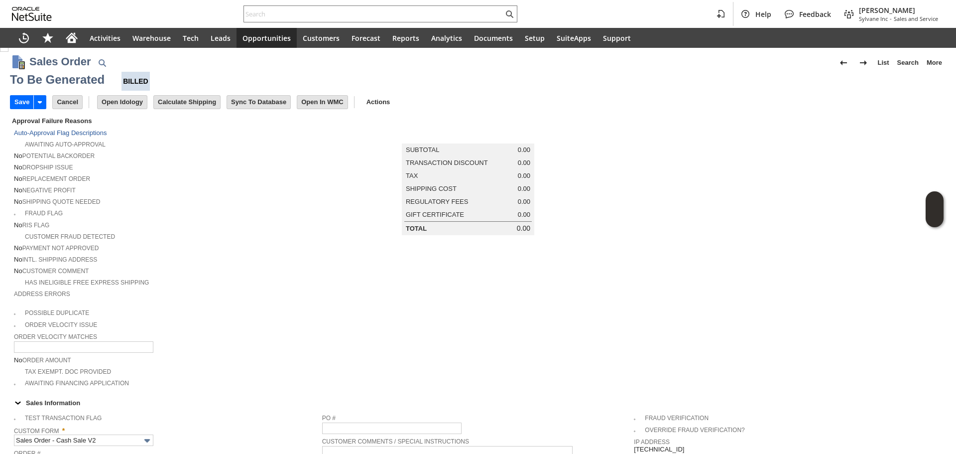
scroll to position [0, 0]
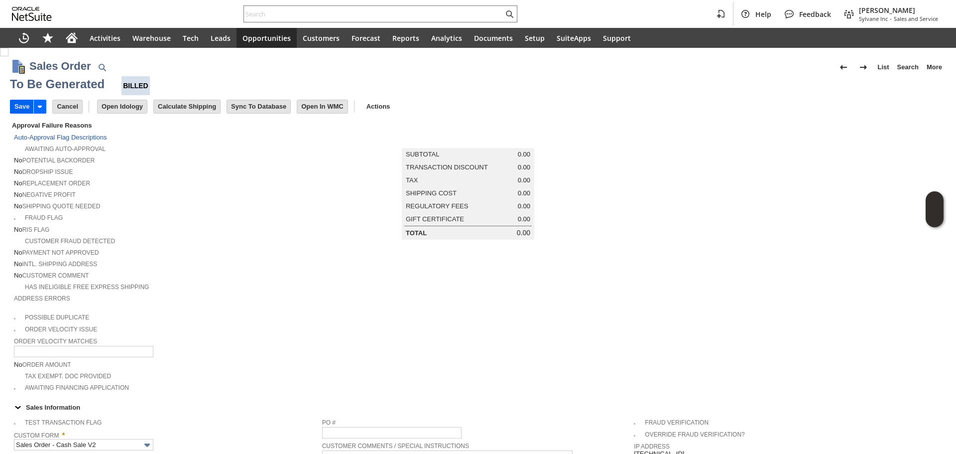
click at [14, 100] on td "Save" at bounding box center [21, 107] width 23 height 14
click at [20, 110] on input "Save" at bounding box center [21, 106] width 23 height 13
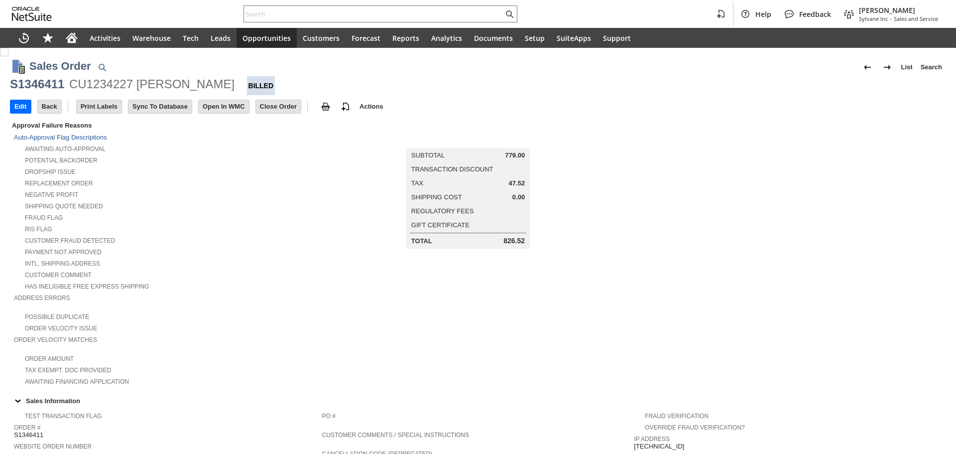
scroll to position [349, 0]
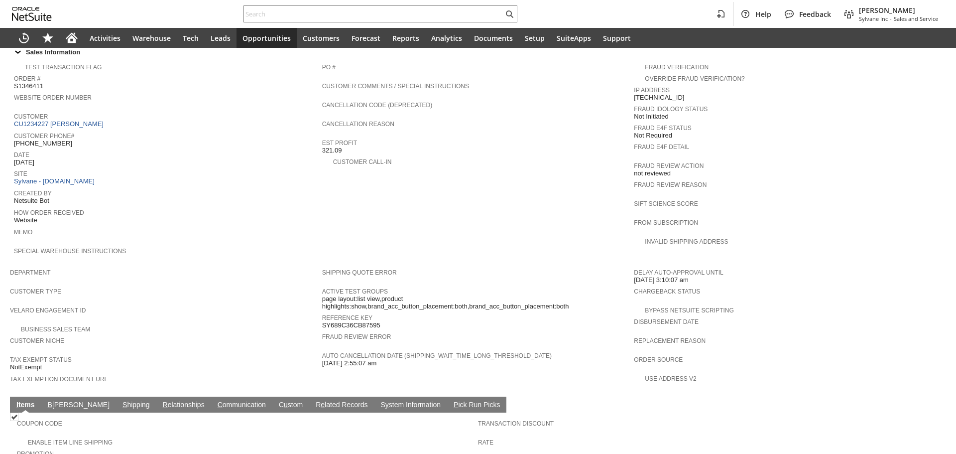
click at [88, 110] on span "Customer" at bounding box center [165, 115] width 303 height 10
click at [86, 120] on link "CU1234227 [PERSON_NAME]" at bounding box center [60, 123] width 92 height 7
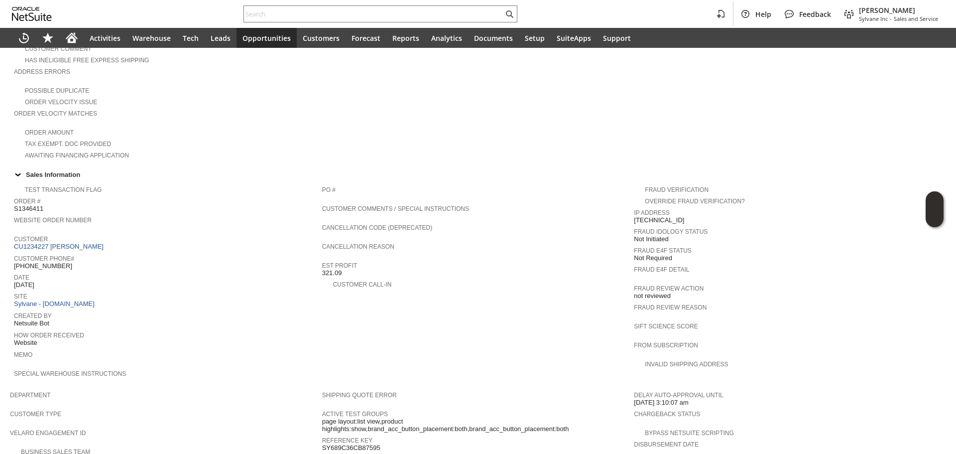
scroll to position [149, 0]
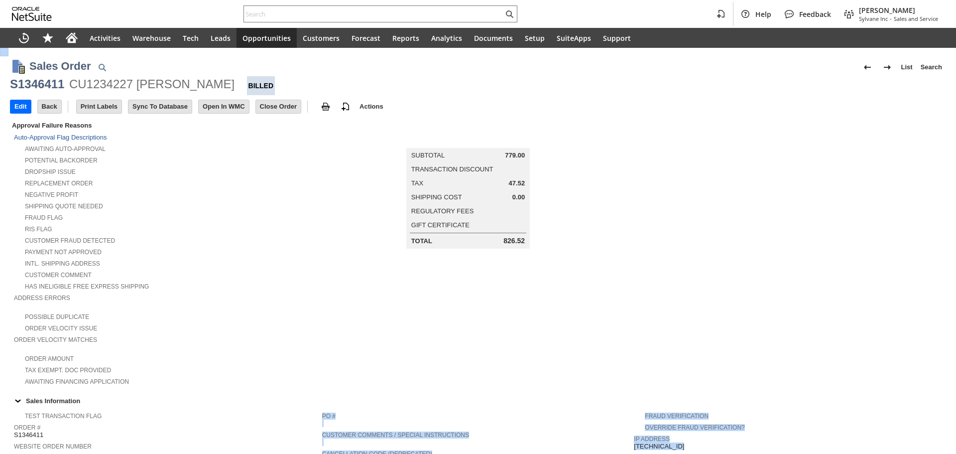
scroll to position [530, 0]
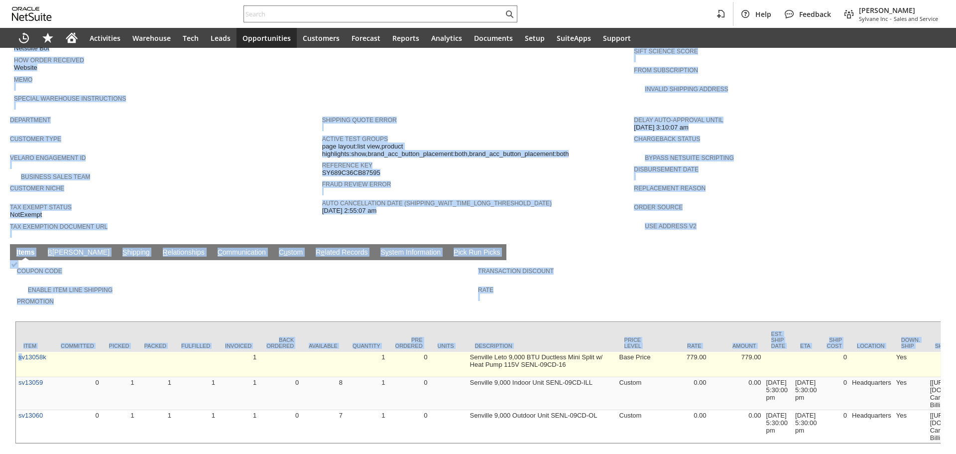
click at [20, 311] on div "Sales Order List Search S1346411 CU1234227 [PERSON_NAME] Billed Go Edit Back Ne…" at bounding box center [478, 0] width 956 height 907
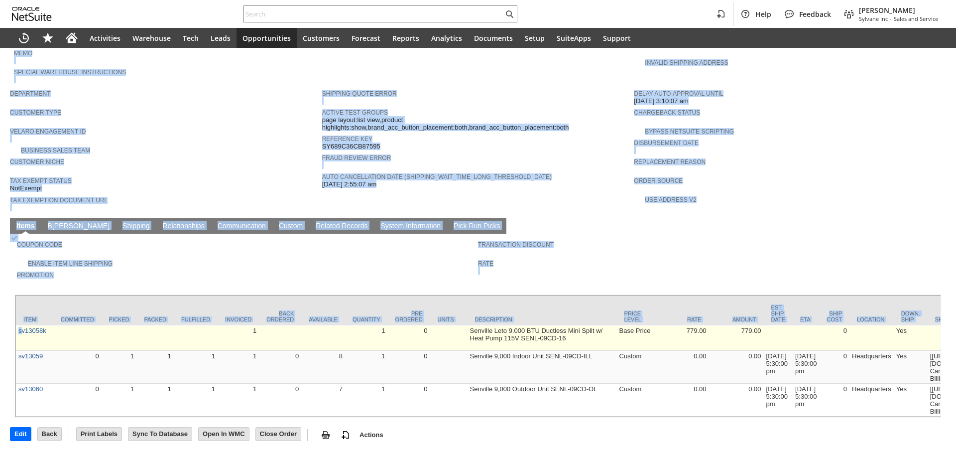
click at [20, 325] on td "sv13058k" at bounding box center [34, 337] width 37 height 25
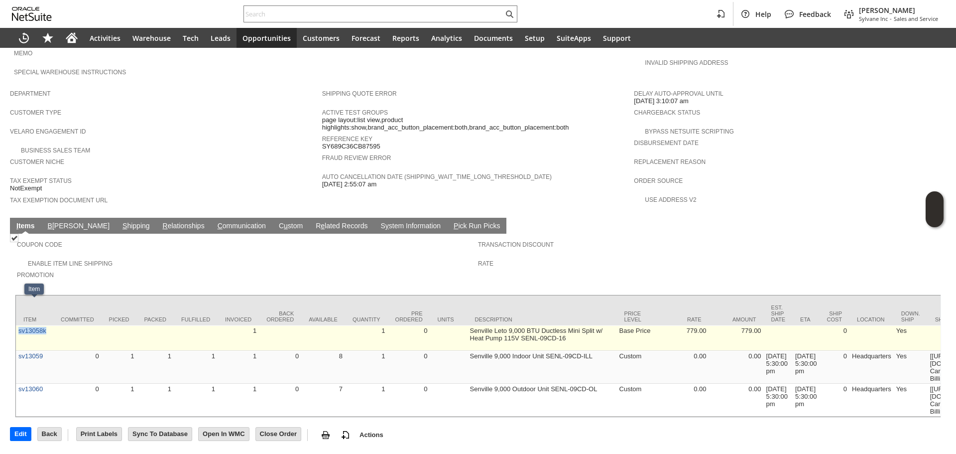
drag, startPoint x: 19, startPoint y: 311, endPoint x: 42, endPoint y: 310, distance: 22.9
click at [42, 325] on td "sv13058k" at bounding box center [34, 337] width 37 height 25
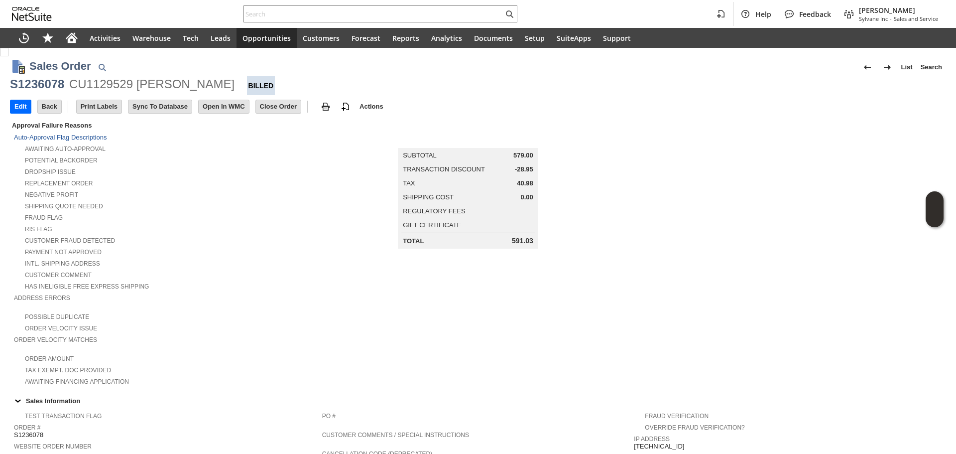
click at [136, 86] on div "CU1129529 [PERSON_NAME]" at bounding box center [151, 84] width 165 height 16
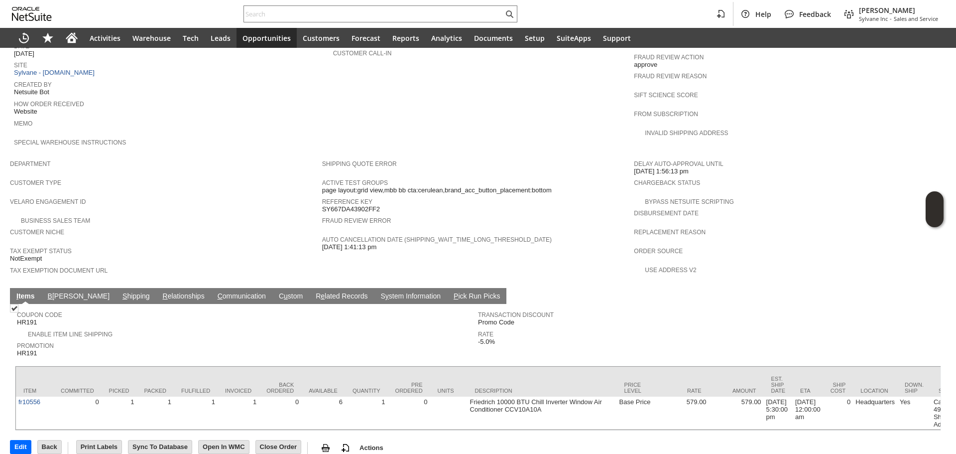
scroll to position [461, 0]
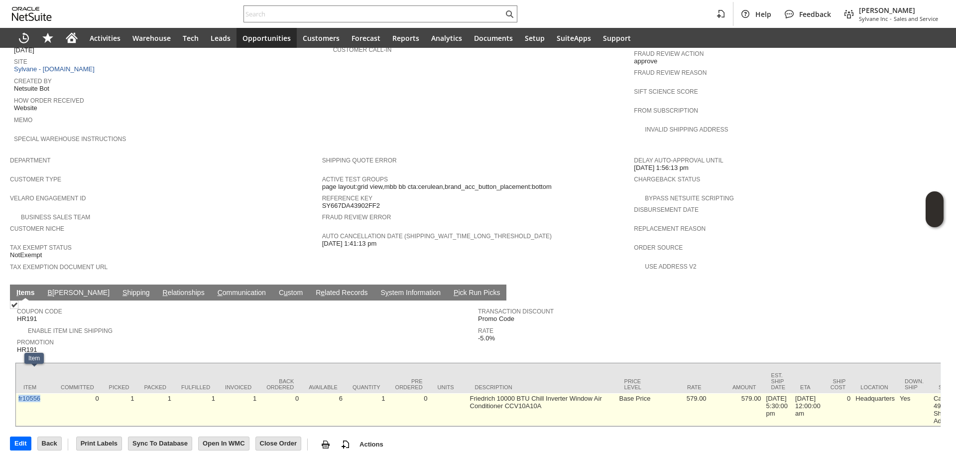
drag, startPoint x: 45, startPoint y: 379, endPoint x: 18, endPoint y: 378, distance: 27.4
click at [18, 393] on td "fr10556" at bounding box center [34, 409] width 37 height 33
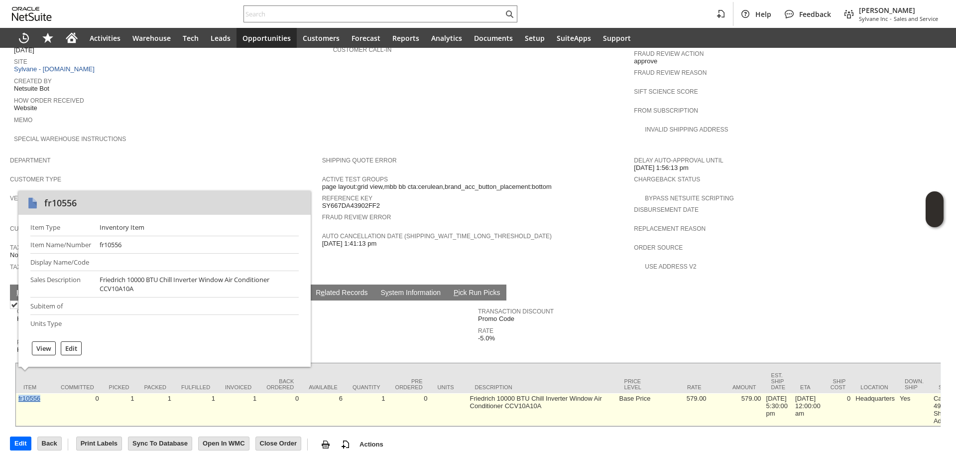
copy link "fr10556"
